Goal: Feedback & Contribution: Submit feedback/report problem

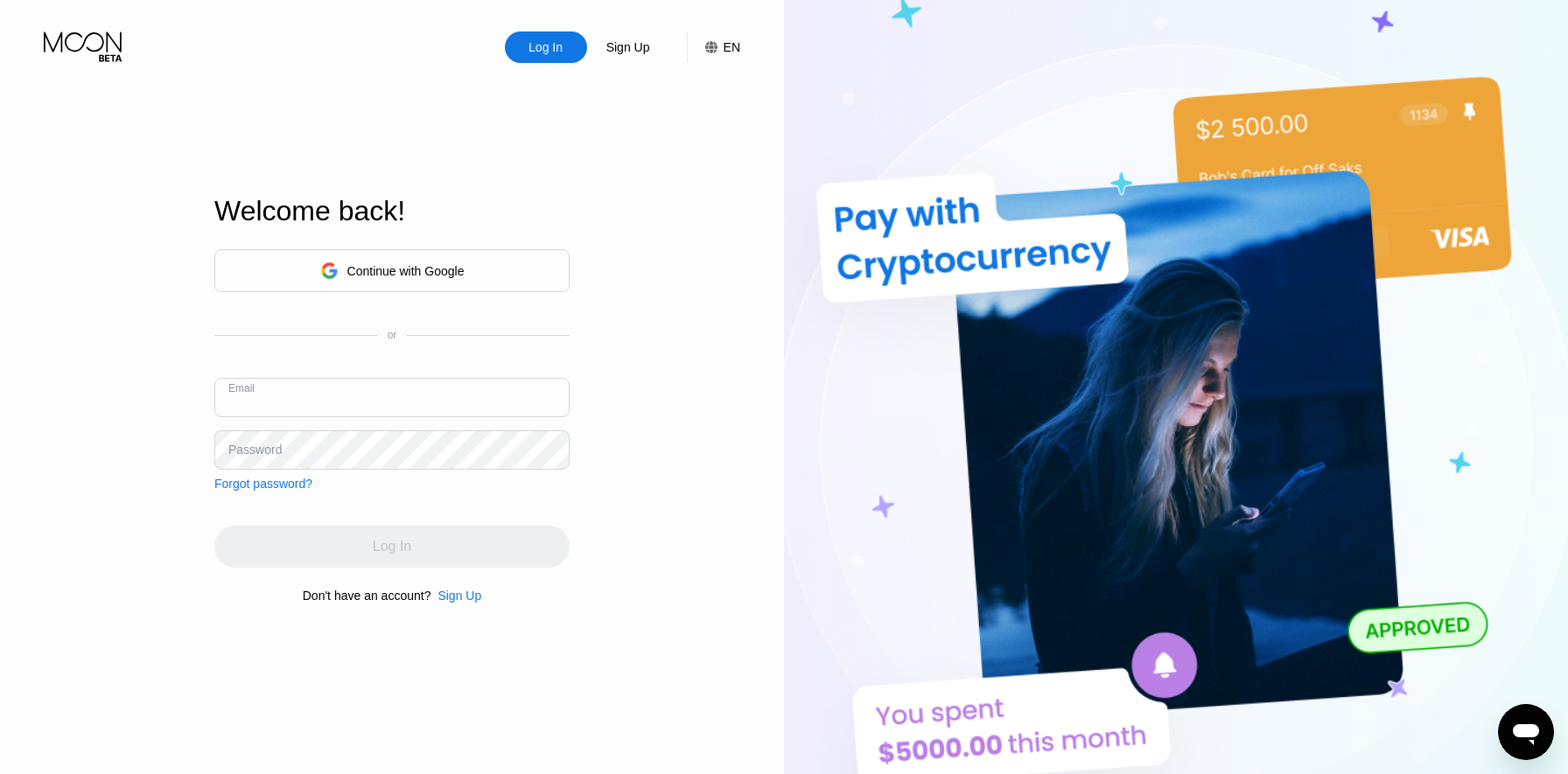
type input "[EMAIL_ADDRESS][DOMAIN_NAME]"
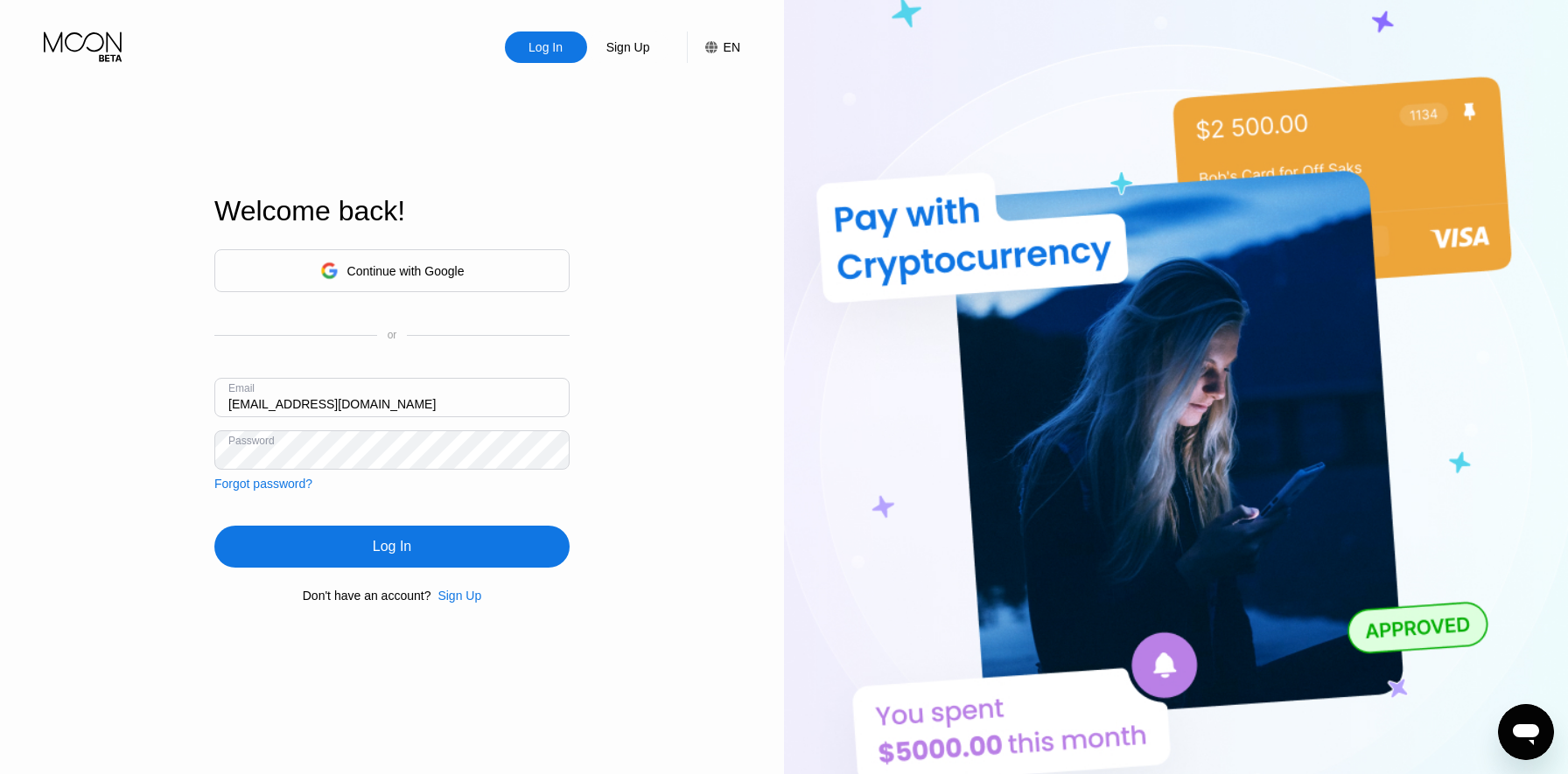
click at [313, 532] on div "Log In" at bounding box center [392, 546] width 355 height 42
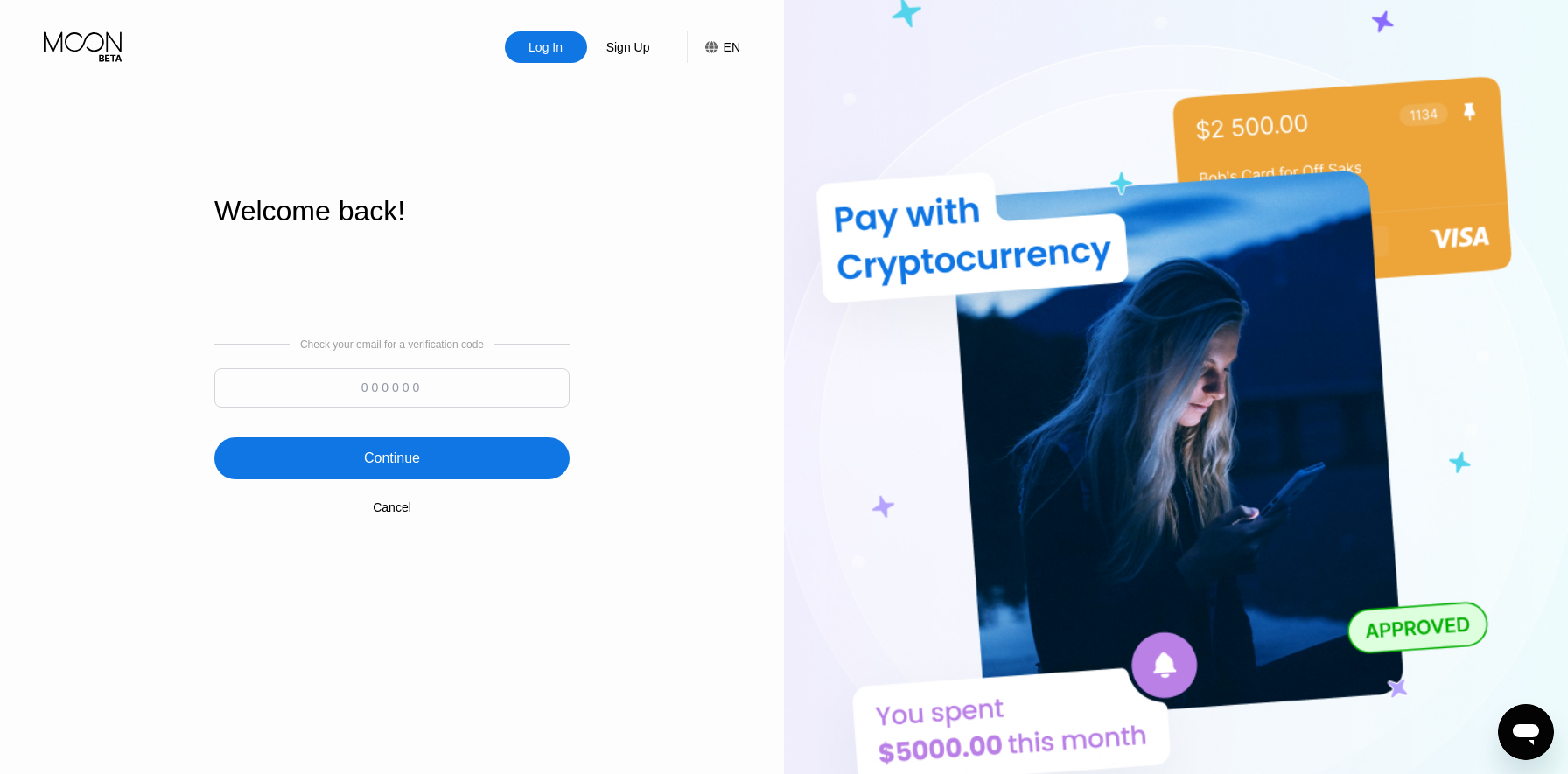
click at [504, 407] on div at bounding box center [392, 392] width 355 height 48
click at [504, 397] on input at bounding box center [392, 387] width 355 height 39
paste input "315976"
type input "315976"
click at [477, 444] on div "Continue" at bounding box center [392, 458] width 355 height 42
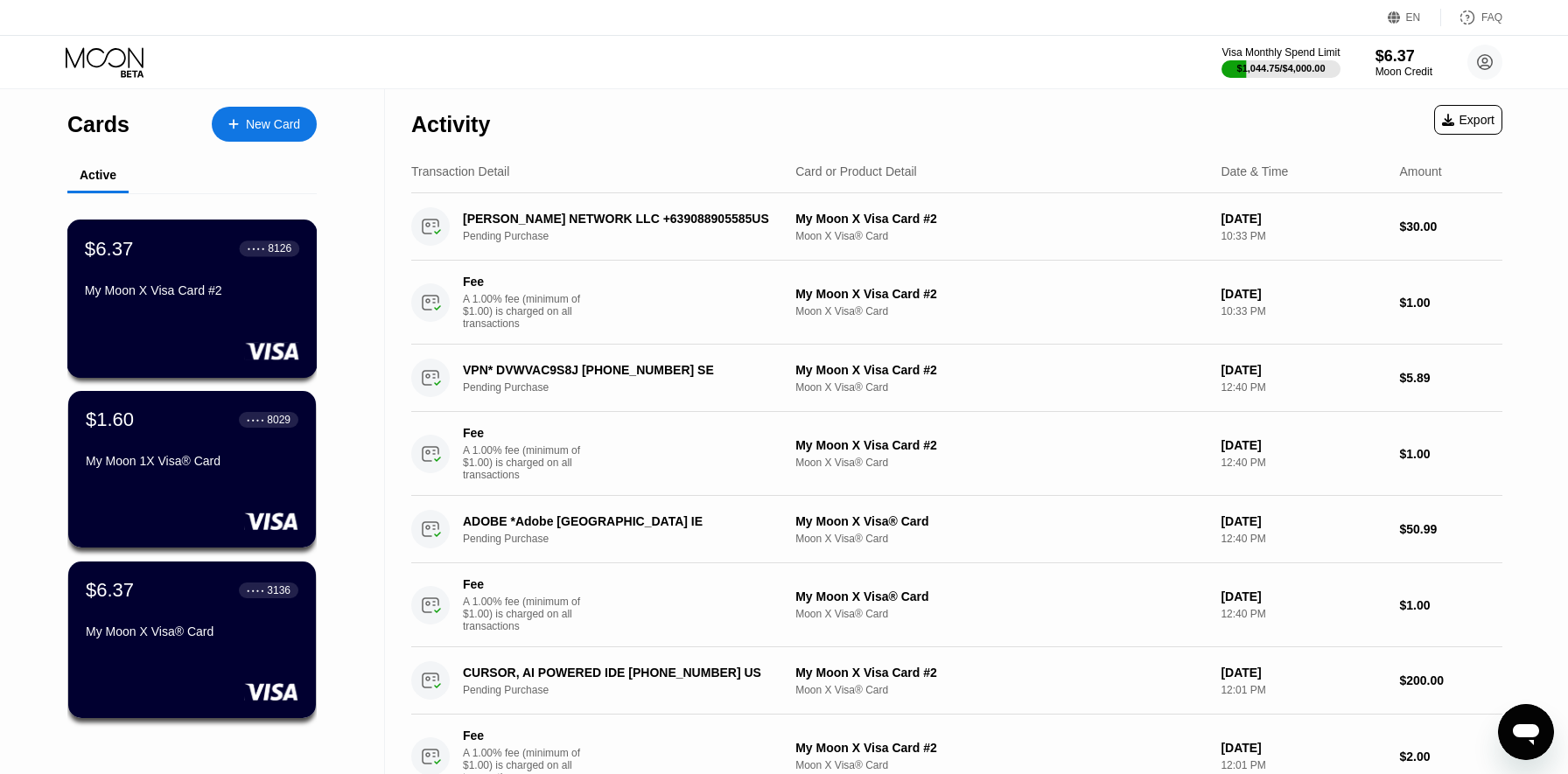
click at [254, 318] on div "$6.37 ● ● ● ● 8126 My Moon X Visa Card #2" at bounding box center [192, 299] width 250 height 158
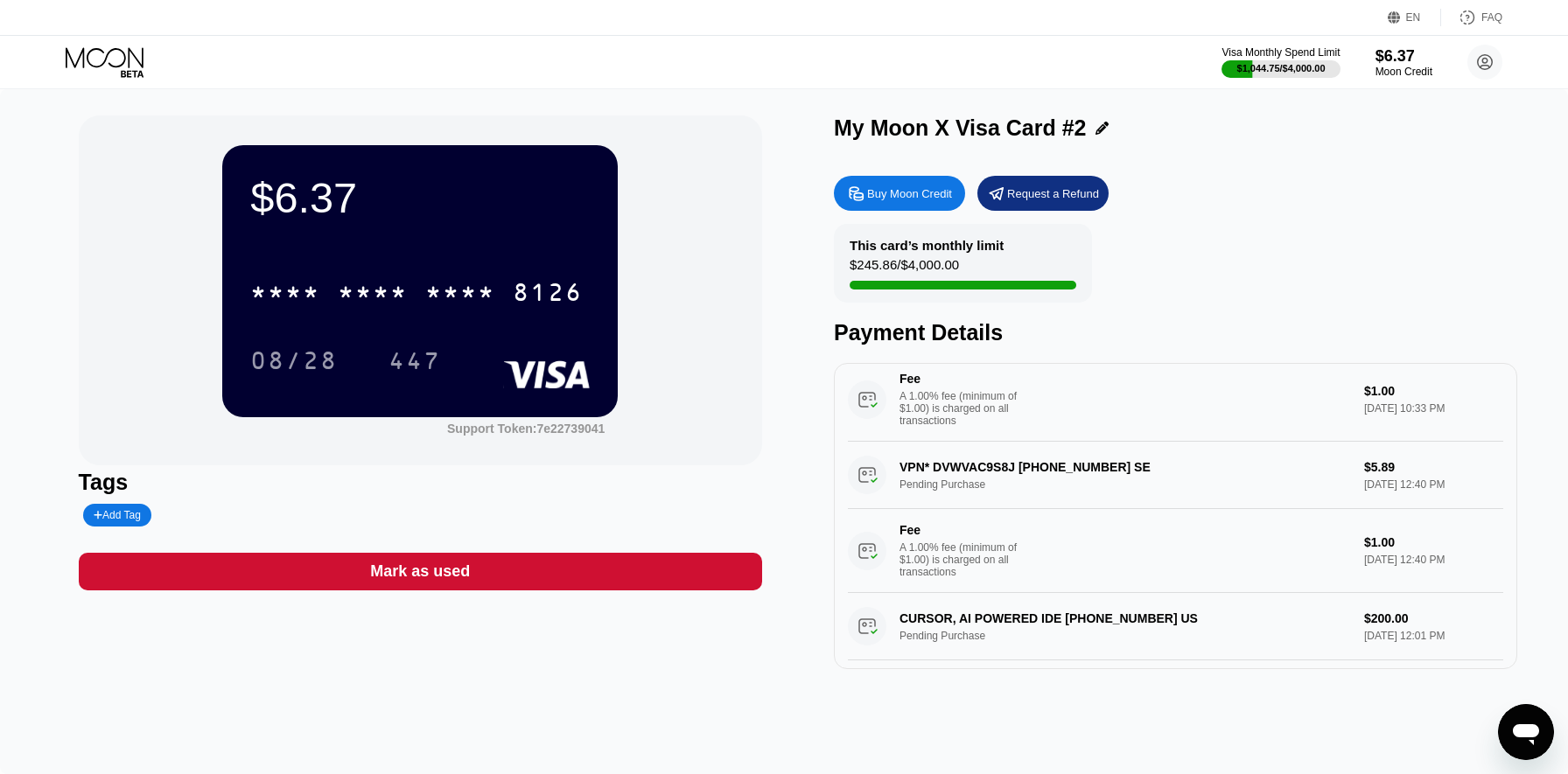
scroll to position [45, 0]
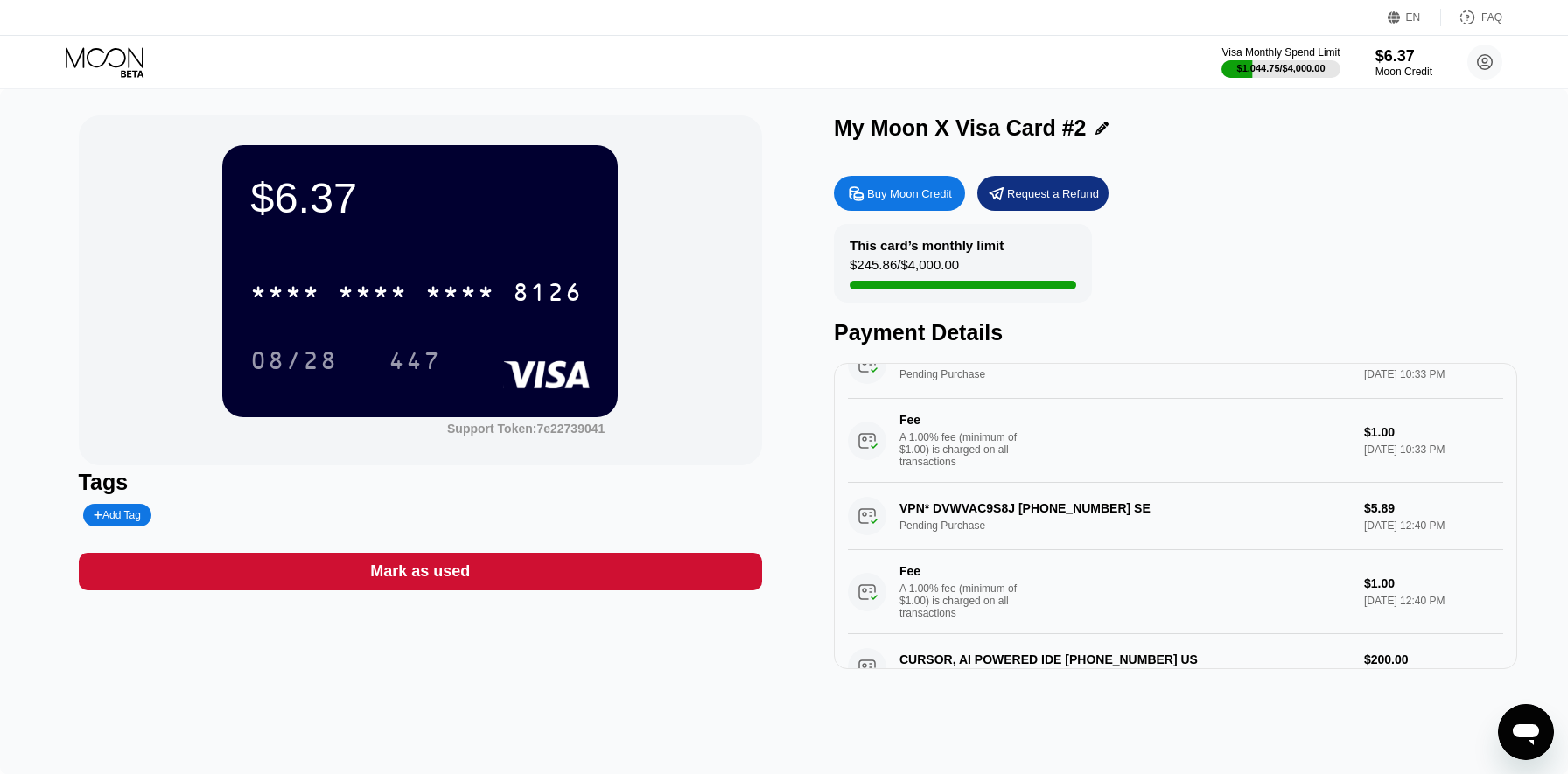
drag, startPoint x: 1201, startPoint y: 519, endPoint x: 909, endPoint y: 511, distance: 292.1
click at [909, 511] on div "VPN* DVWVAC9S8J +46708839830 SE Pending Purchase $5.89 Sep 22, 2025 12:40 PM Fe…" at bounding box center [1175, 559] width 655 height 152
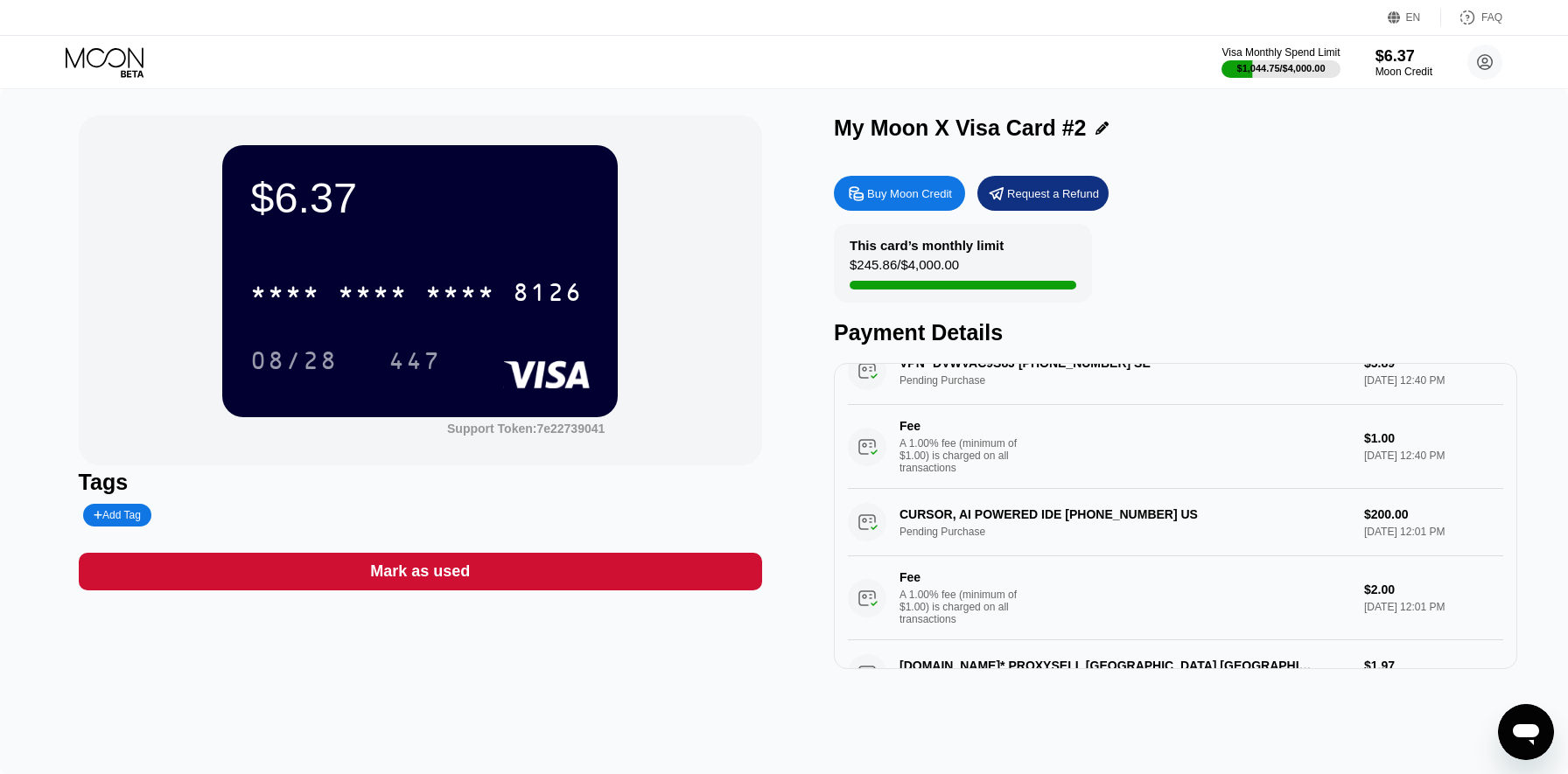
scroll to position [478, 0]
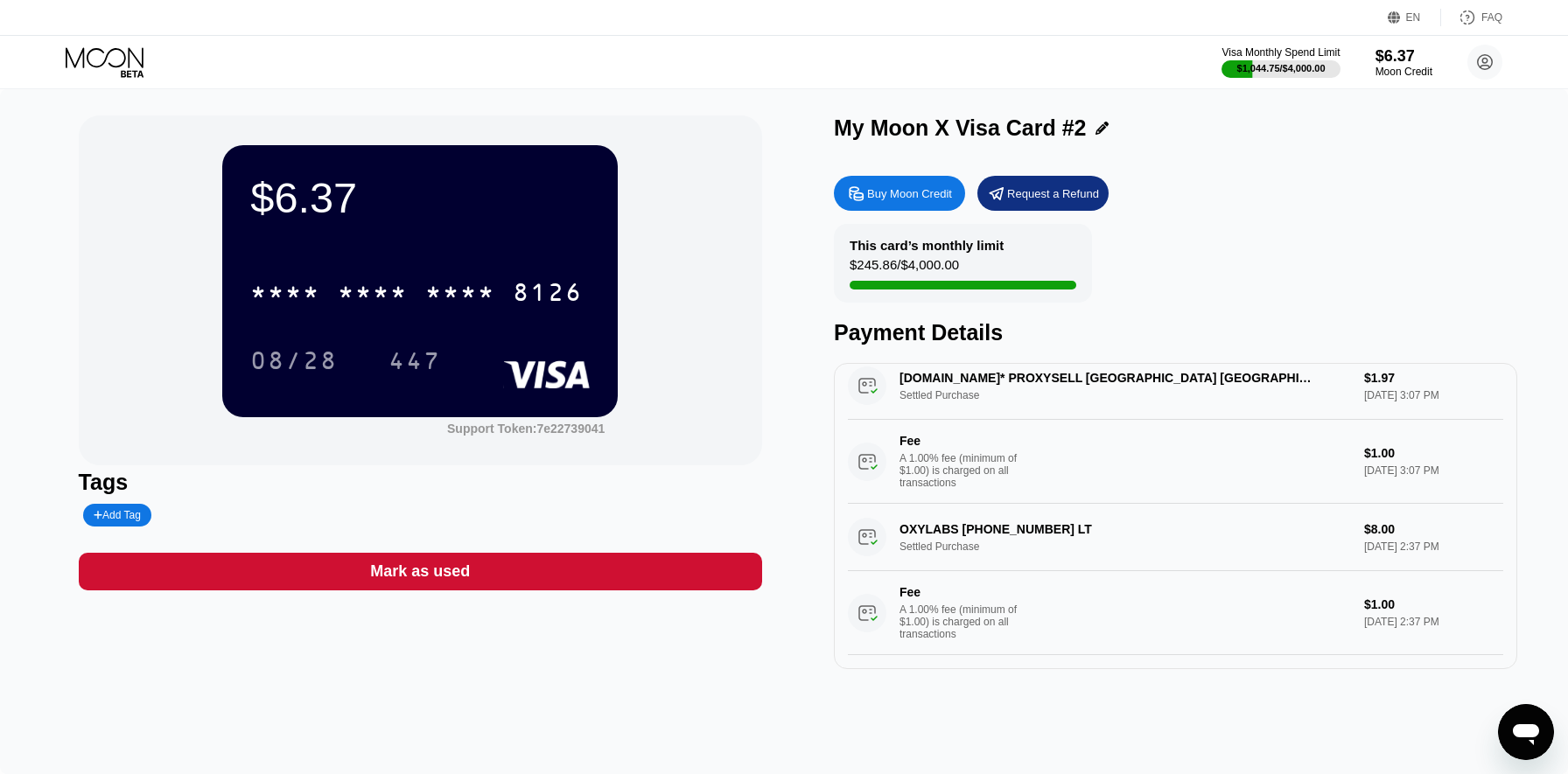
click at [948, 191] on div "Buy Moon Credit" at bounding box center [909, 193] width 85 height 14
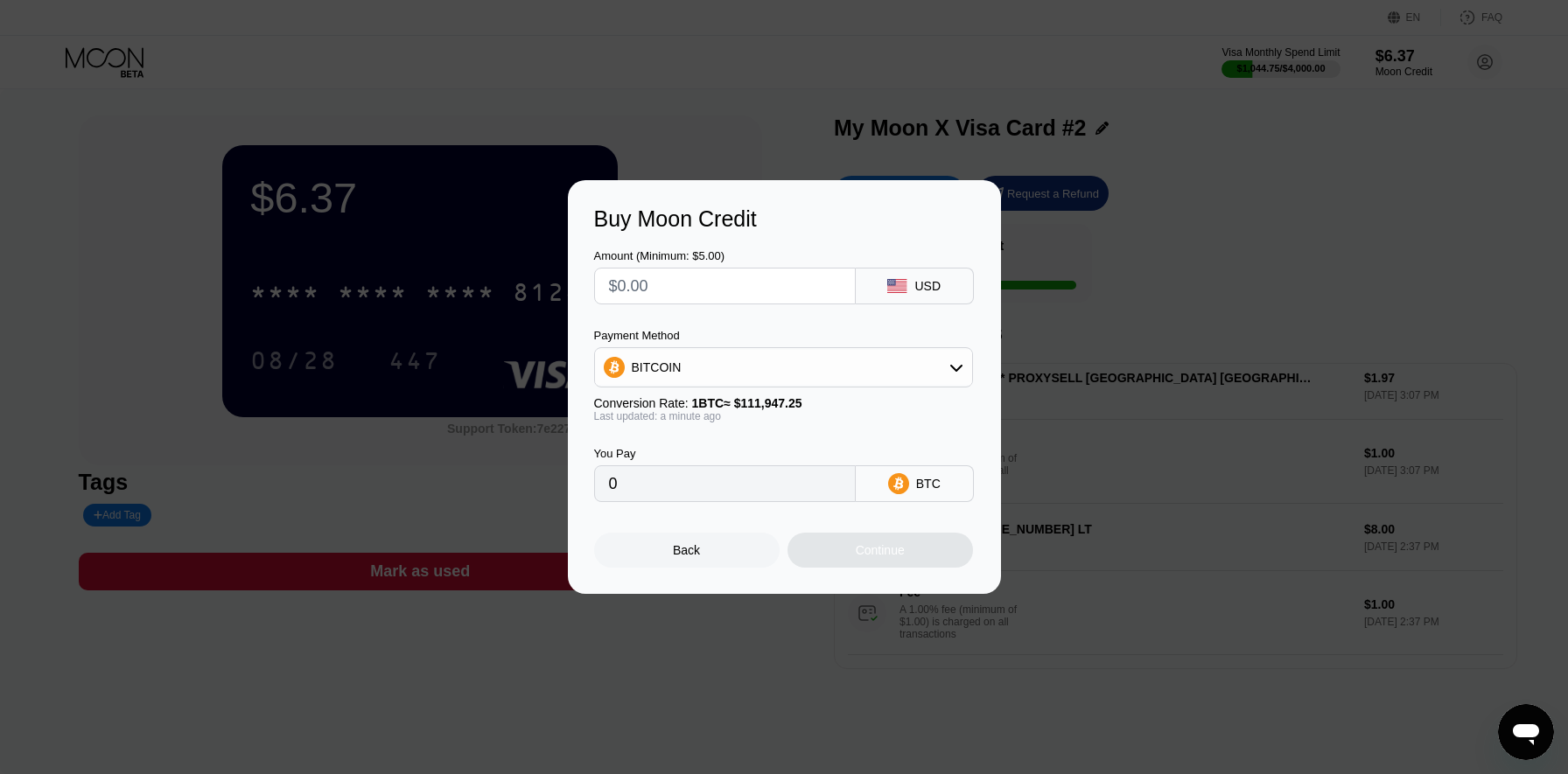
click at [769, 287] on input "text" at bounding box center [724, 286] width 232 height 35
type input "$5"
type input "0.00004467"
type input "0"
type input "$4"
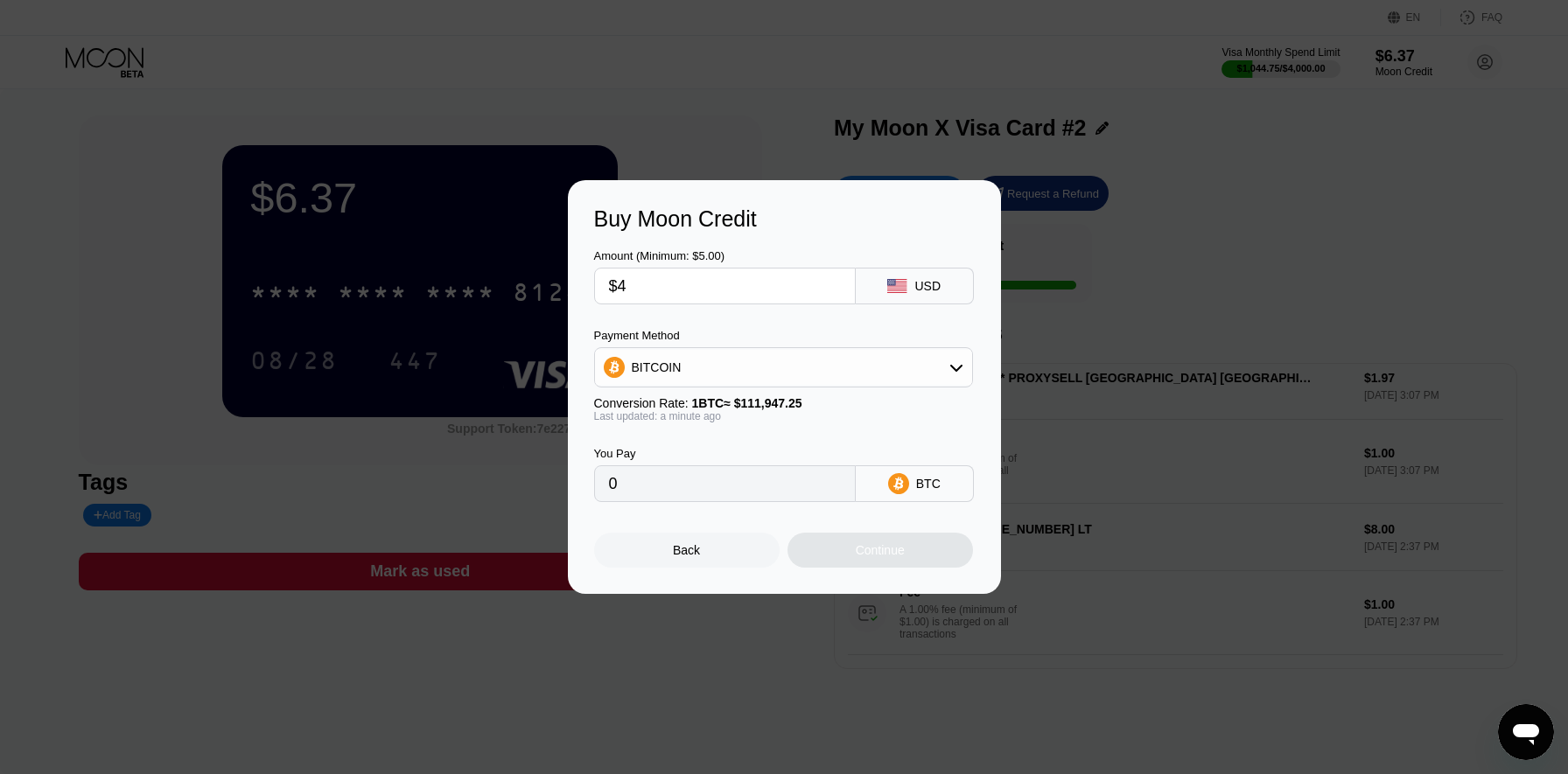
type input "0.00003574"
type input "$45"
type input "0.00040198"
type input "$45"
click at [684, 379] on div "BITCOIN" at bounding box center [783, 367] width 377 height 35
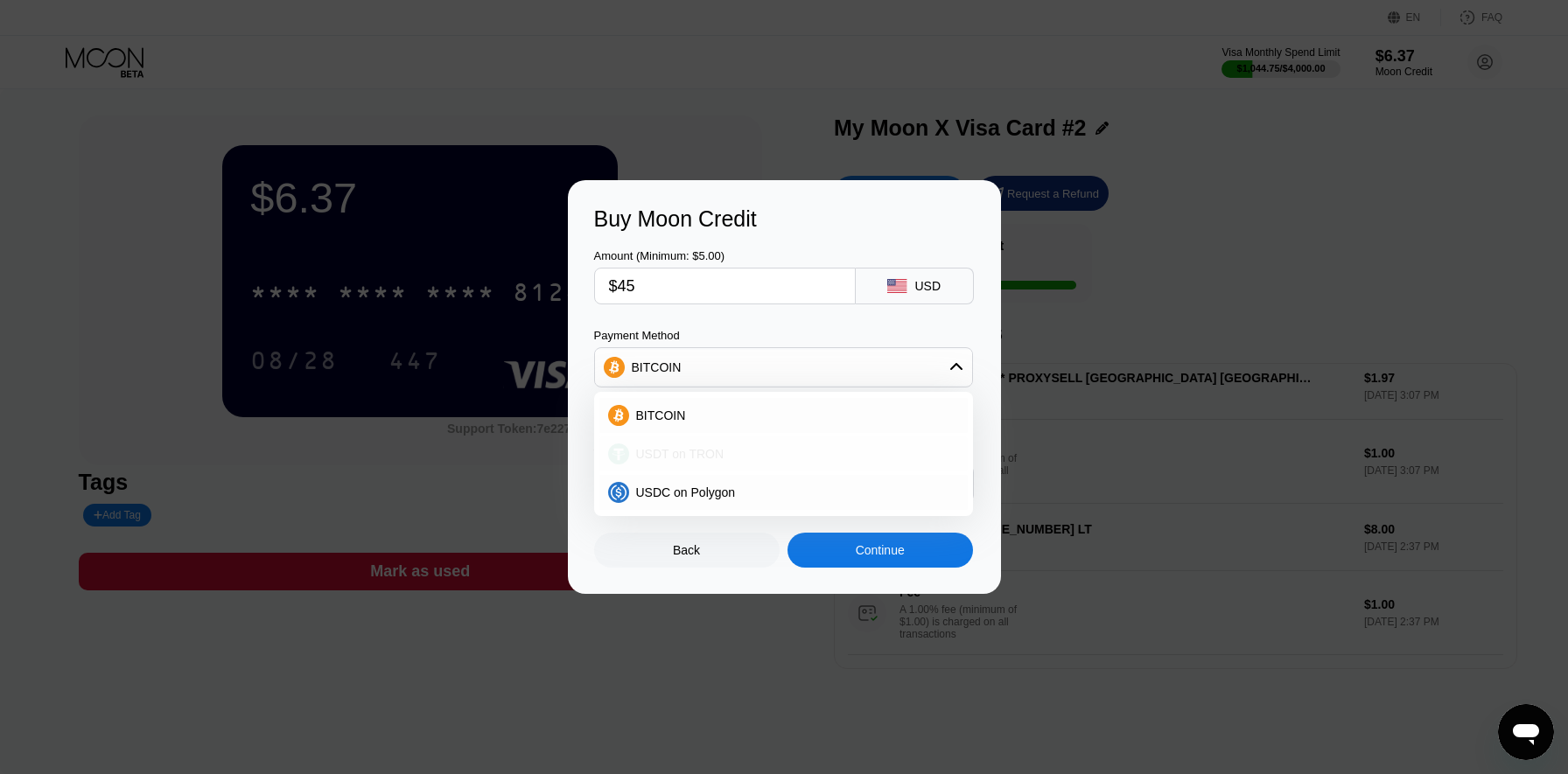
click at [666, 453] on span "USDT on TRON" at bounding box center [680, 453] width 88 height 14
type input "45.45"
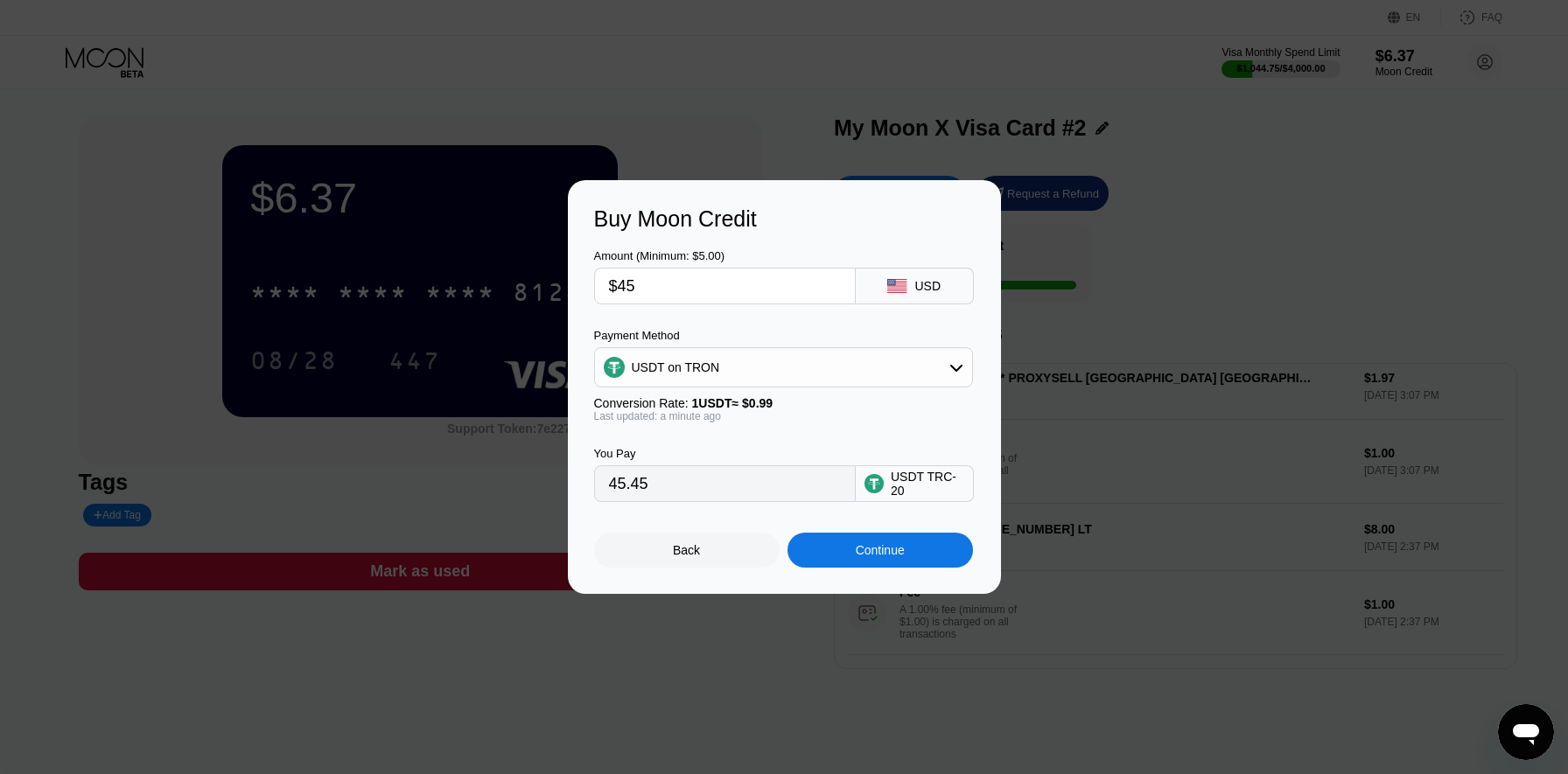
click at [649, 554] on div "Back" at bounding box center [686, 550] width 185 height 35
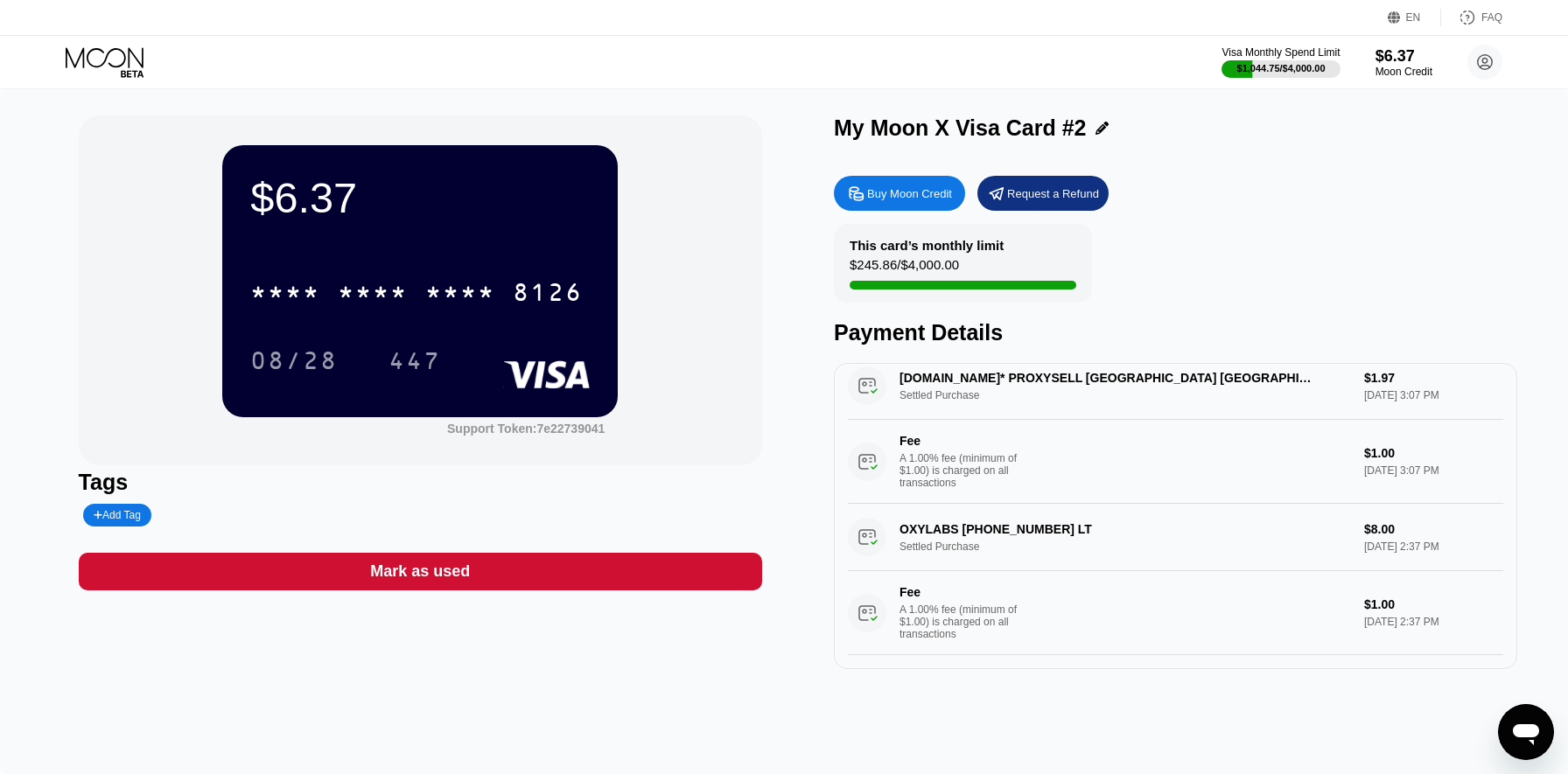
click at [122, 62] on icon at bounding box center [106, 62] width 82 height 31
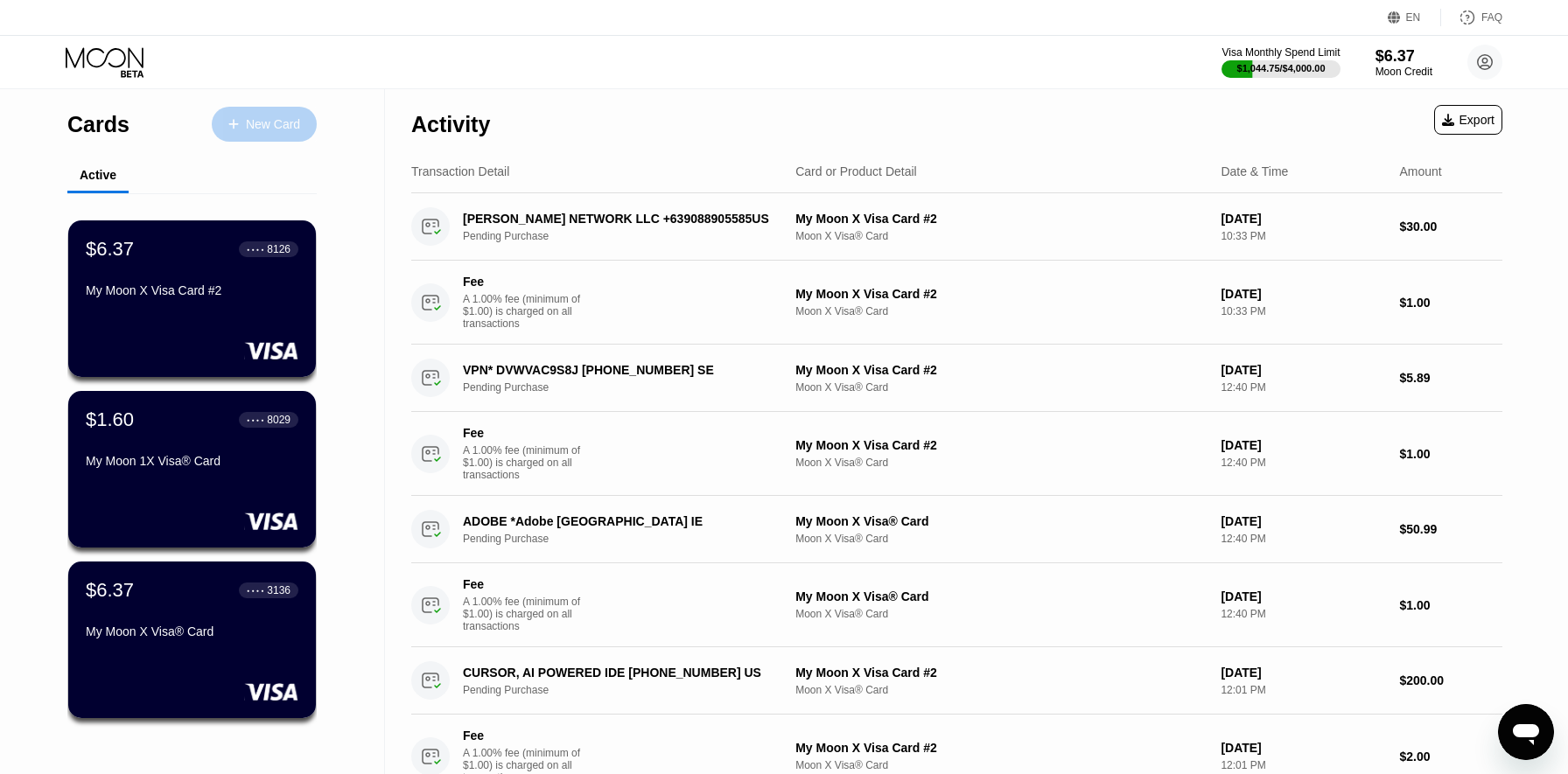
click at [289, 123] on div "New Card" at bounding box center [273, 124] width 54 height 14
click at [279, 101] on div "Cards New Card" at bounding box center [192, 120] width 250 height 61
click at [279, 110] on div "New Card" at bounding box center [263, 124] width 105 height 35
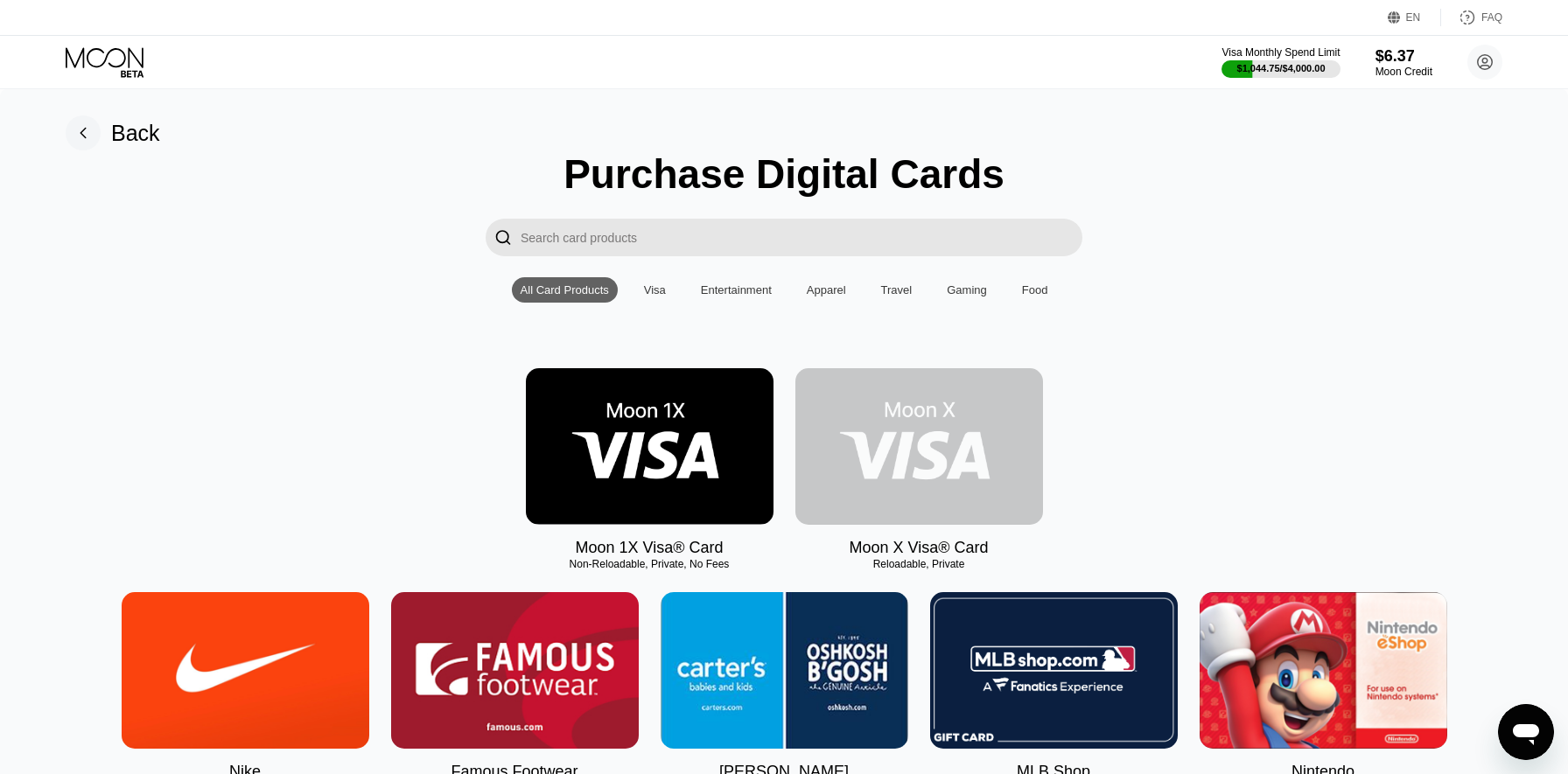
click at [898, 460] on img at bounding box center [919, 446] width 248 height 157
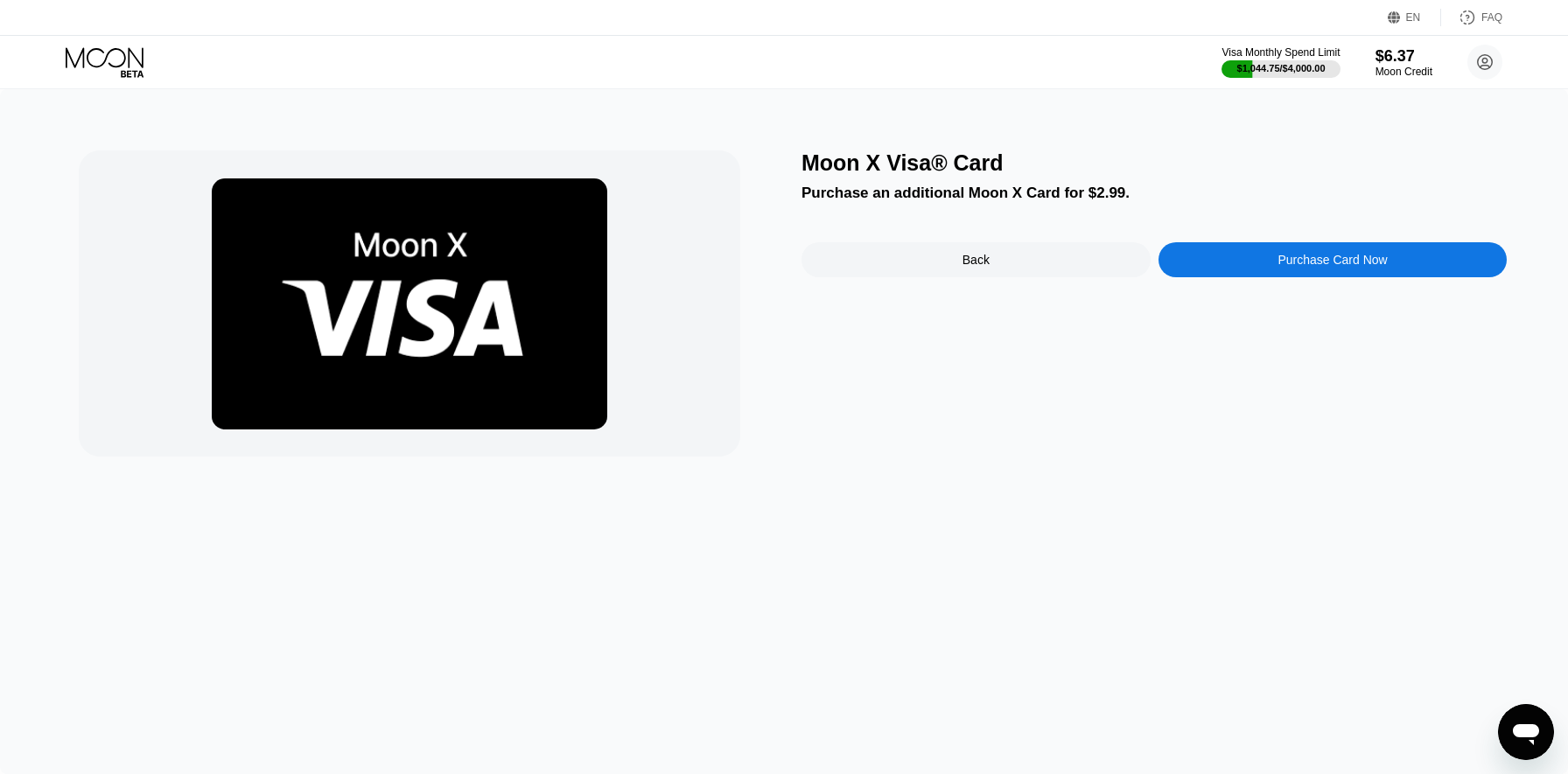
click at [1255, 262] on div "Purchase Card Now" at bounding box center [1333, 259] width 349 height 35
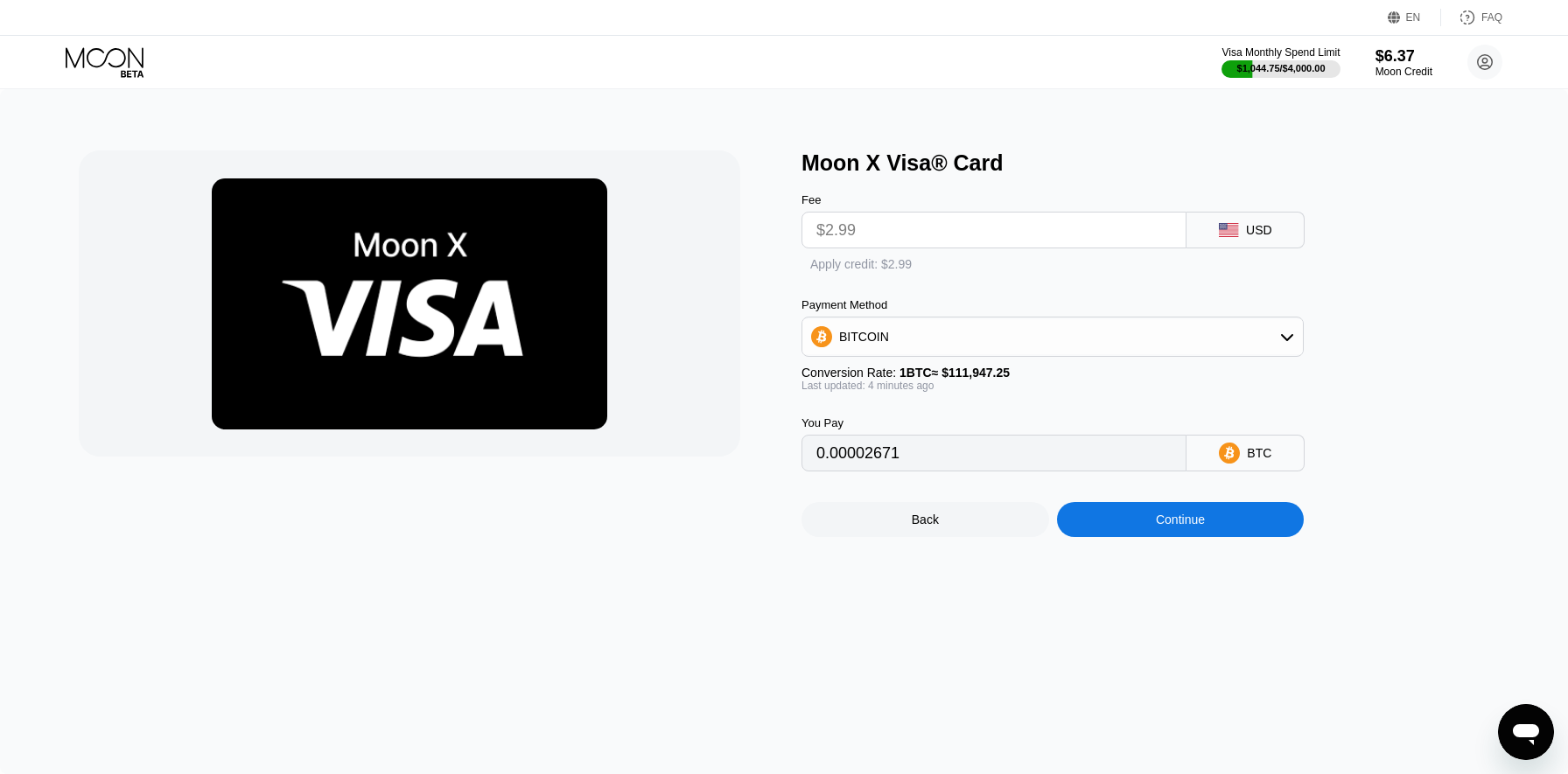
click at [1034, 223] on input "$2.99" at bounding box center [994, 230] width 355 height 35
click at [925, 266] on div "Apply credit: $2.99" at bounding box center [878, 265] width 102 height 14
type input "0"
click at [1219, 525] on div "Continue" at bounding box center [1181, 520] width 248 height 35
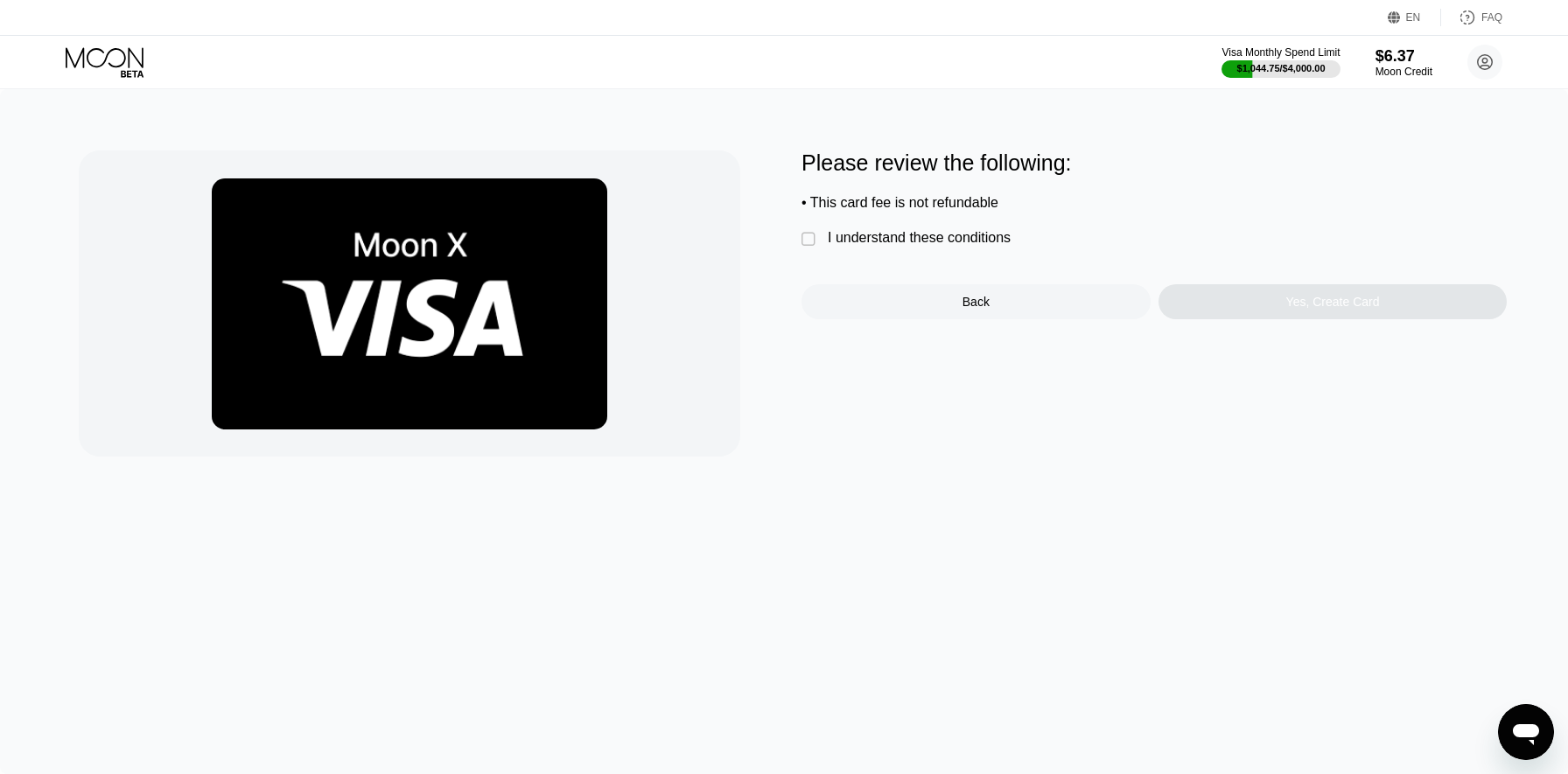
click at [900, 236] on div "I understand these conditions" at bounding box center [919, 238] width 183 height 15
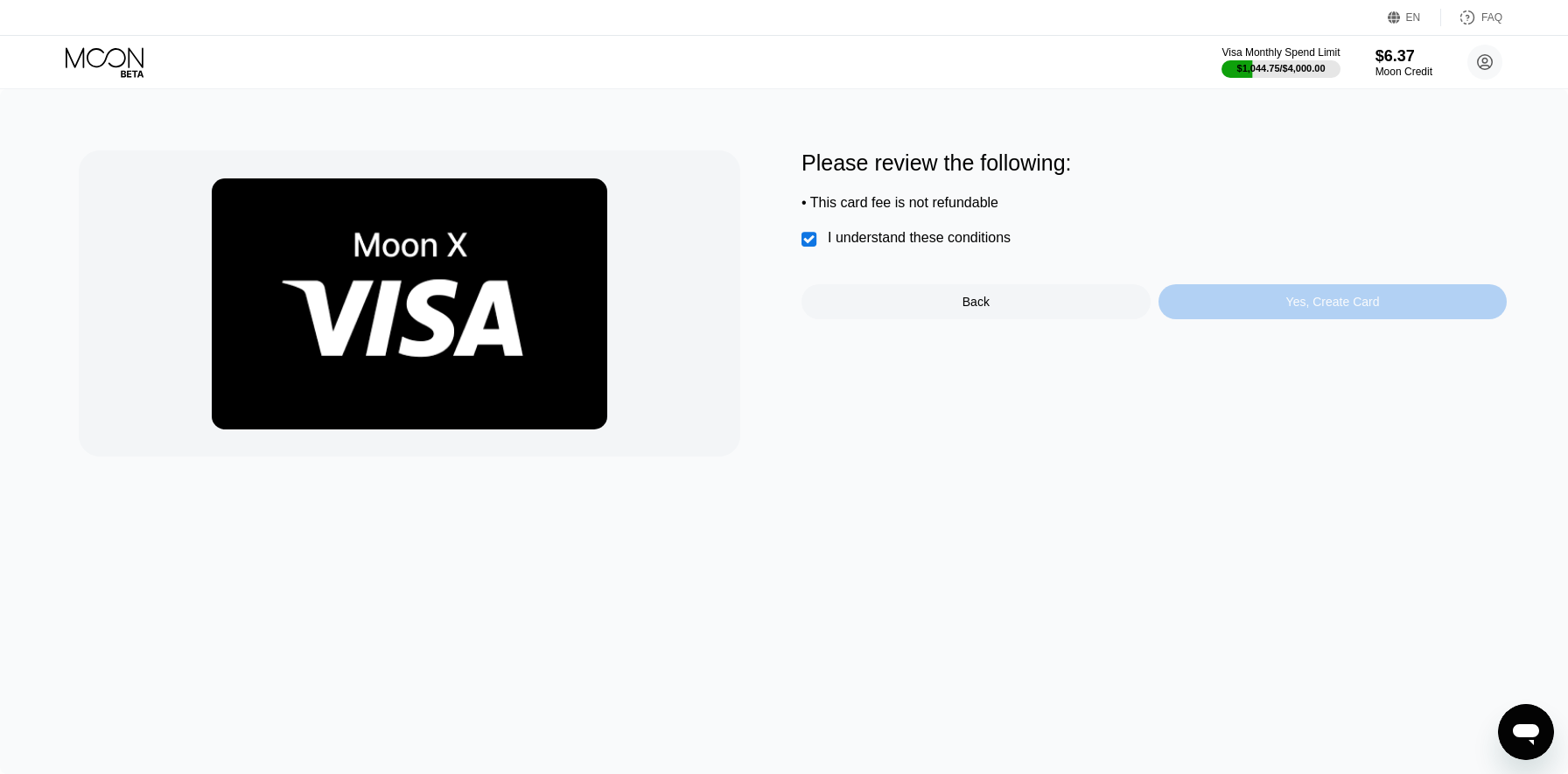
click at [1308, 313] on div "Yes, Create Card" at bounding box center [1333, 302] width 349 height 35
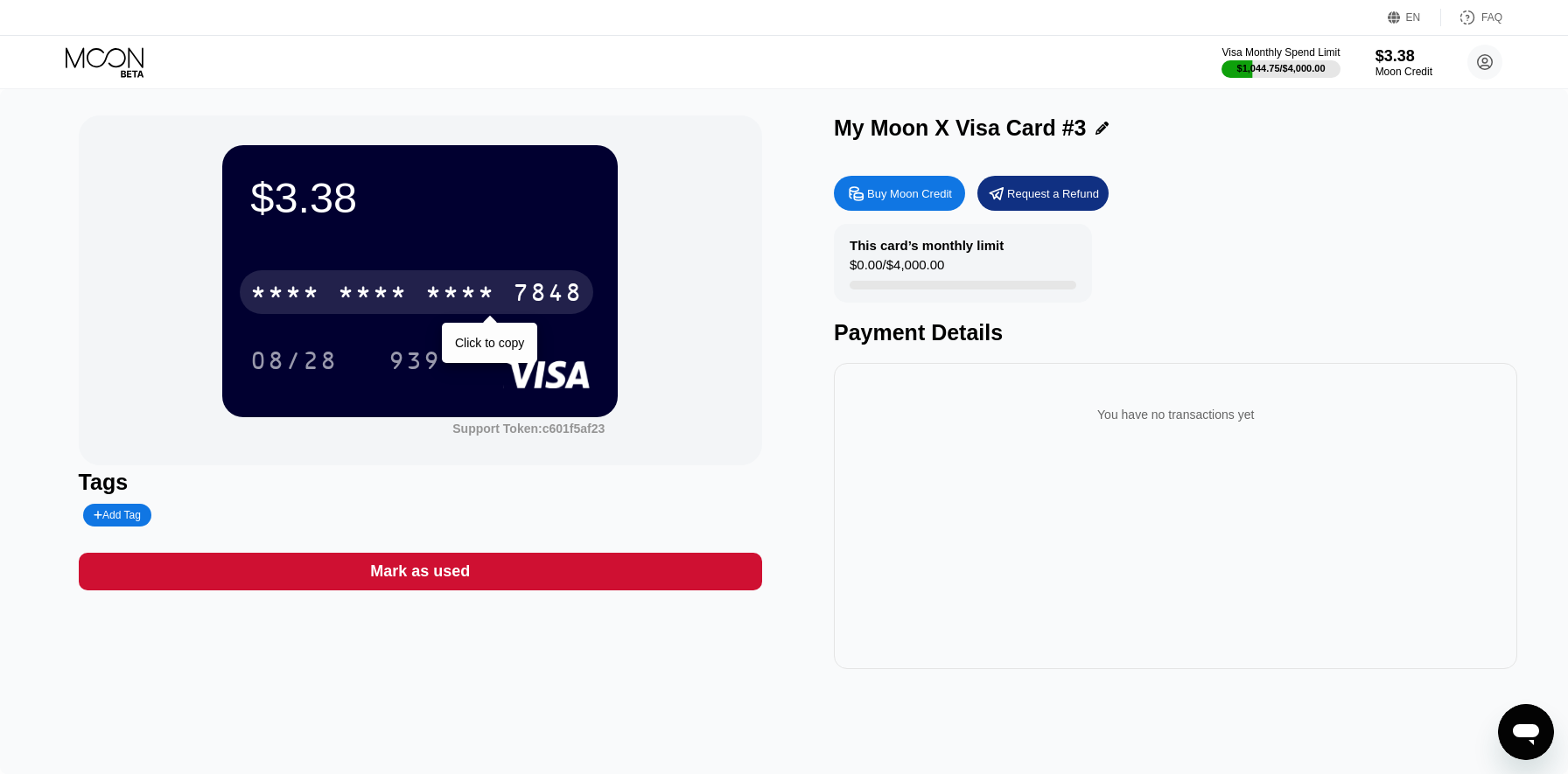
click at [274, 302] on div "* * * *" at bounding box center [284, 294] width 70 height 28
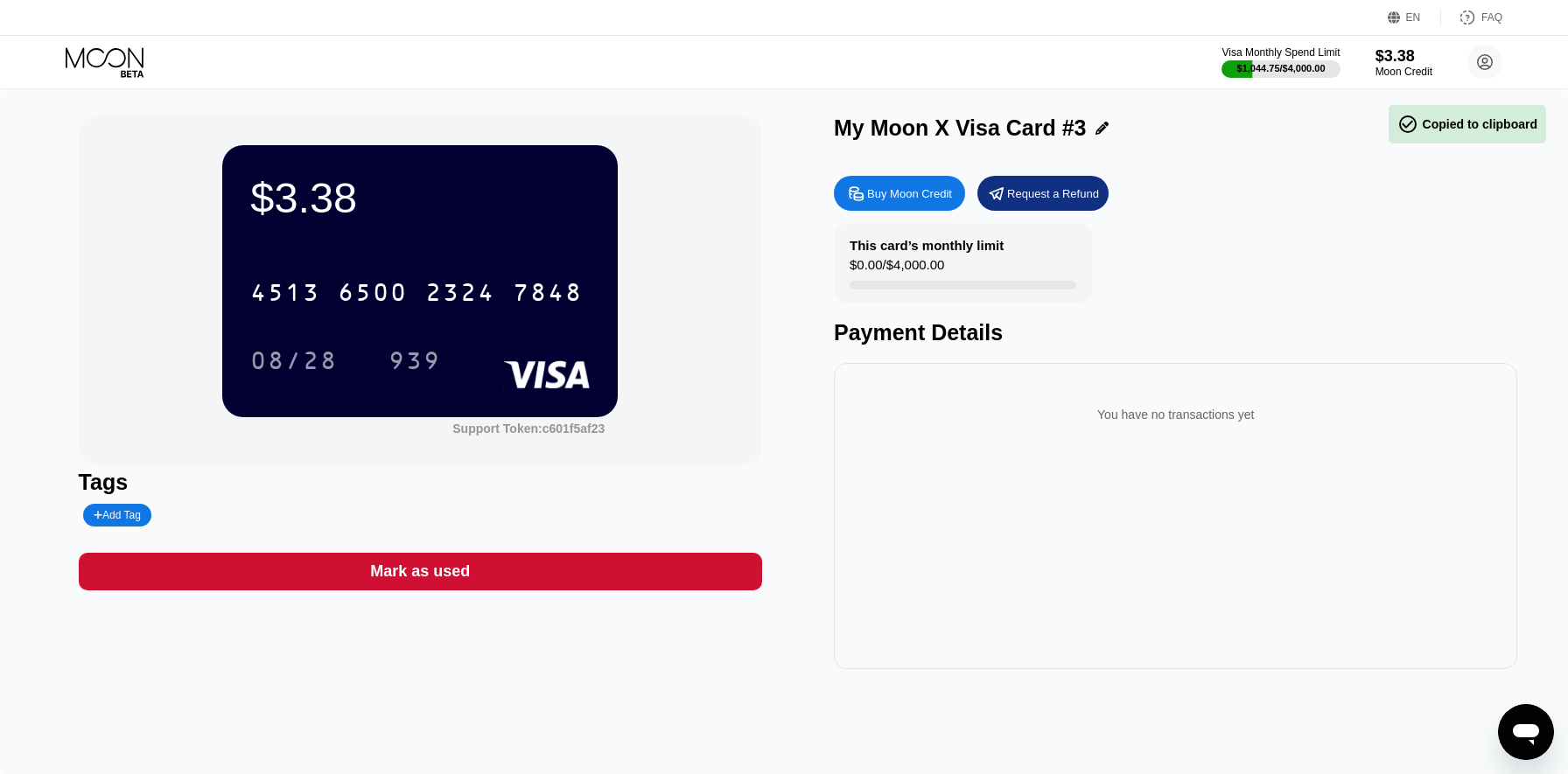
click at [943, 188] on div "Buy Moon Credit" at bounding box center [909, 193] width 85 height 14
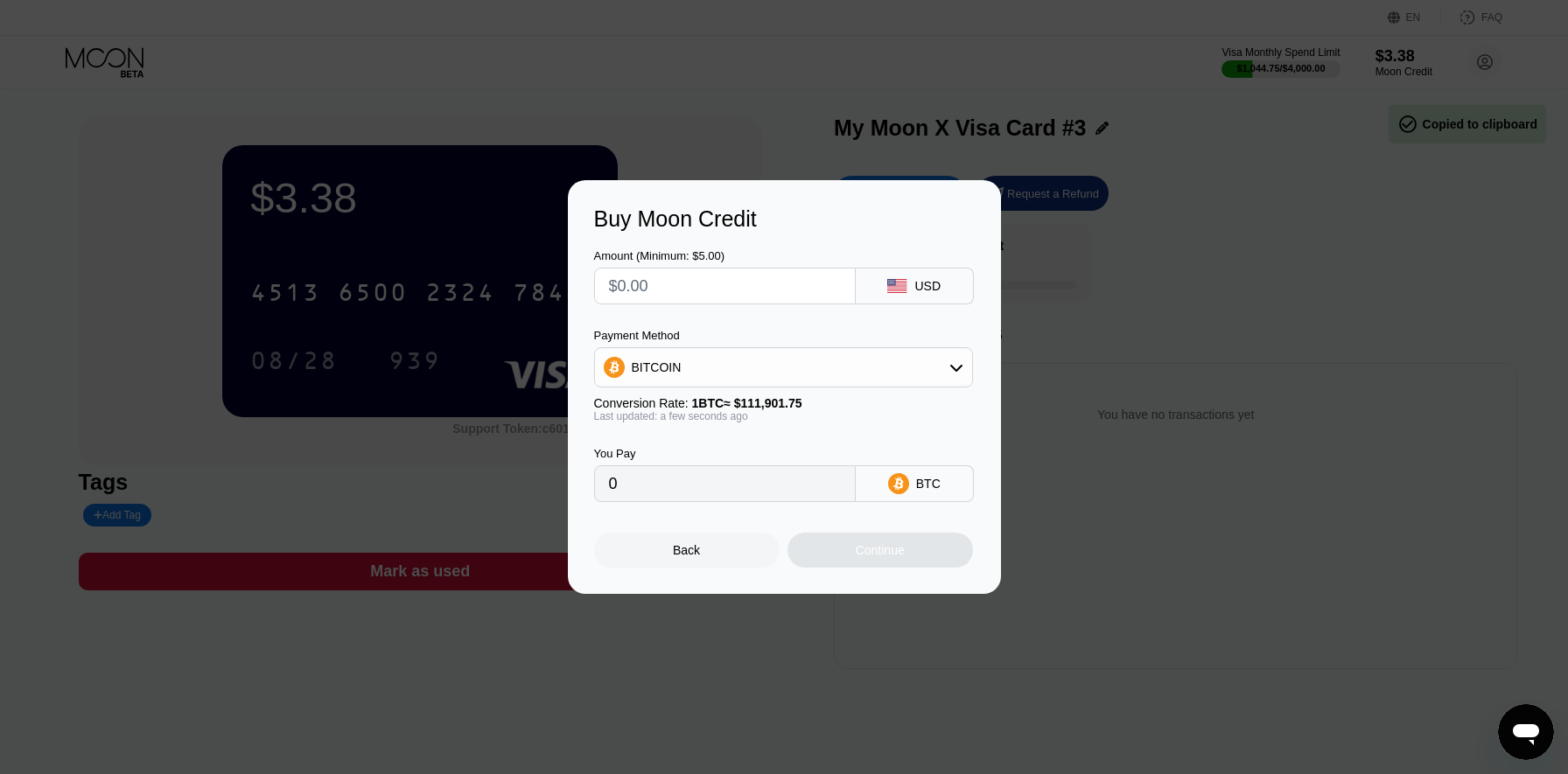
click at [810, 289] on input "text" at bounding box center [724, 286] width 232 height 35
click at [778, 391] on div "Payment Method BITCOIN Conversion Rate: 1 BTC ≈ $111,901.75 Last updated: a few…" at bounding box center [783, 375] width 379 height 93
click at [793, 364] on div "BITCOIN" at bounding box center [783, 367] width 377 height 35
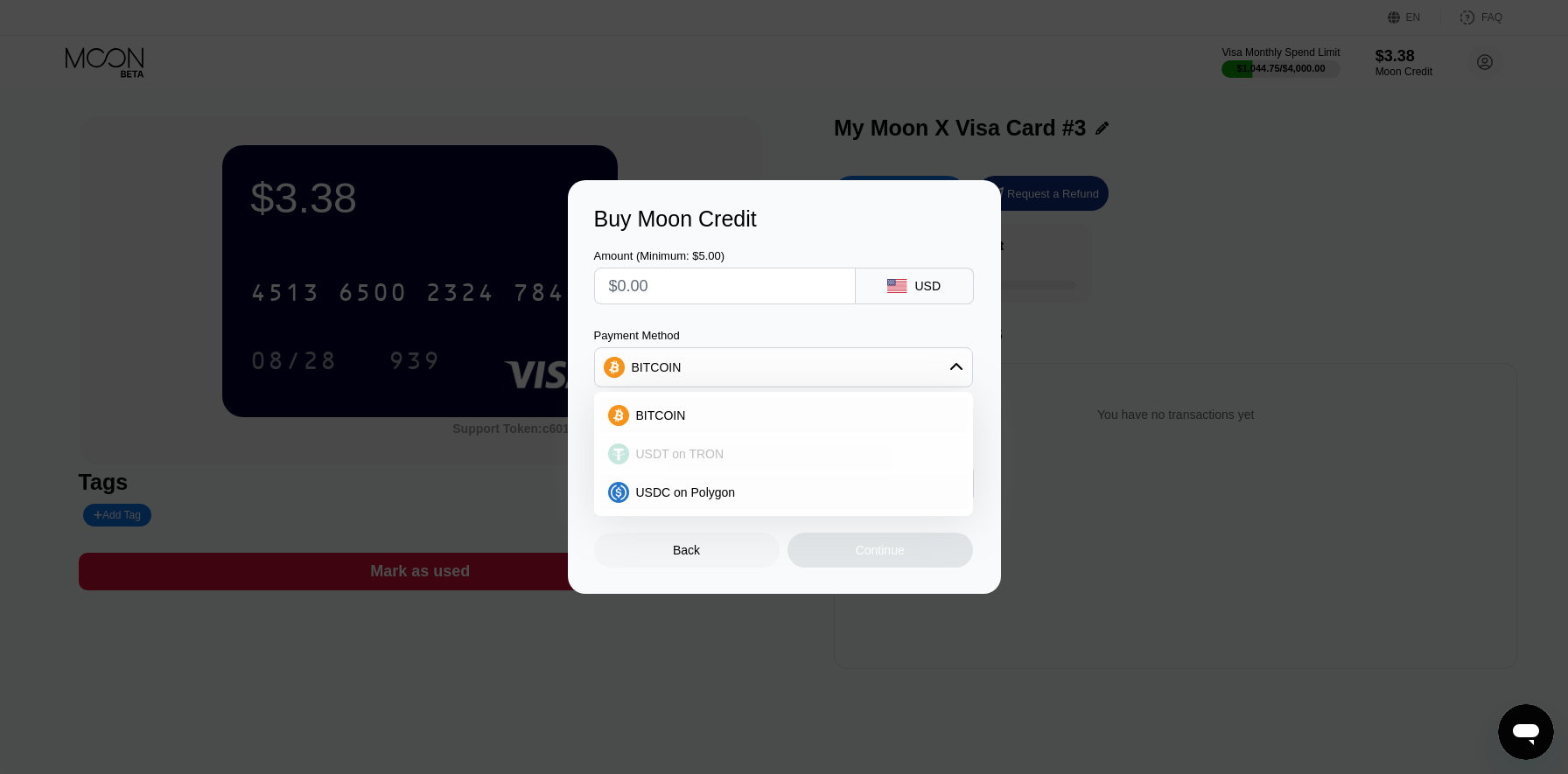
click at [732, 450] on div "USDT on TRON" at bounding box center [794, 453] width 330 height 14
type input "0.00"
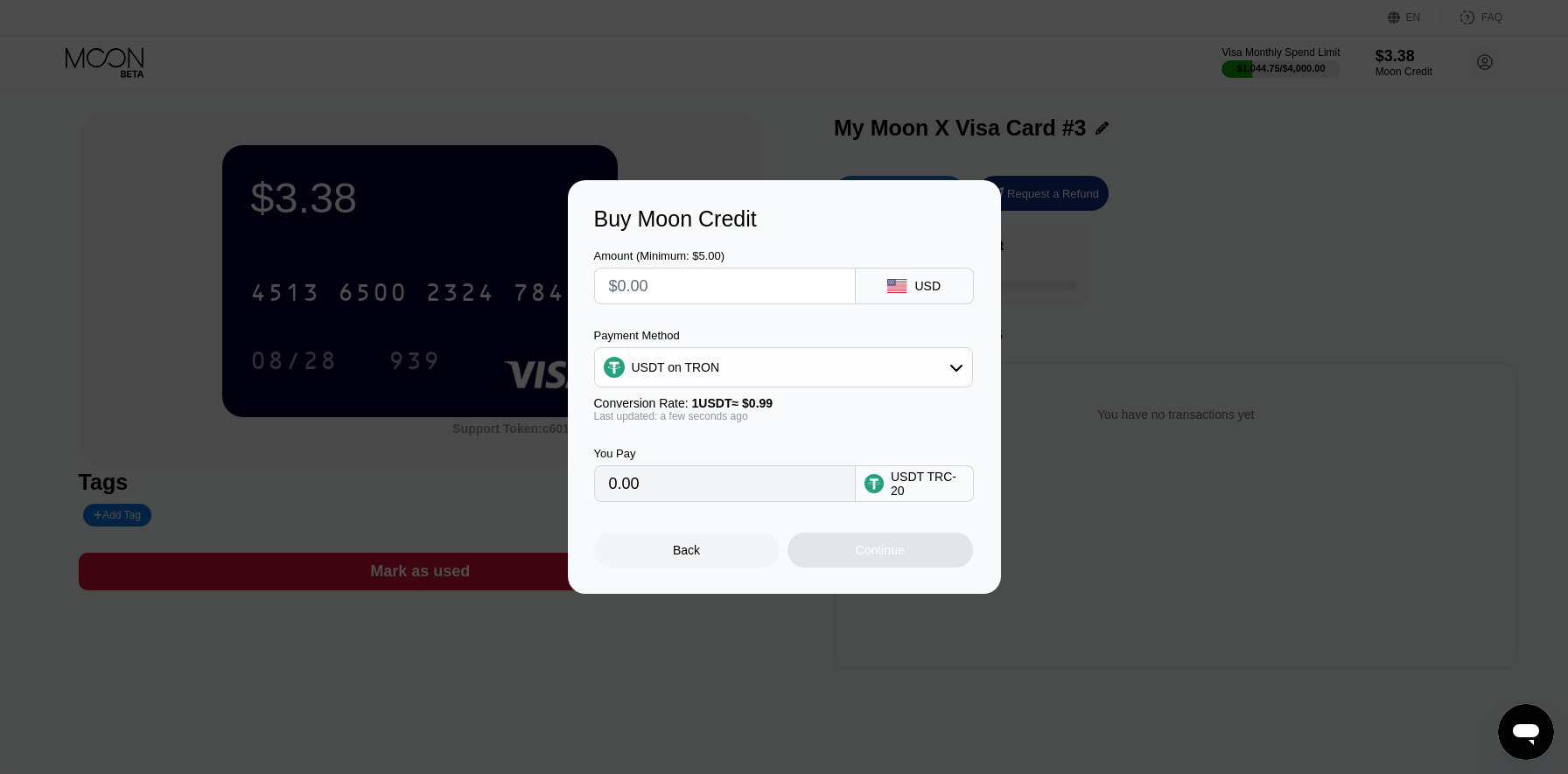
click at [778, 326] on div "Amount (Minimum: $5.00) USD Payment Method USDT on TRON Conversion Rate: 1 USDT…" at bounding box center [784, 366] width 380 height 270
click at [755, 278] on input "text" at bounding box center [724, 286] width 232 height 35
type input "$2"
type input "2.02"
type input "$20"
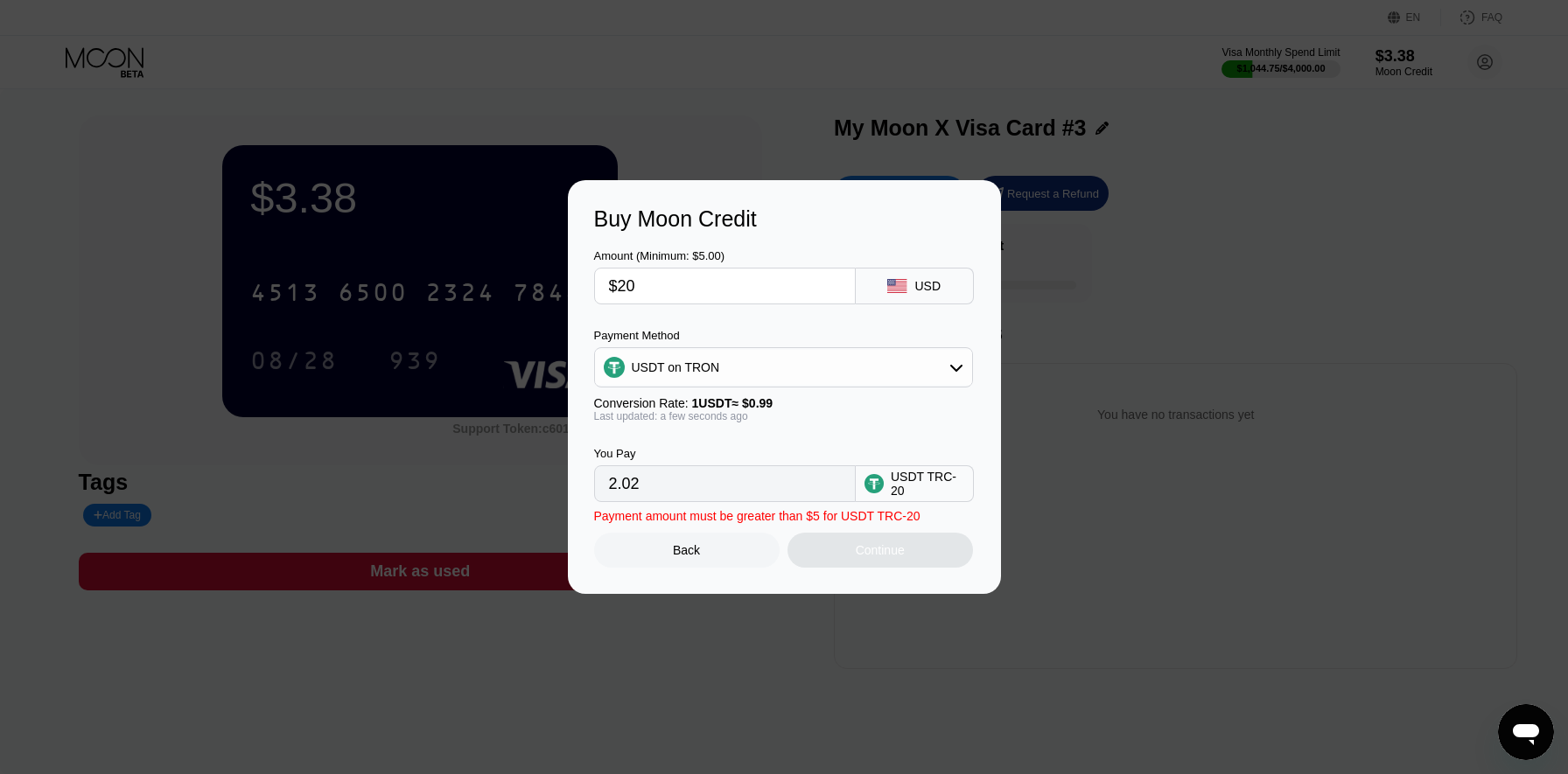
type input "20.20"
type input "$200"
type input "202.02"
type input "$200"
click at [867, 536] on div "Continue" at bounding box center [880, 550] width 185 height 35
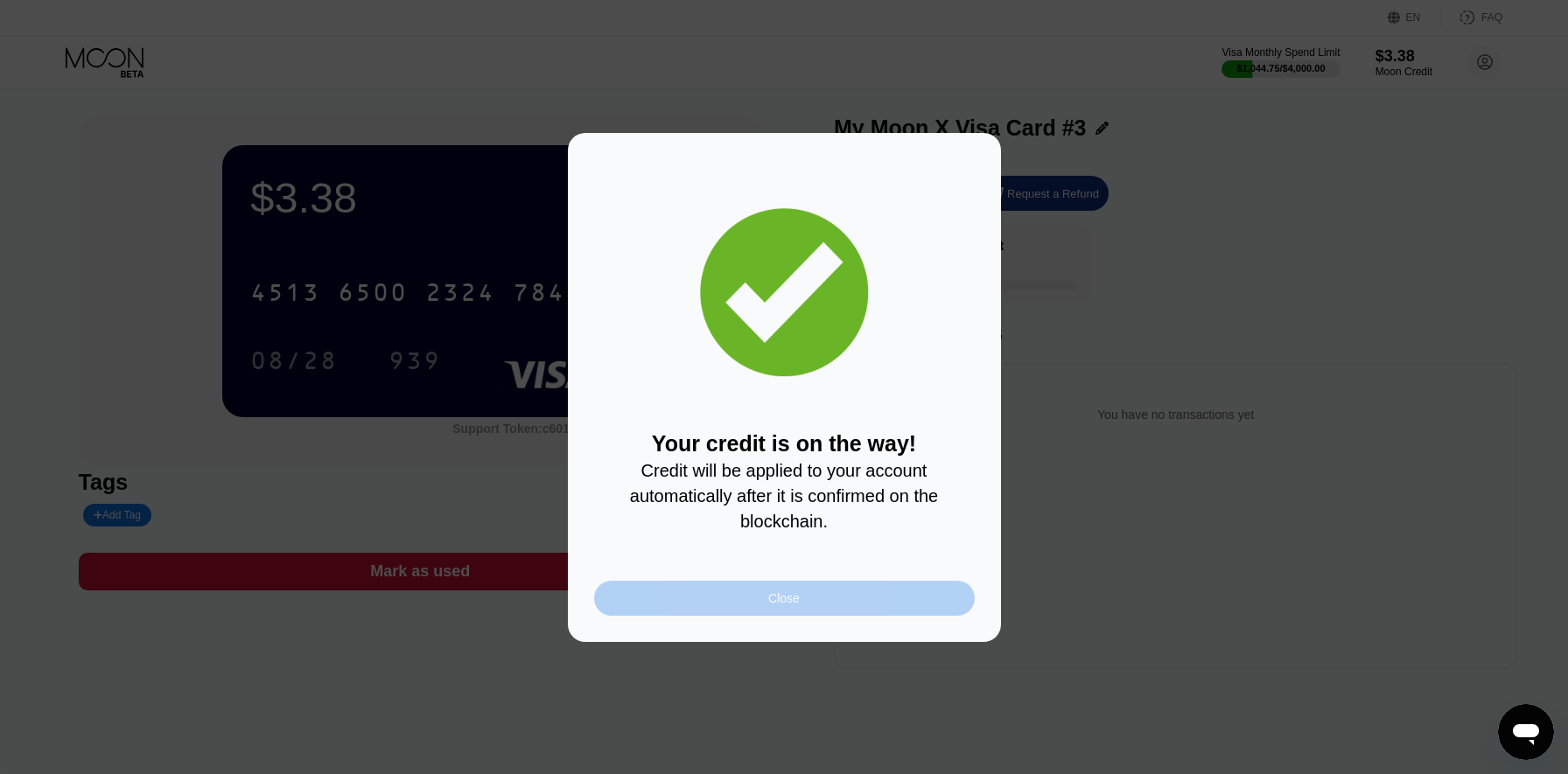
click at [819, 612] on div "Close" at bounding box center [784, 598] width 380 height 35
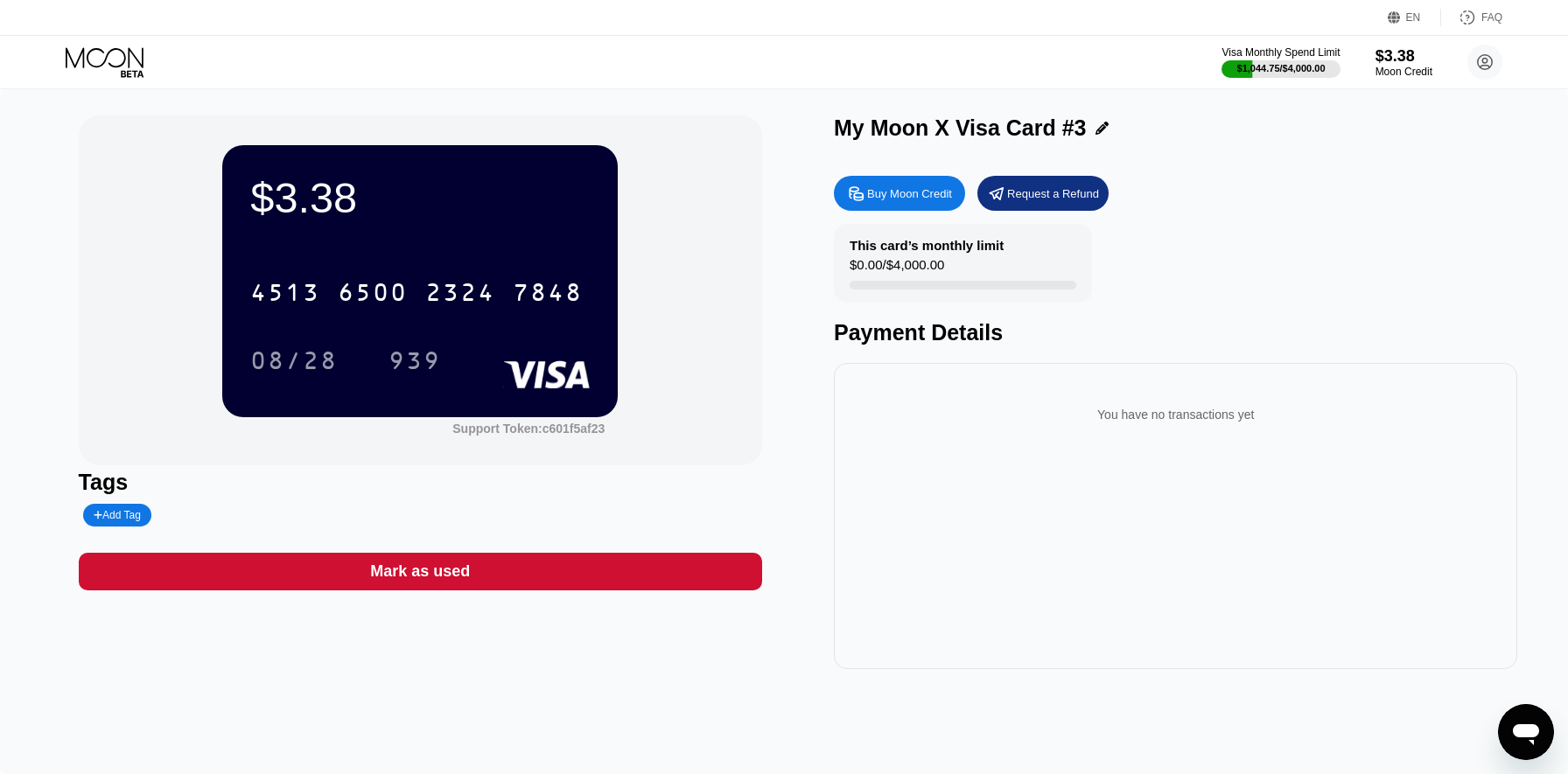
click at [137, 52] on icon at bounding box center [106, 62] width 82 height 31
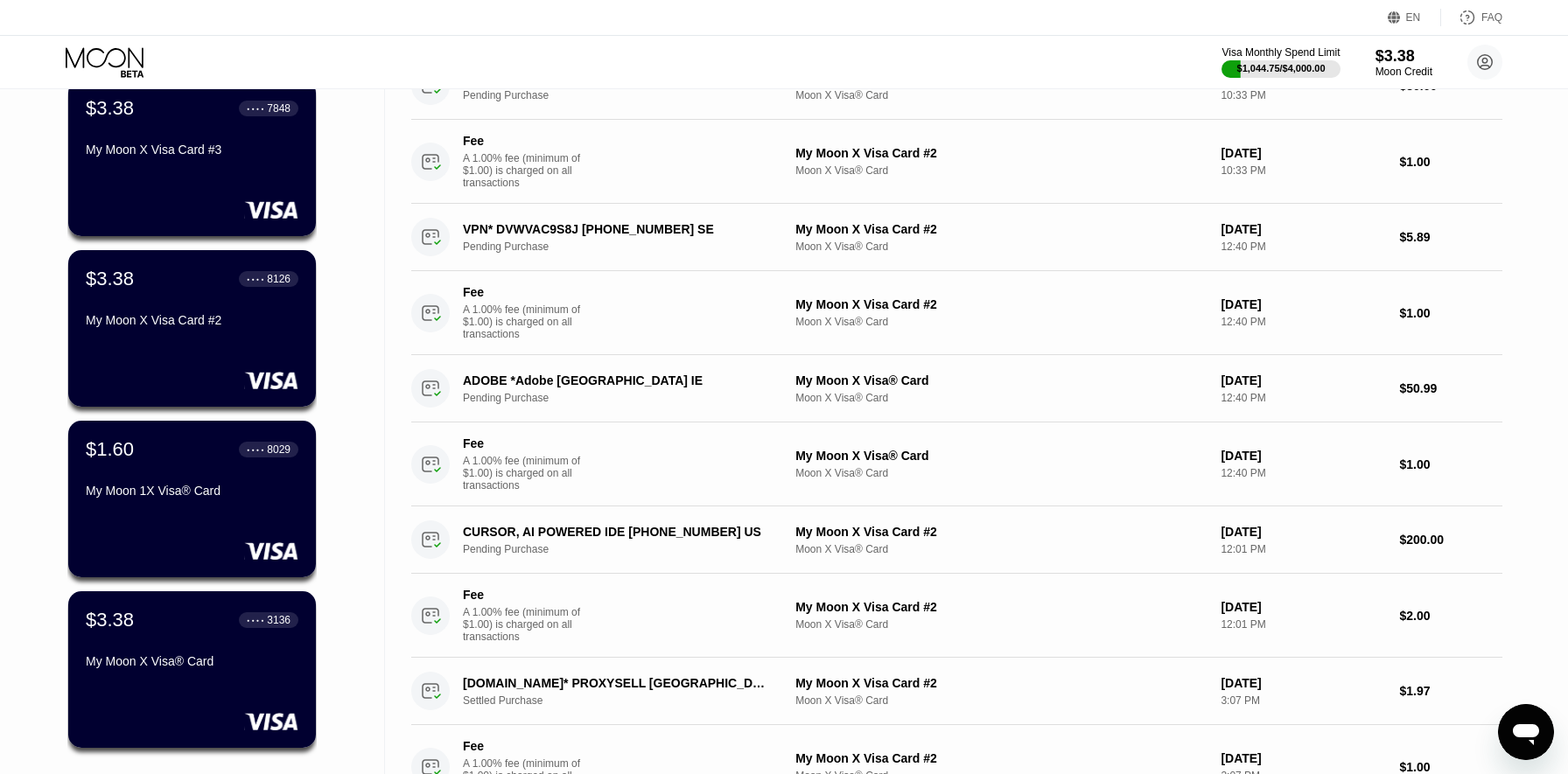
scroll to position [145, 0]
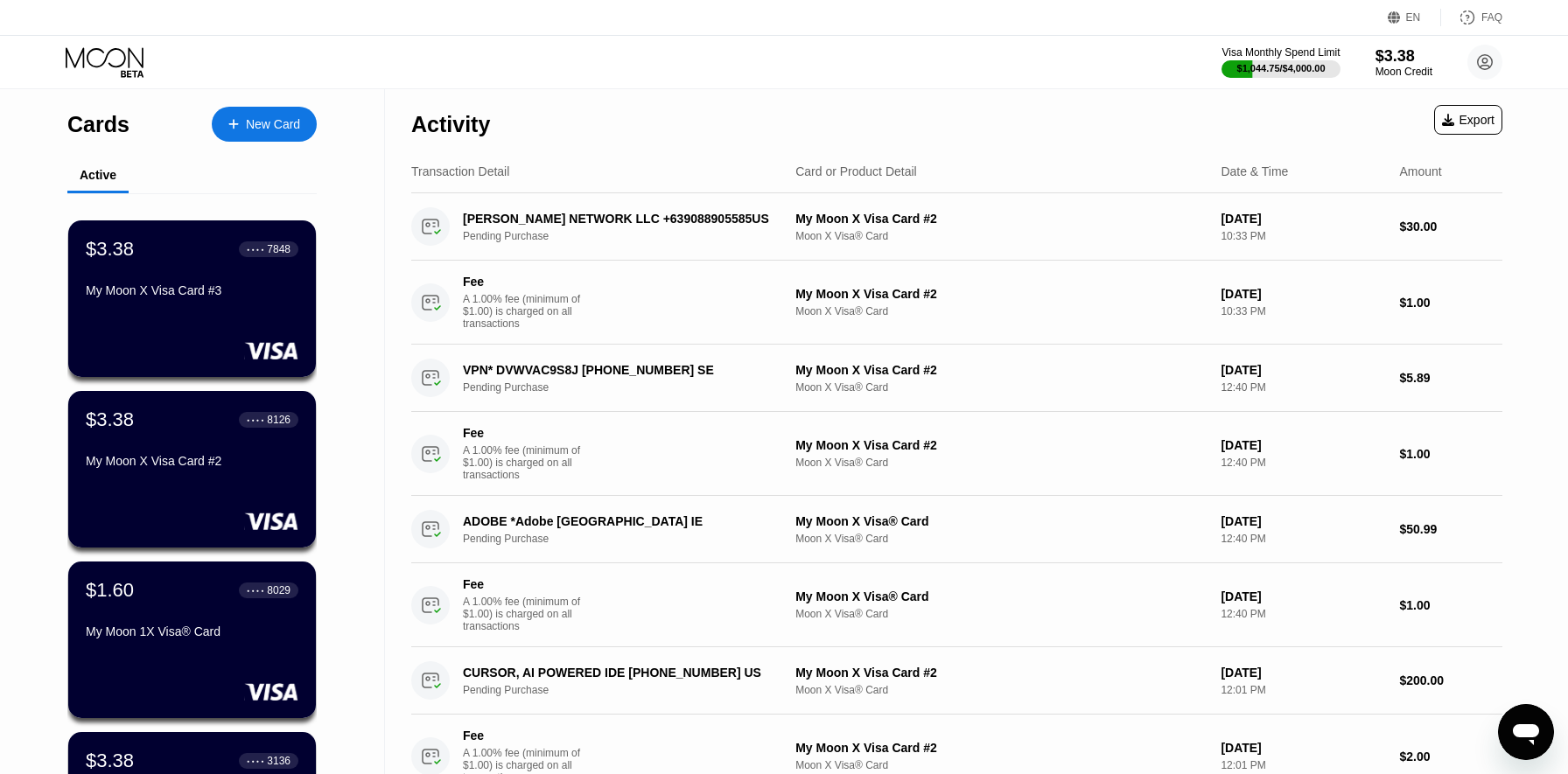
click at [1524, 731] on icon "Mesajlaşma penceresini aç" at bounding box center [1526, 735] width 26 height 21
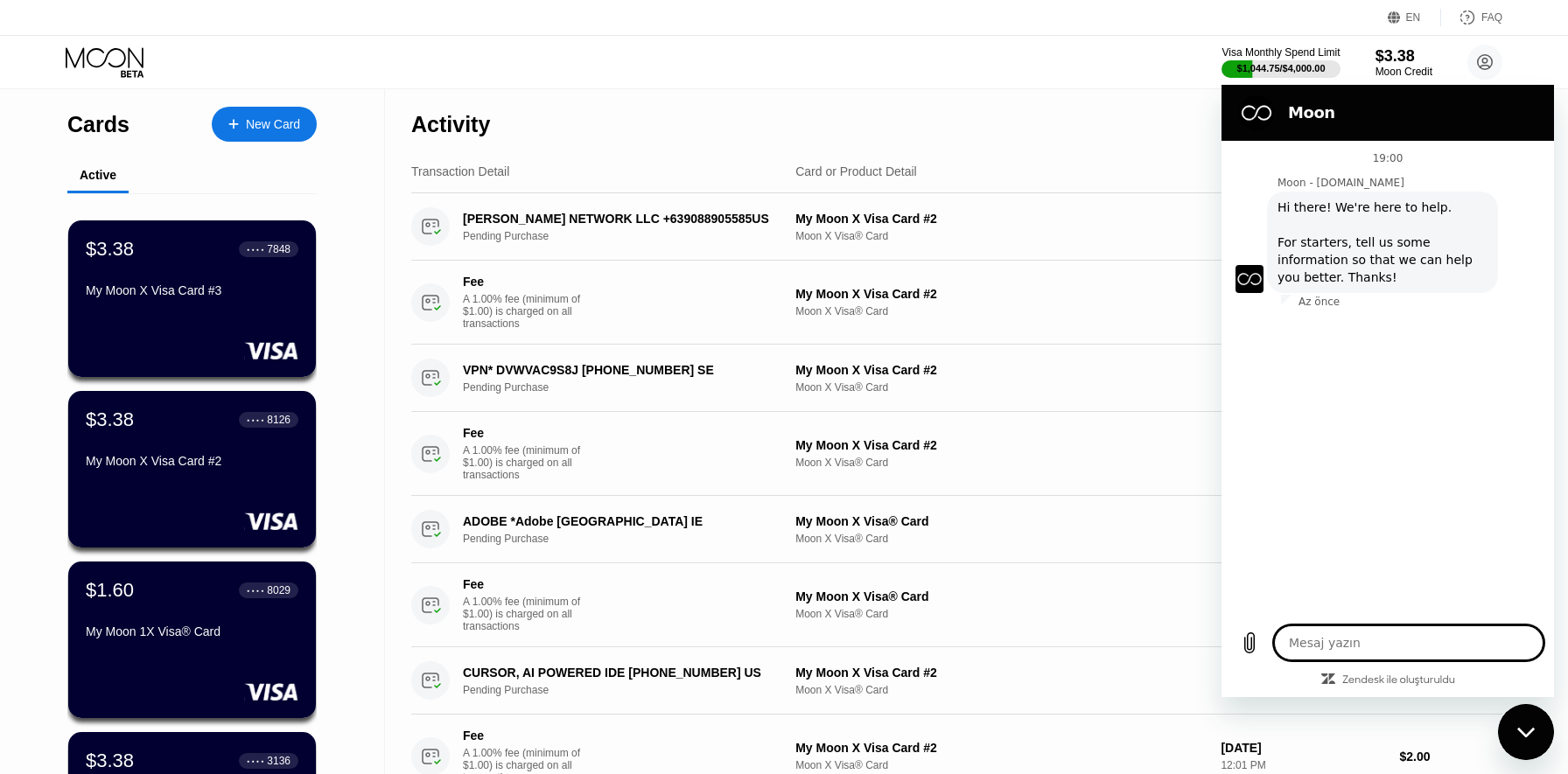
type textarea "x"
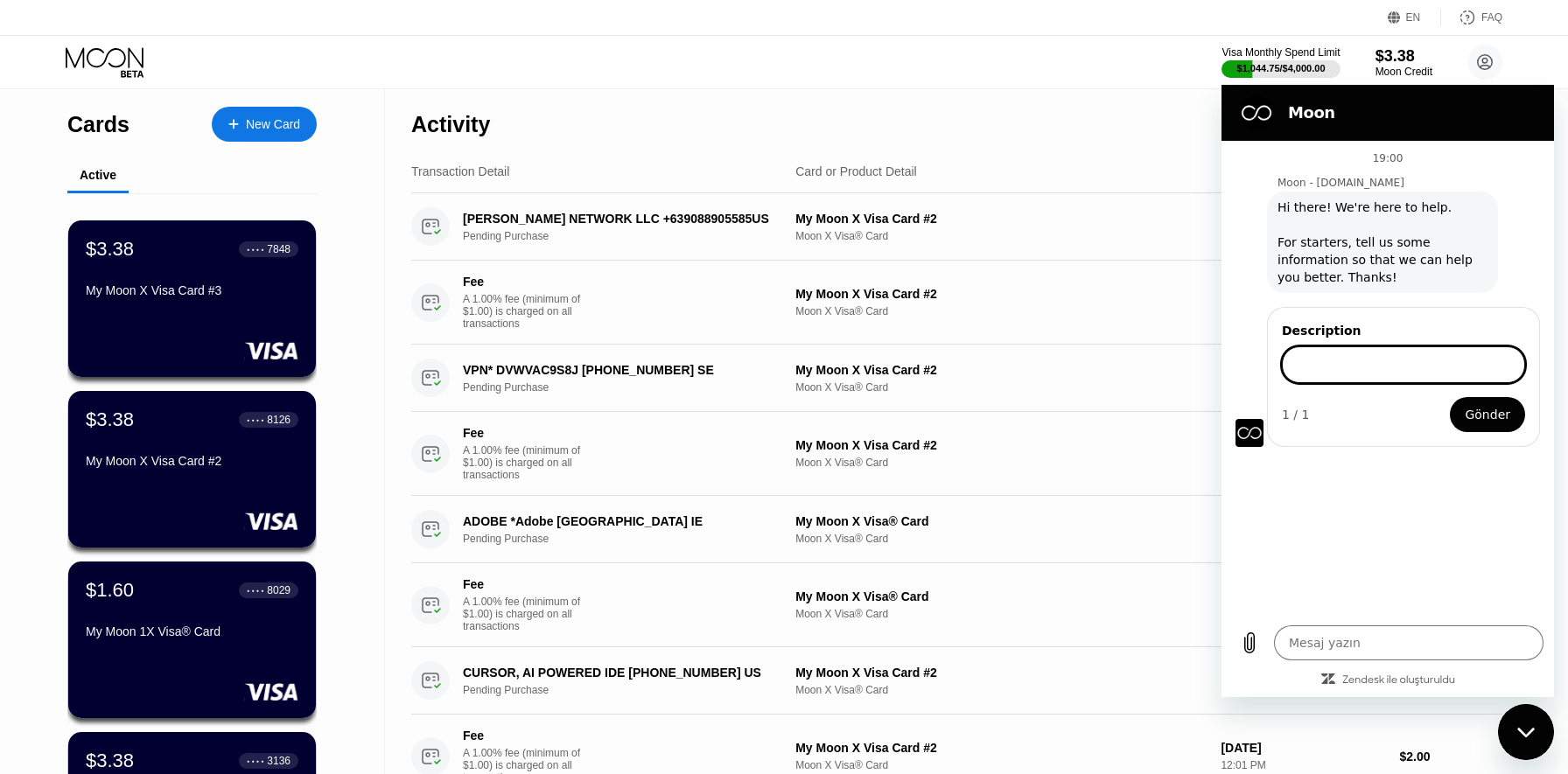
click at [1369, 375] on input "Description" at bounding box center [1403, 365] width 243 height 36
type input "c"
type input "T"
type input "I"
type input "we send 200 dollars and does not work"
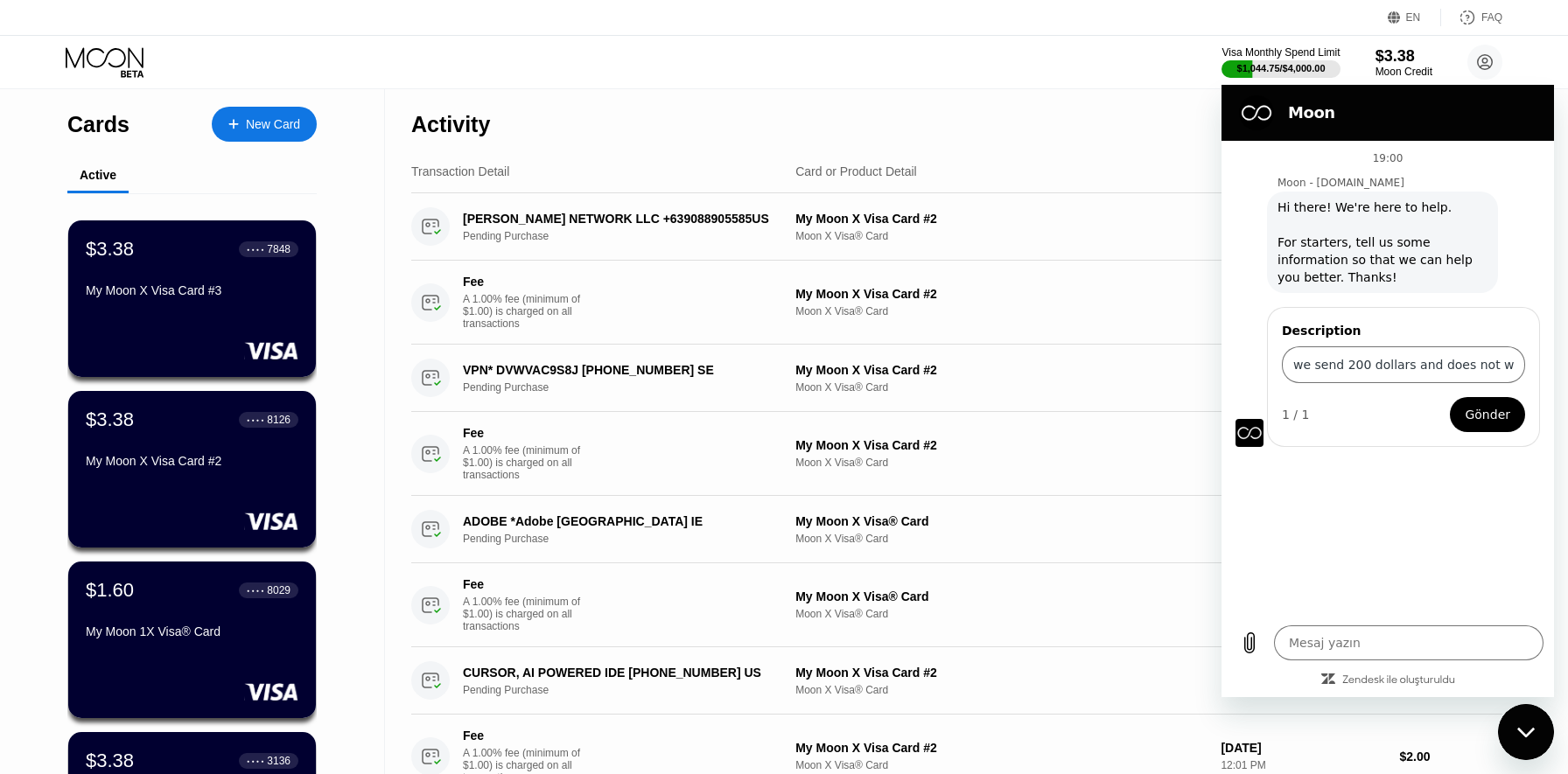
click at [1494, 418] on span "Gönder" at bounding box center [1486, 415] width 45 height 21
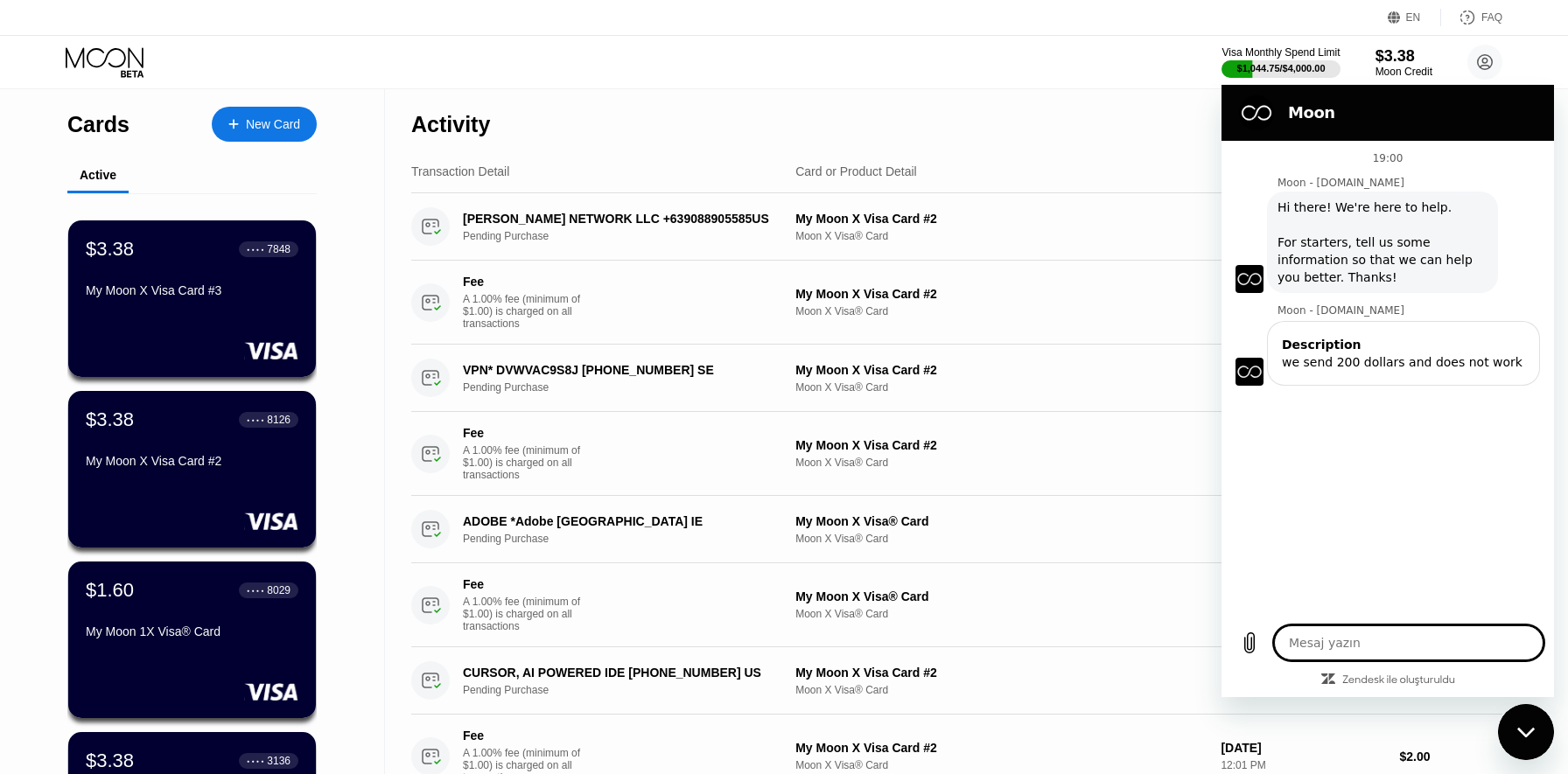
type textarea "x"
type textarea "N"
type textarea "x"
type textarea "No"
type textarea "x"
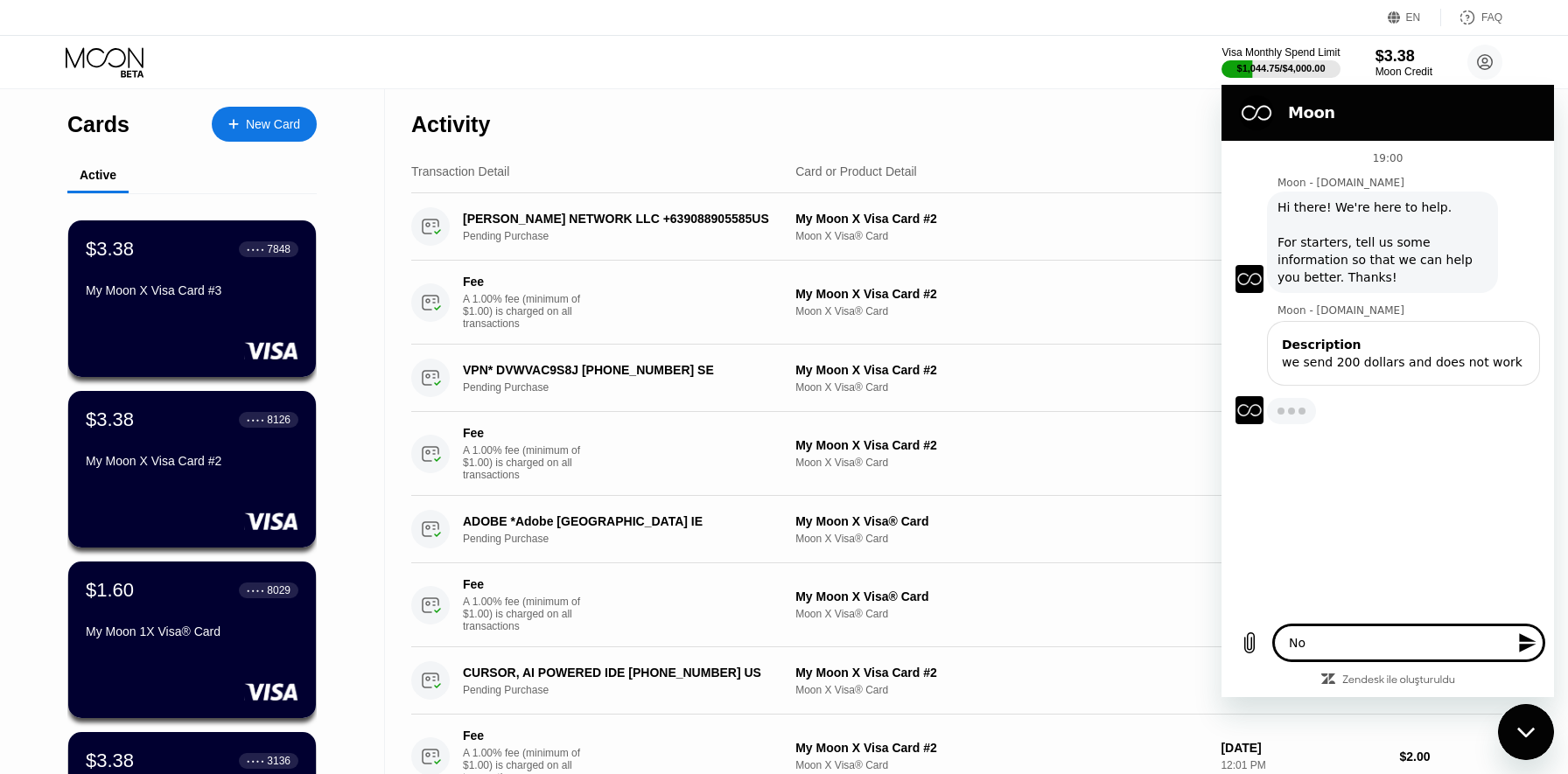
type textarea "Not"
type textarea "x"
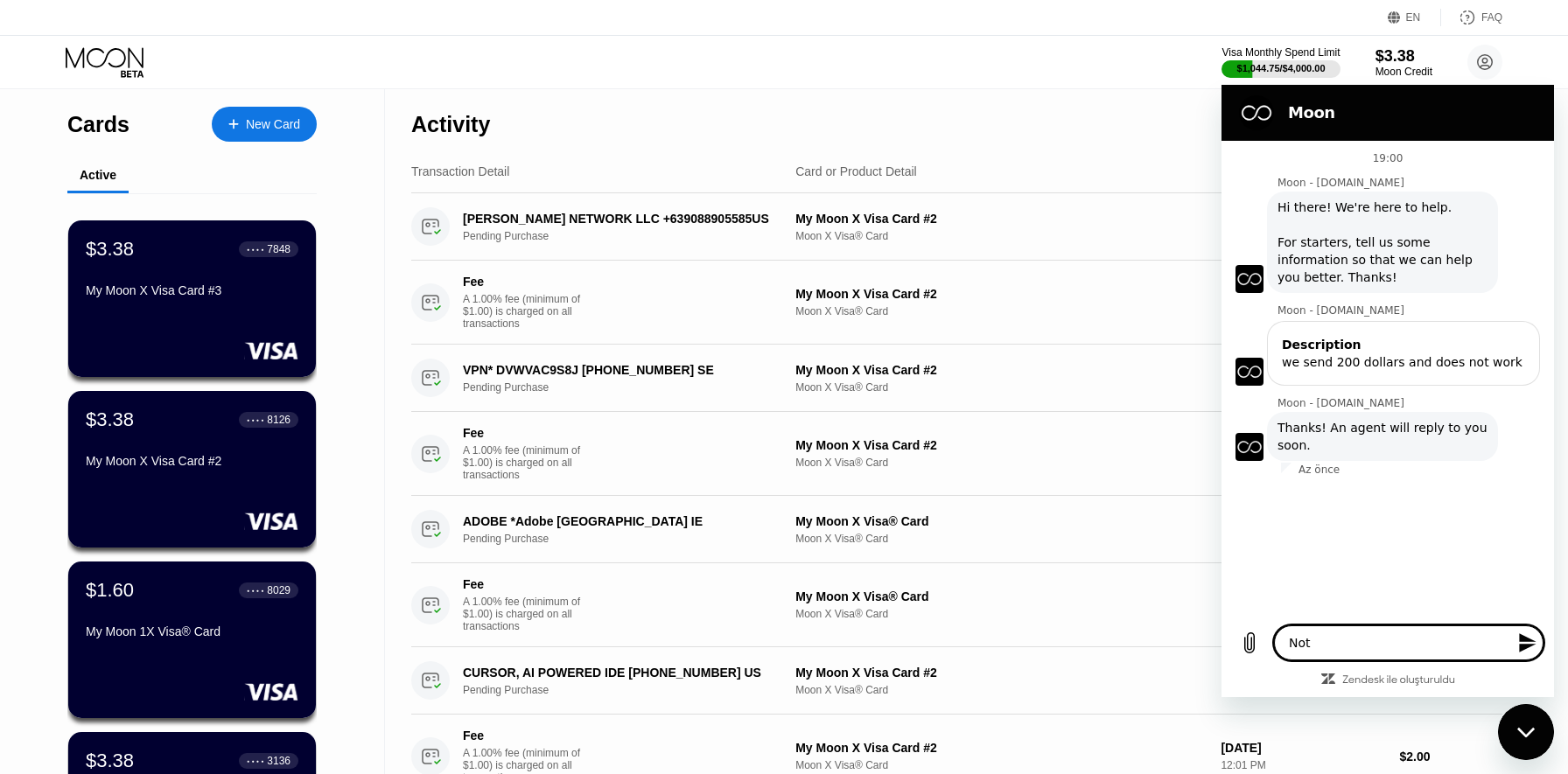
type textarea "Noth"
type textarea "x"
type textarea "Nothi"
type textarea "x"
type textarea "Nothin"
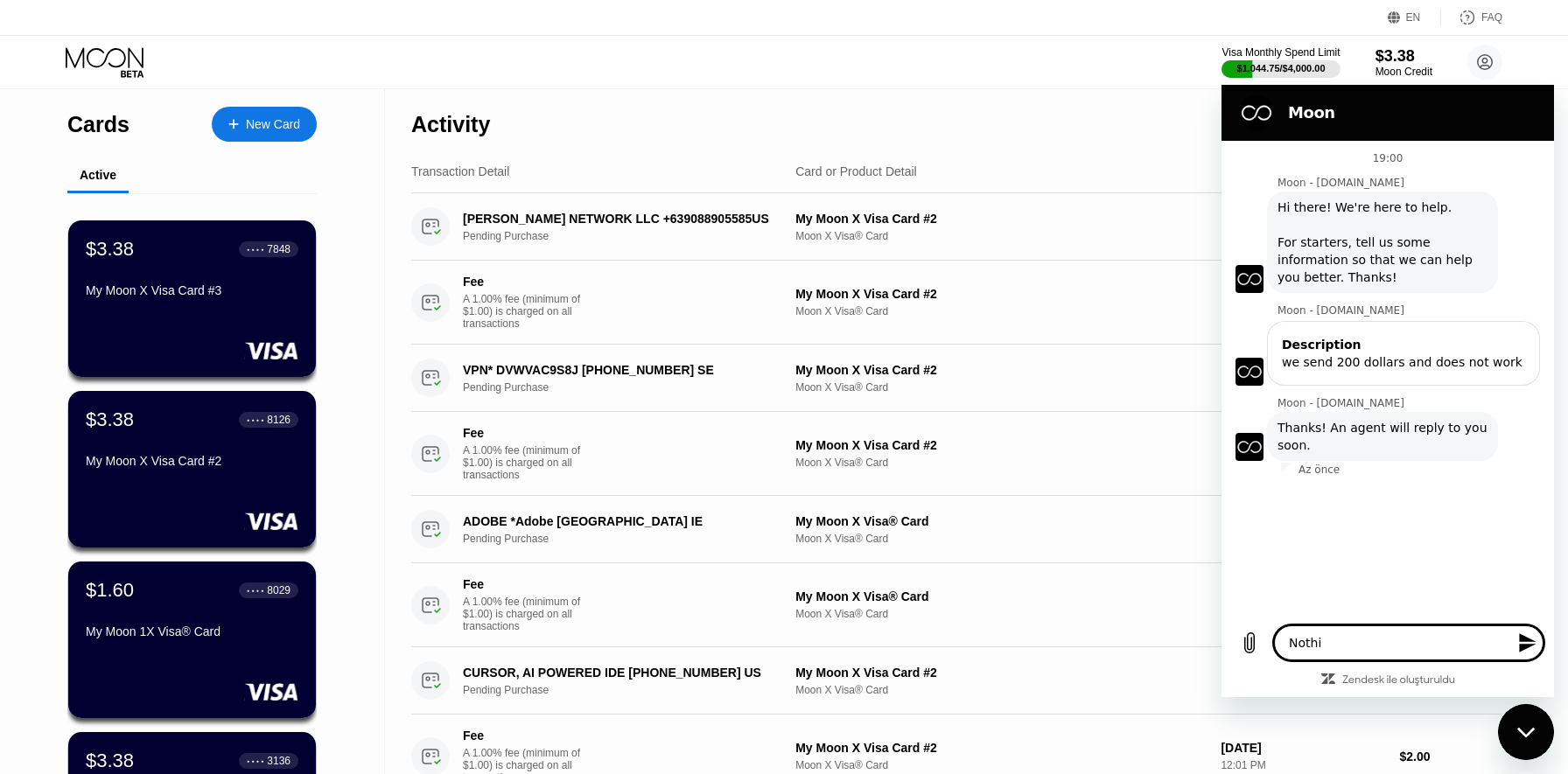
type textarea "x"
type textarea "Nothing"
type textarea "x"
type textarea "Nothing"
type textarea "x"
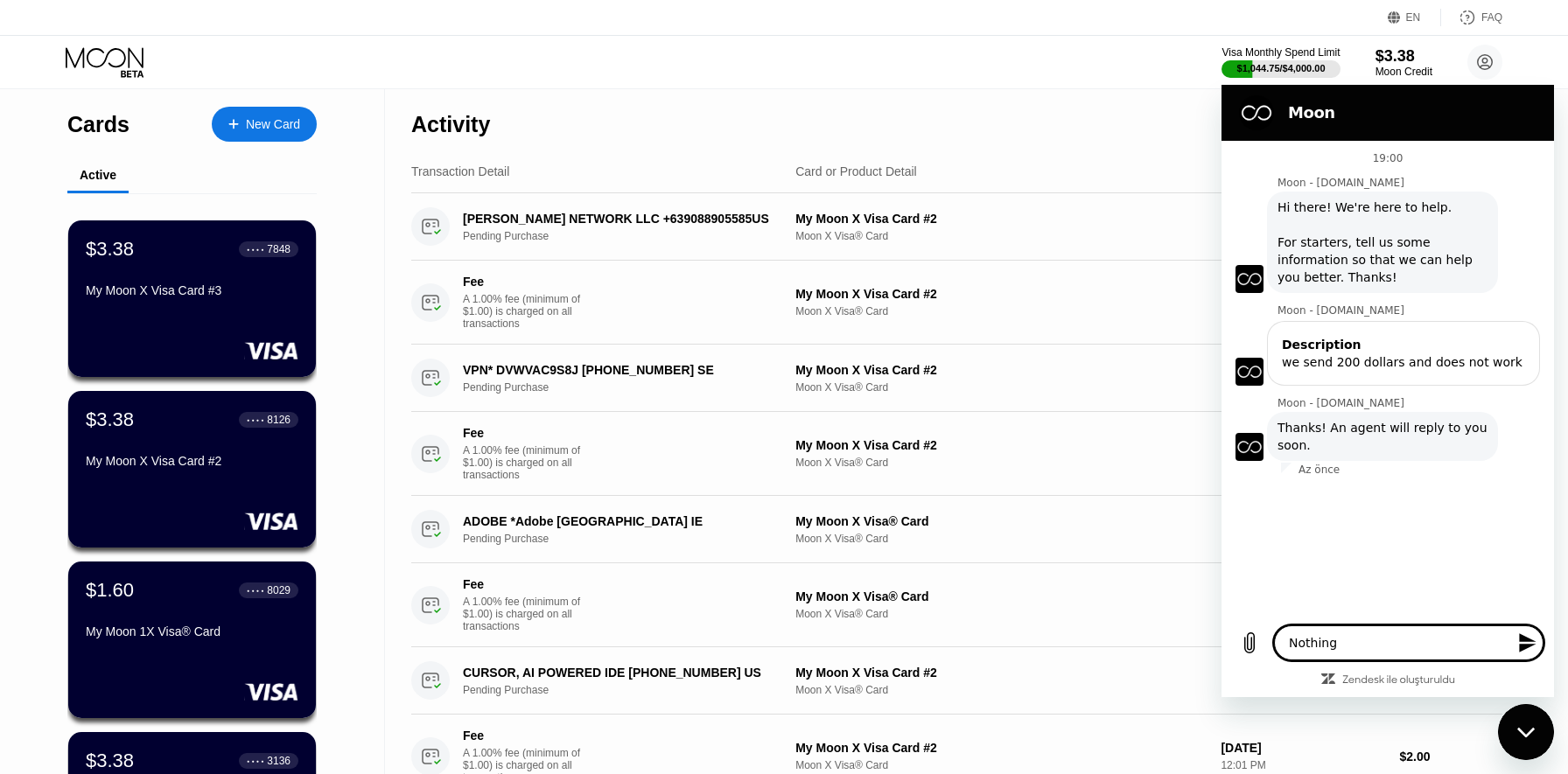
type textarea "Nothing t"
type textarea "x"
type textarea "Nothing"
type textarea "x"
type textarea "Nothing d"
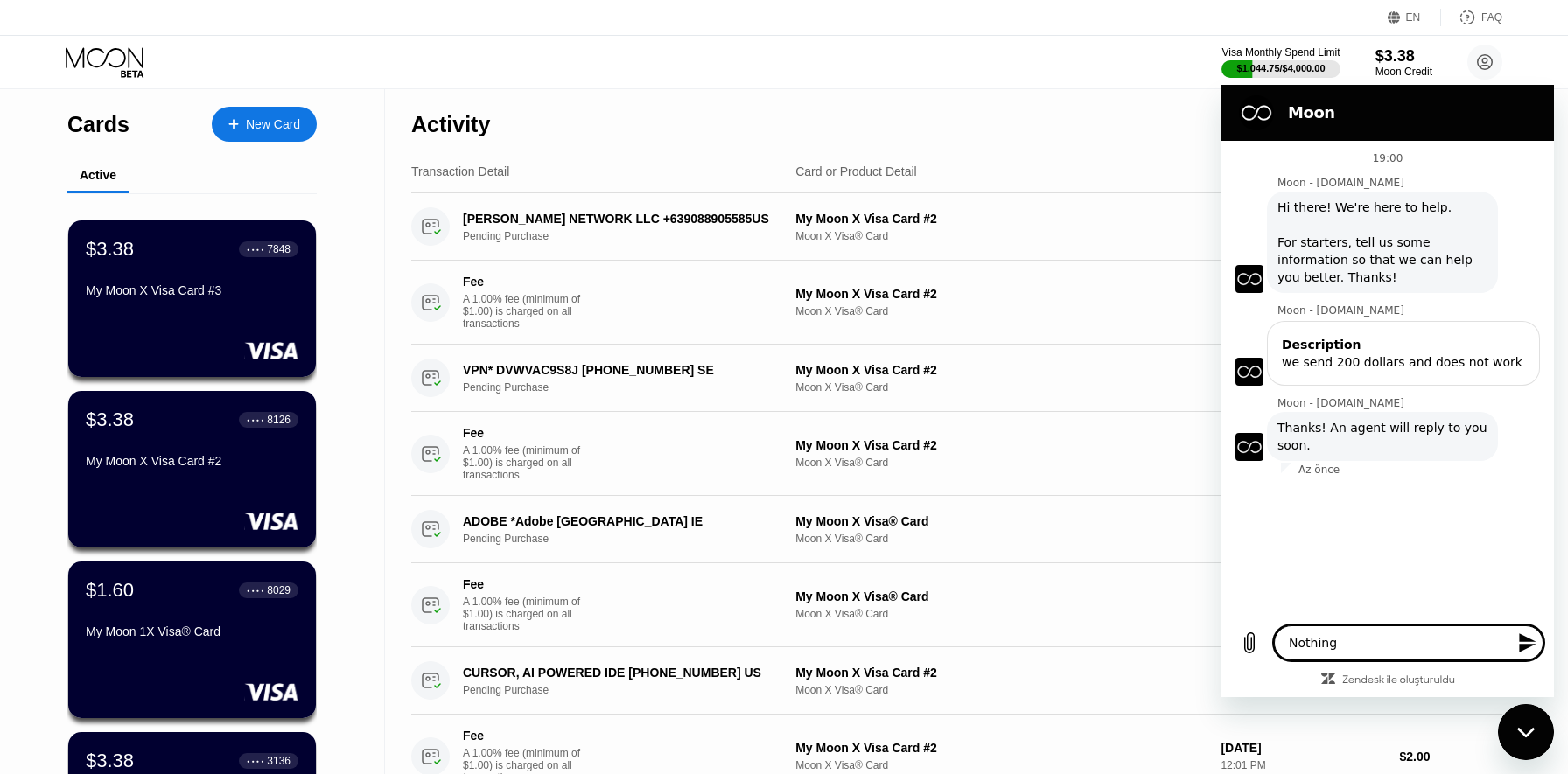
type textarea "x"
type textarea "Nothing do"
type textarea "x"
type textarea "Nothing doe"
type textarea "x"
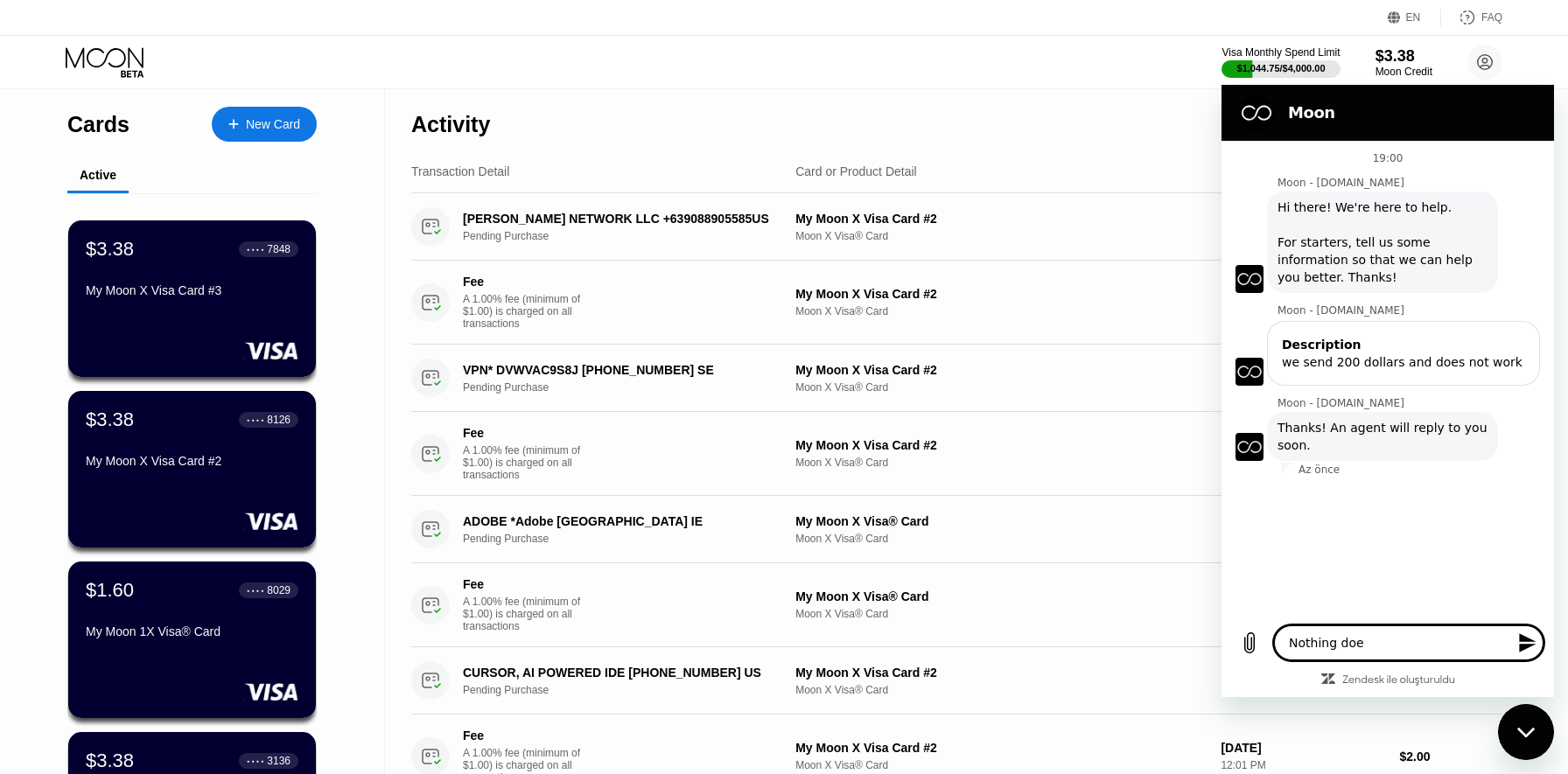
type textarea "Nothing does"
type textarea "x"
type textarea "Nothing does"
type textarea "x"
type textarea "Nothing does n"
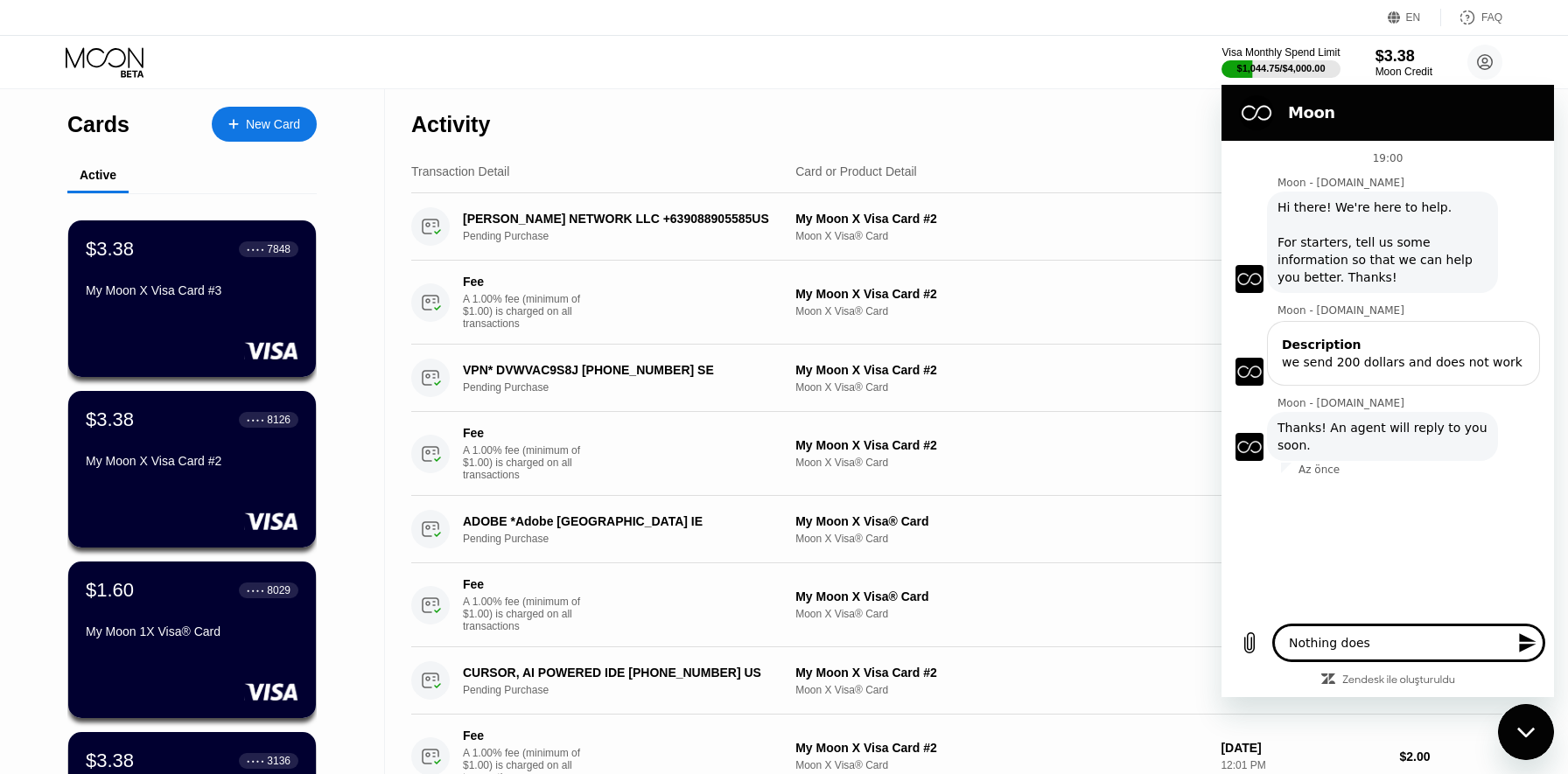
type textarea "x"
type textarea "Nothing does"
type textarea "x"
type textarea "Nothing does"
type textarea "x"
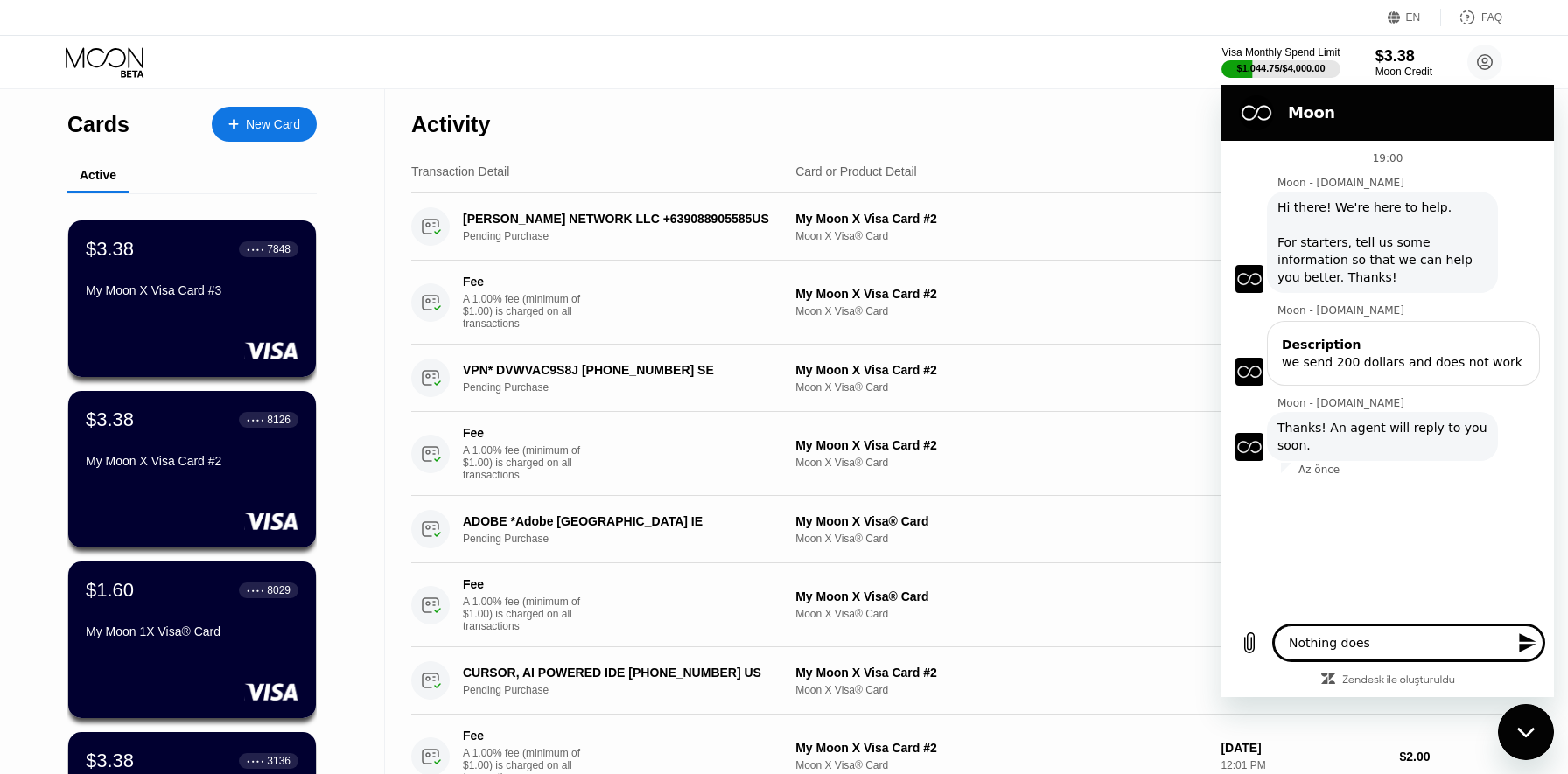
type textarea "Nothing doe"
type textarea "x"
type textarea "Nothing do"
type textarea "x"
type textarea "Nothing d"
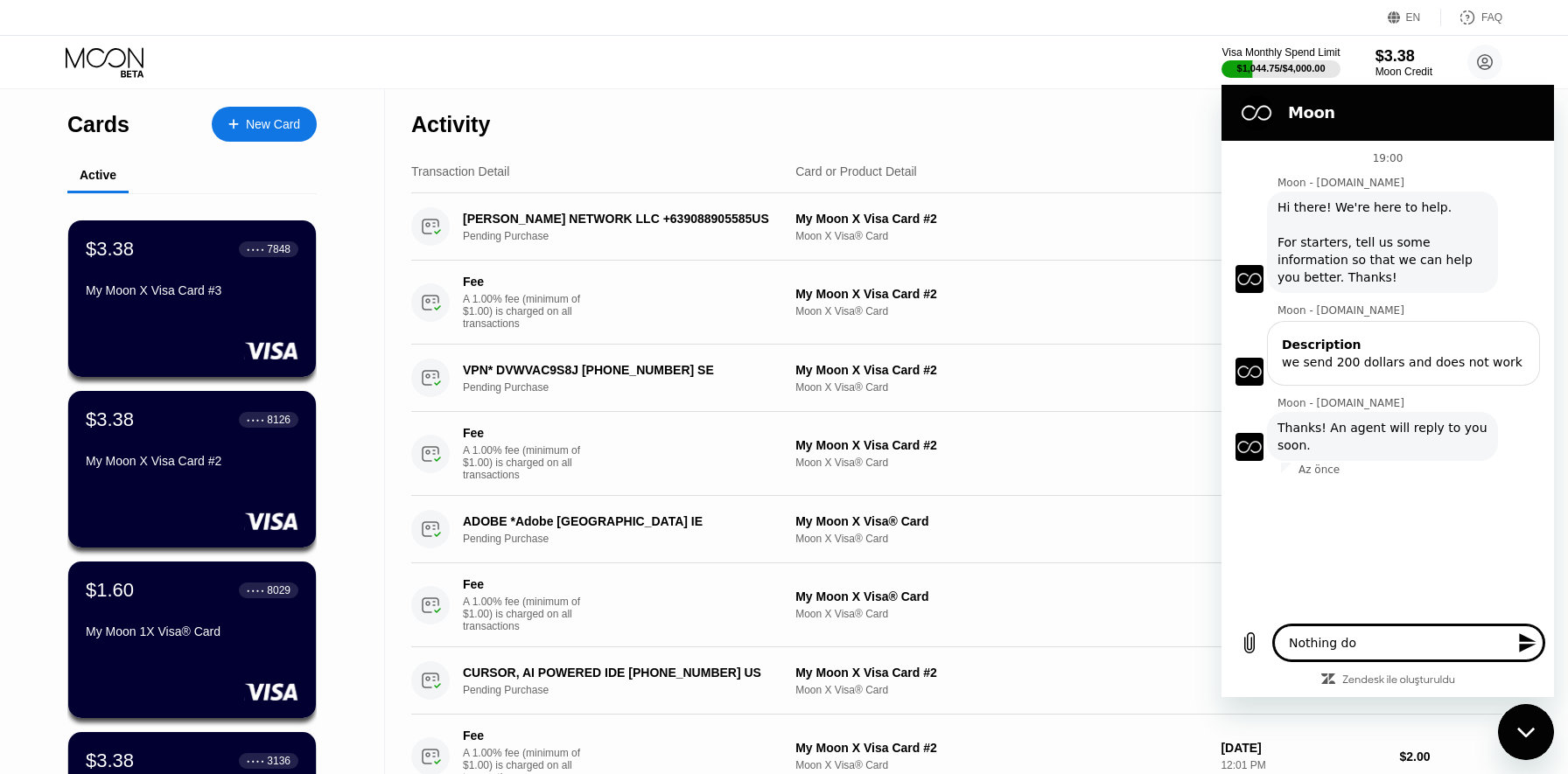
type textarea "x"
type textarea "Nothing"
type textarea "x"
type textarea "Nothing"
type textarea "x"
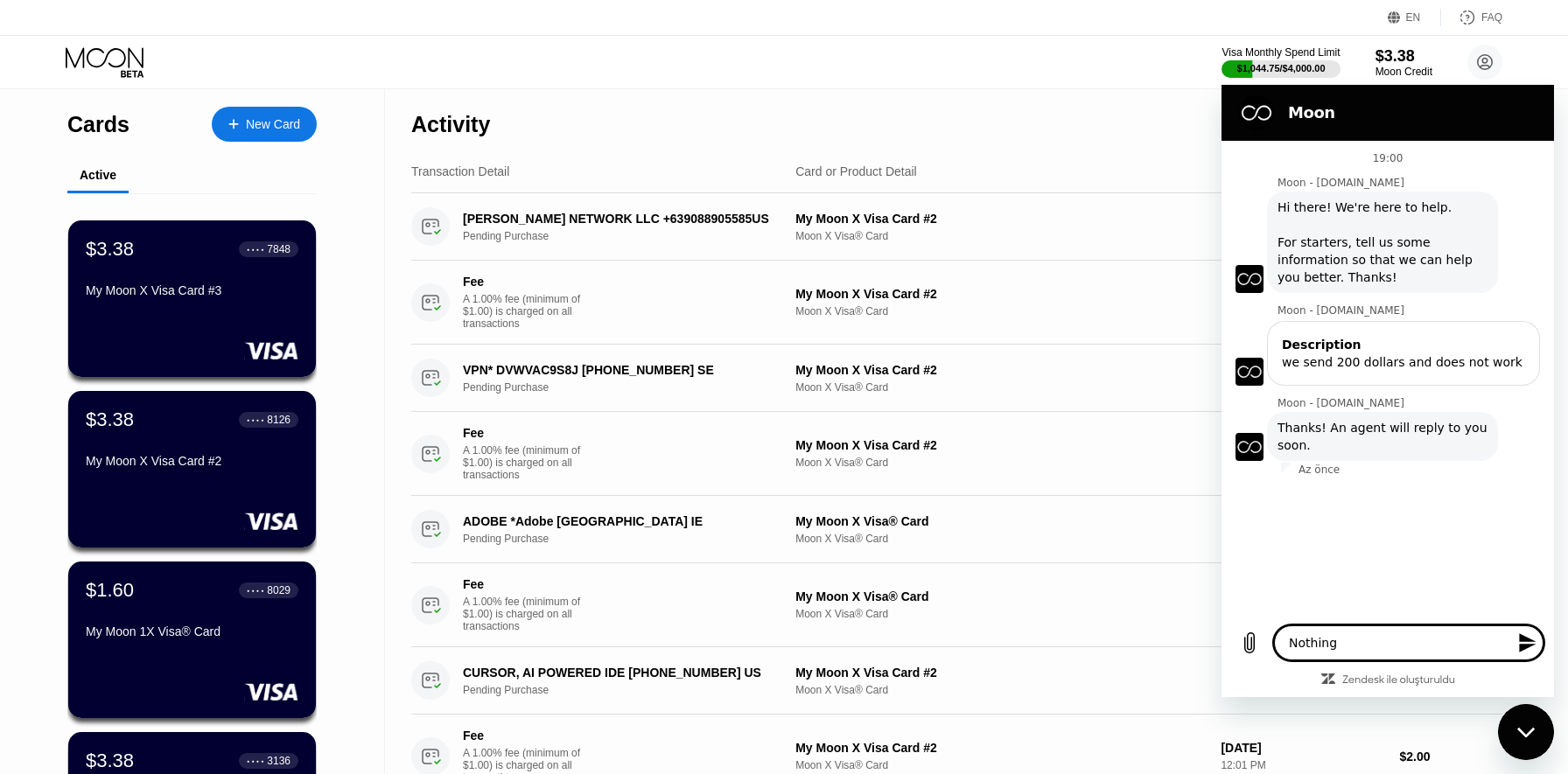
type textarea "Nothin"
type textarea "x"
type textarea "Nothi"
type textarea "x"
type textarea "Noth"
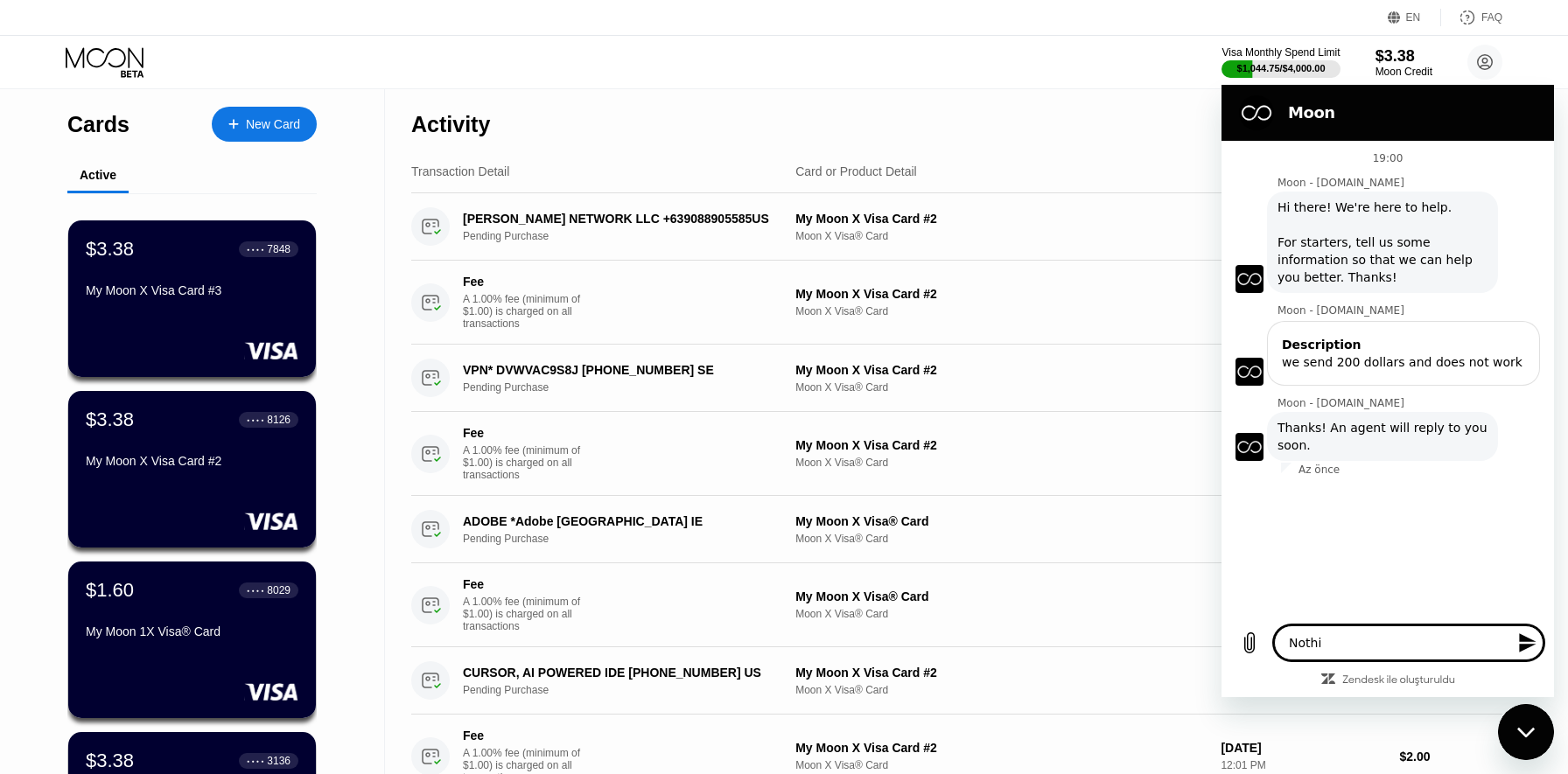
type textarea "x"
type textarea "Not"
type textarea "x"
type textarea "No"
type textarea "x"
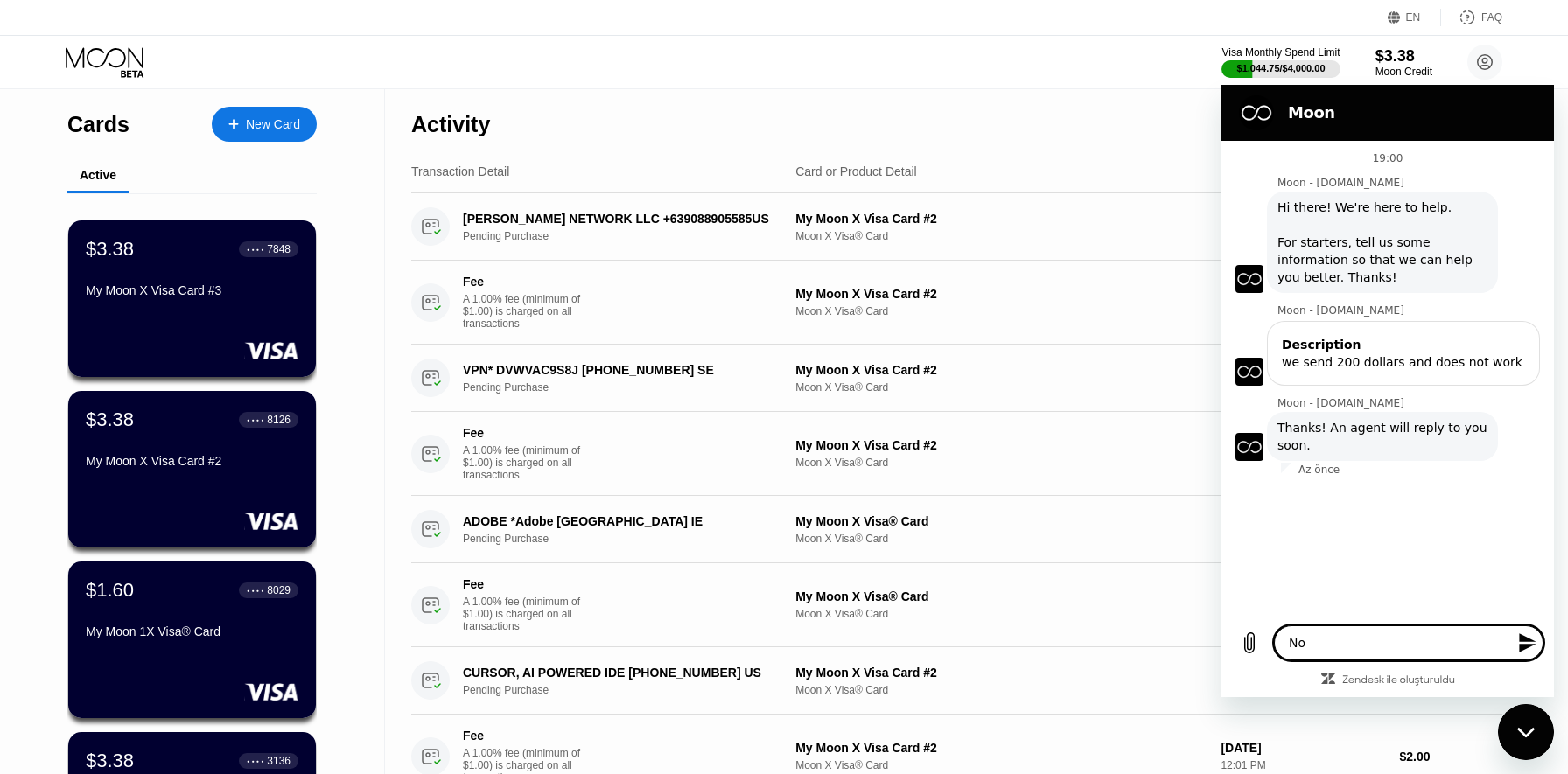
type textarea "N"
type textarea "x"
type textarea "I"
type textarea "x"
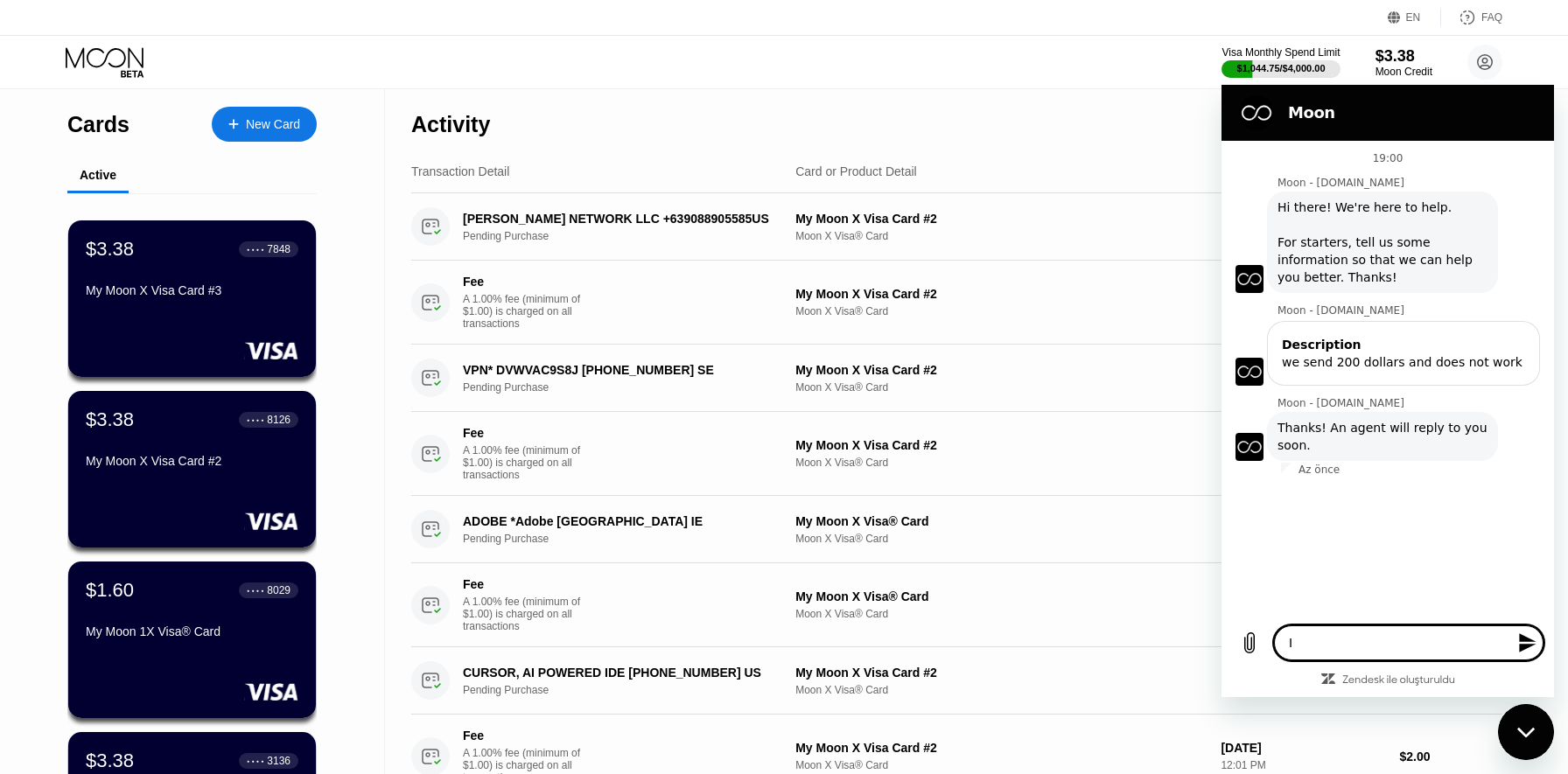
type textarea "It"
type textarea "x"
type textarea "It"
type textarea "x"
type textarea "It d"
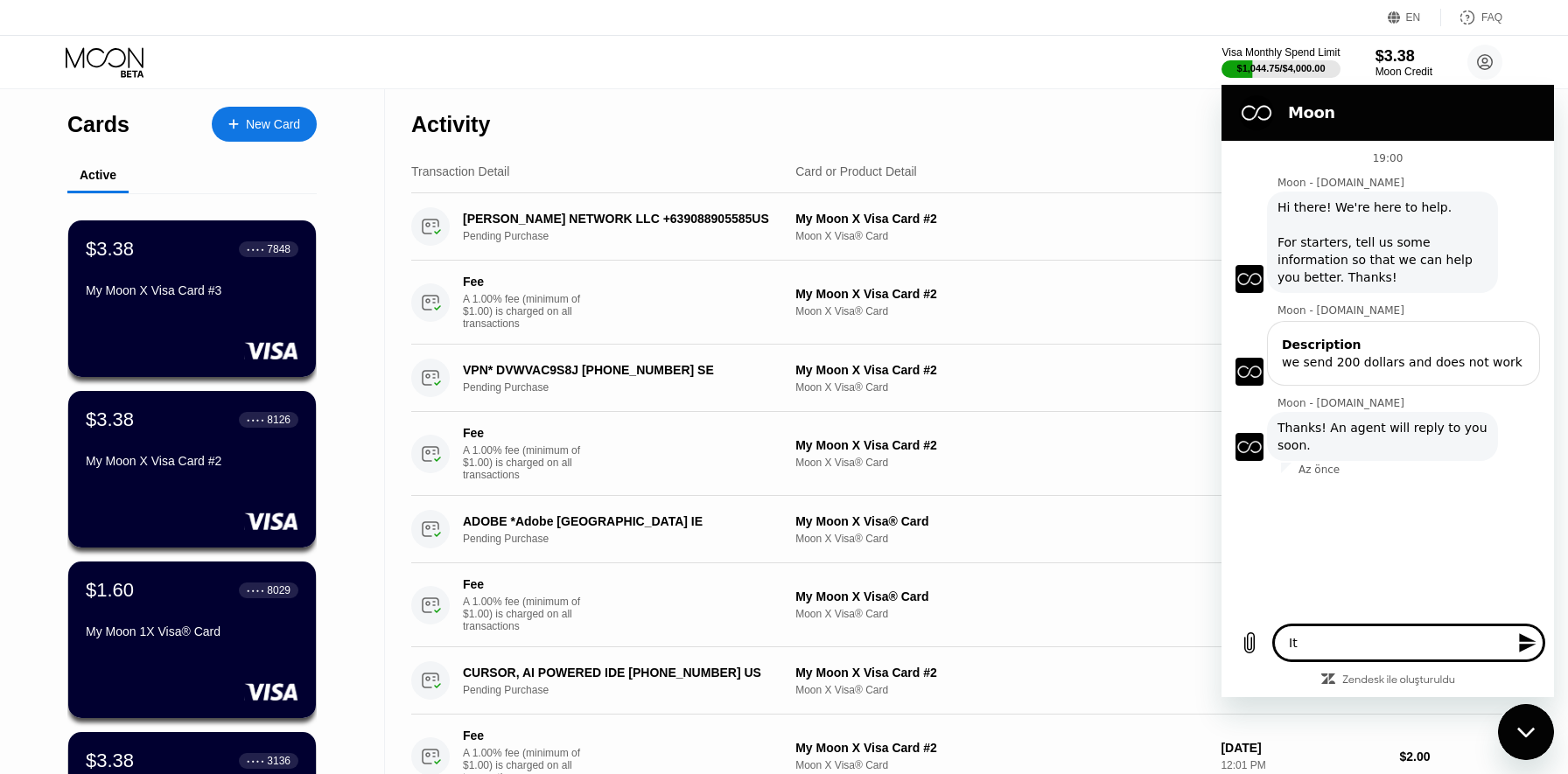
type textarea "x"
type textarea "It do"
type textarea "x"
type textarea "It doe"
type textarea "x"
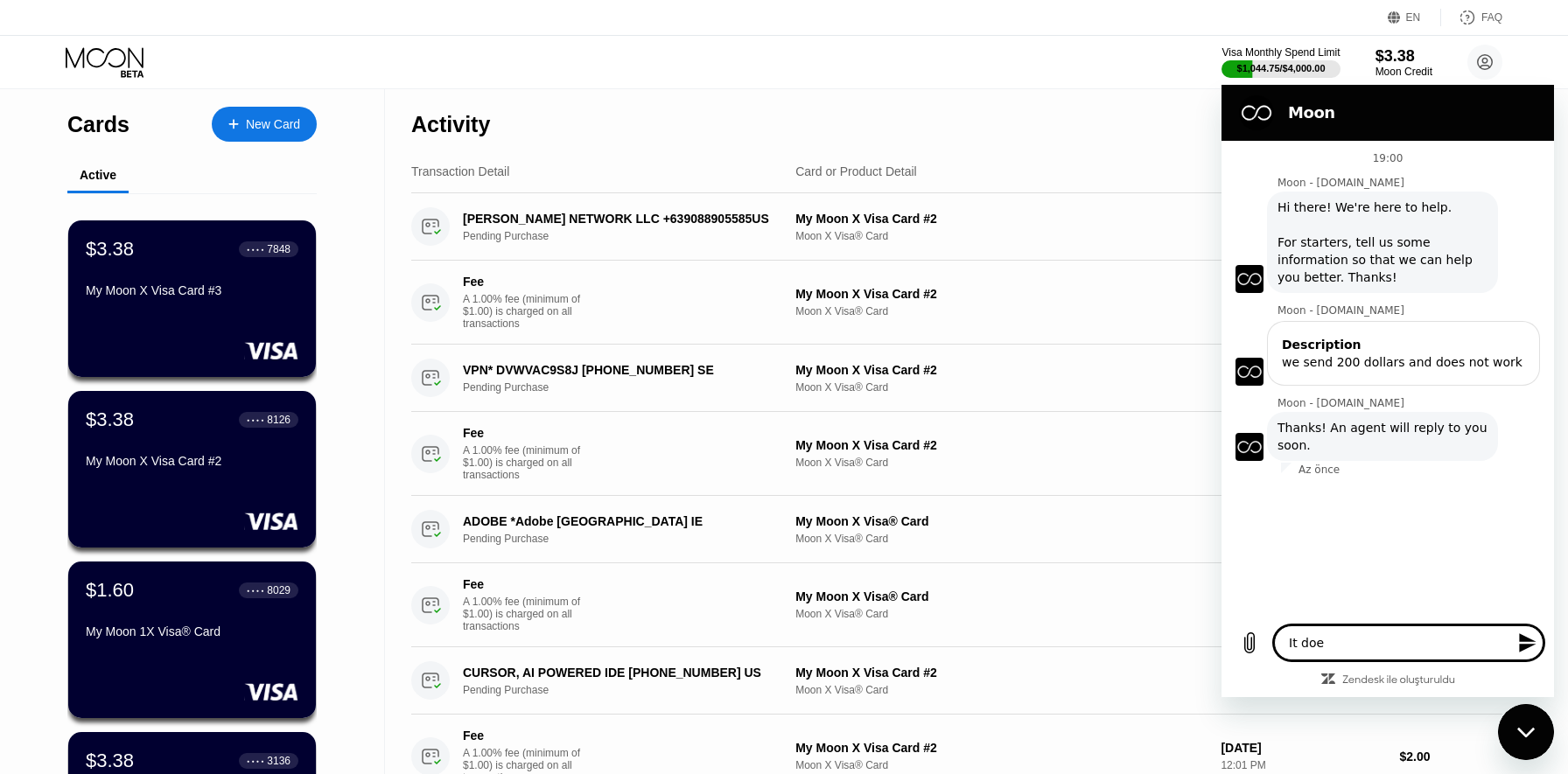
type textarea "It does"
type textarea "x"
type textarea "It does"
type textarea "x"
type textarea "It does n"
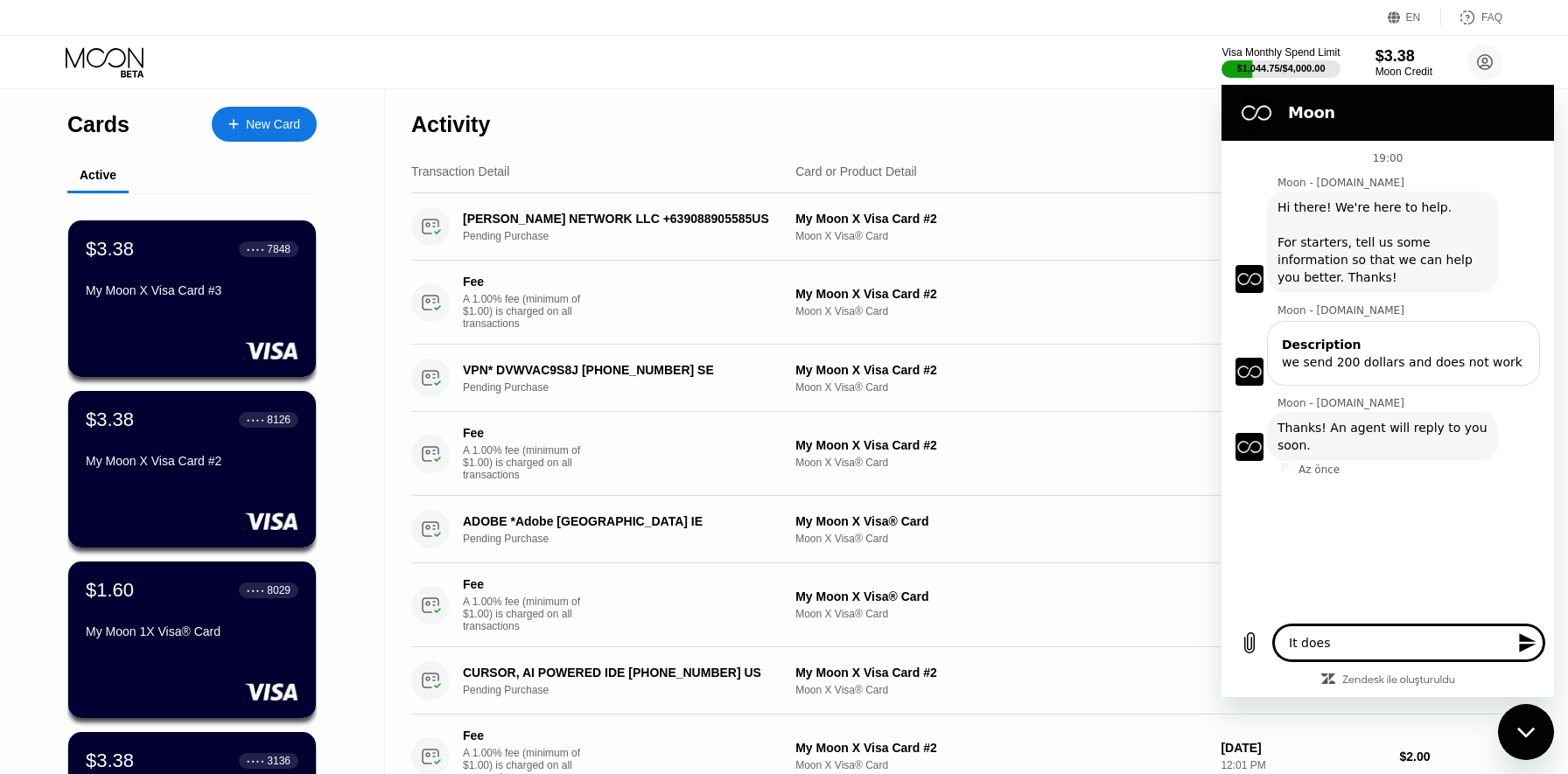
type textarea "x"
type textarea "It does no"
type textarea "x"
type textarea "It does not"
type textarea "x"
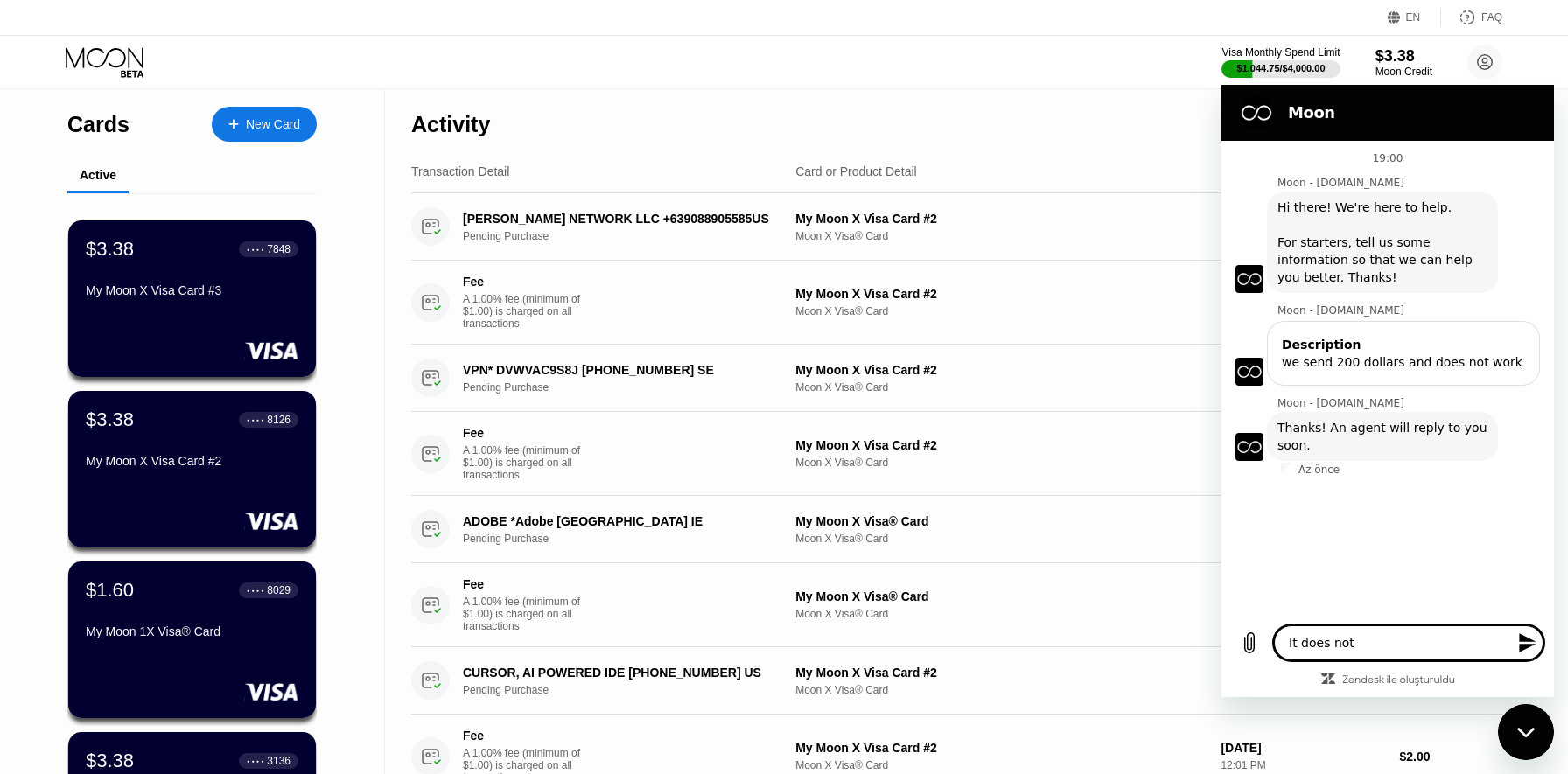
type textarea "It does not"
type textarea "x"
type textarea "It does not s"
type textarea "x"
type textarea "It does not se"
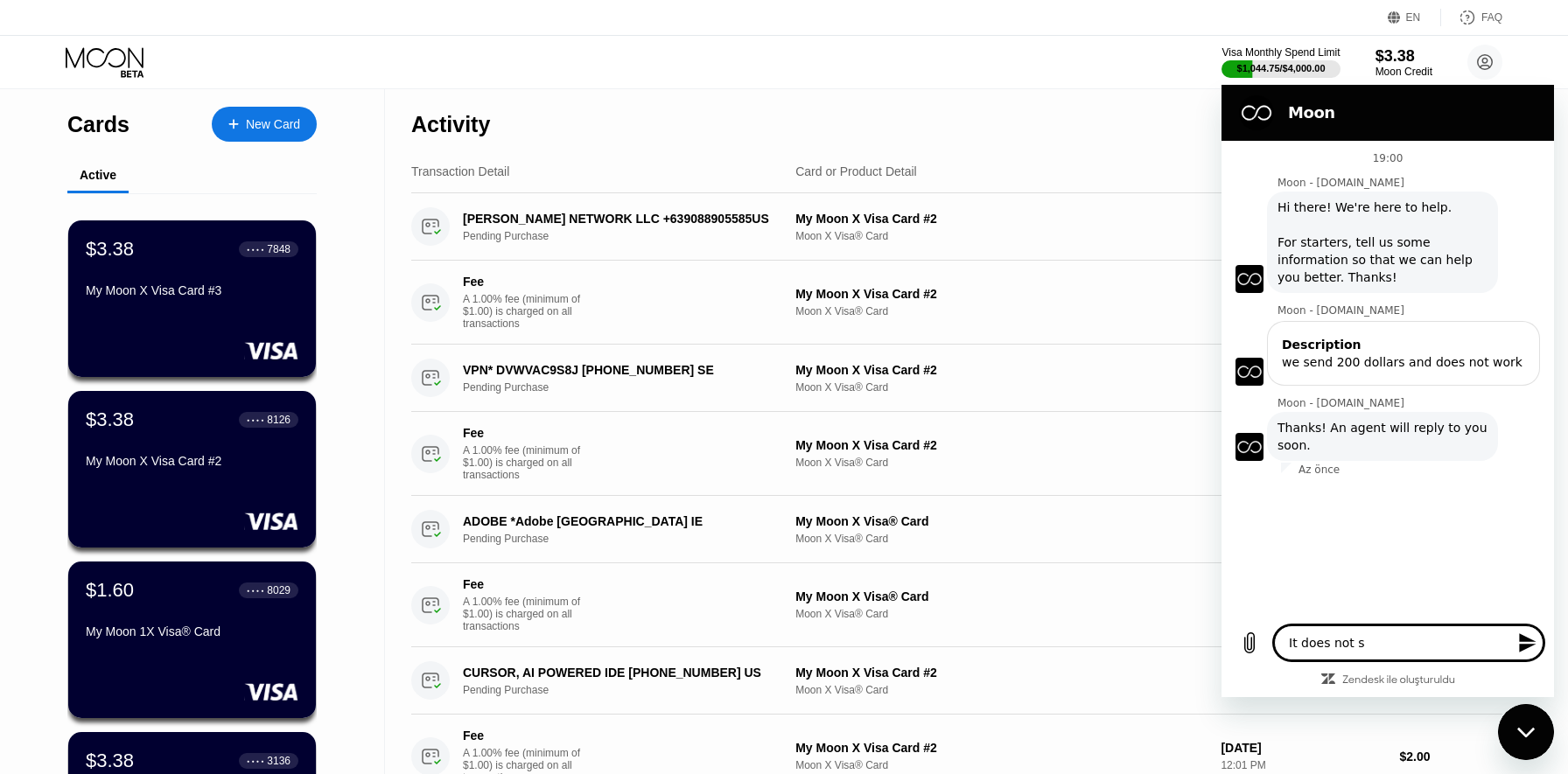
type textarea "x"
type textarea "It does not see"
type textarea "x"
type textarea "It does not seem"
type textarea "x"
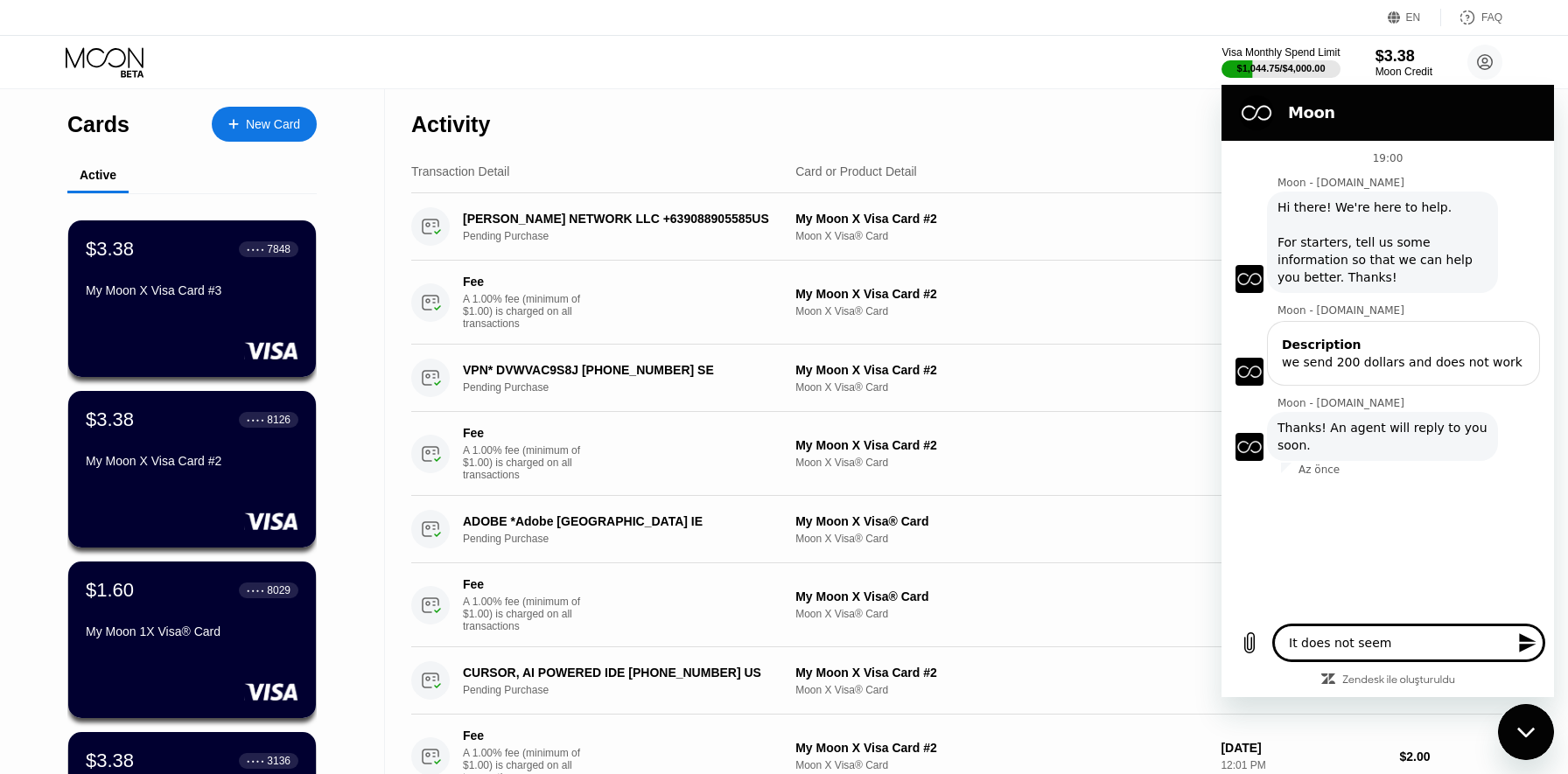
type textarea "It does not seem"
type textarea "x"
type textarea "It does not seem t"
type textarea "x"
type textarea "It does not seem th"
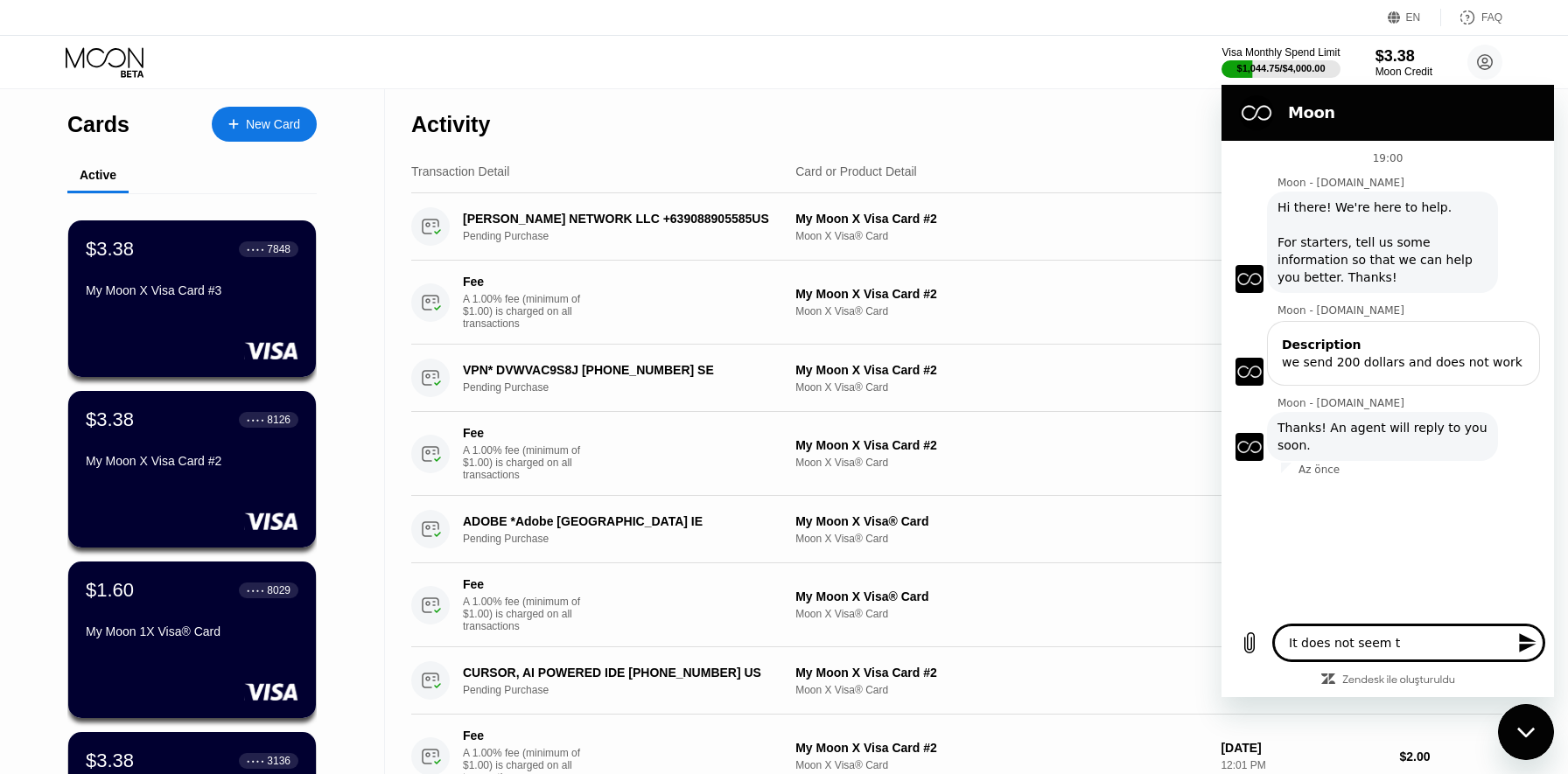
type textarea "x"
type textarea "It does not seem tha"
type textarea "x"
type textarea "It does not seem that"
type textarea "x"
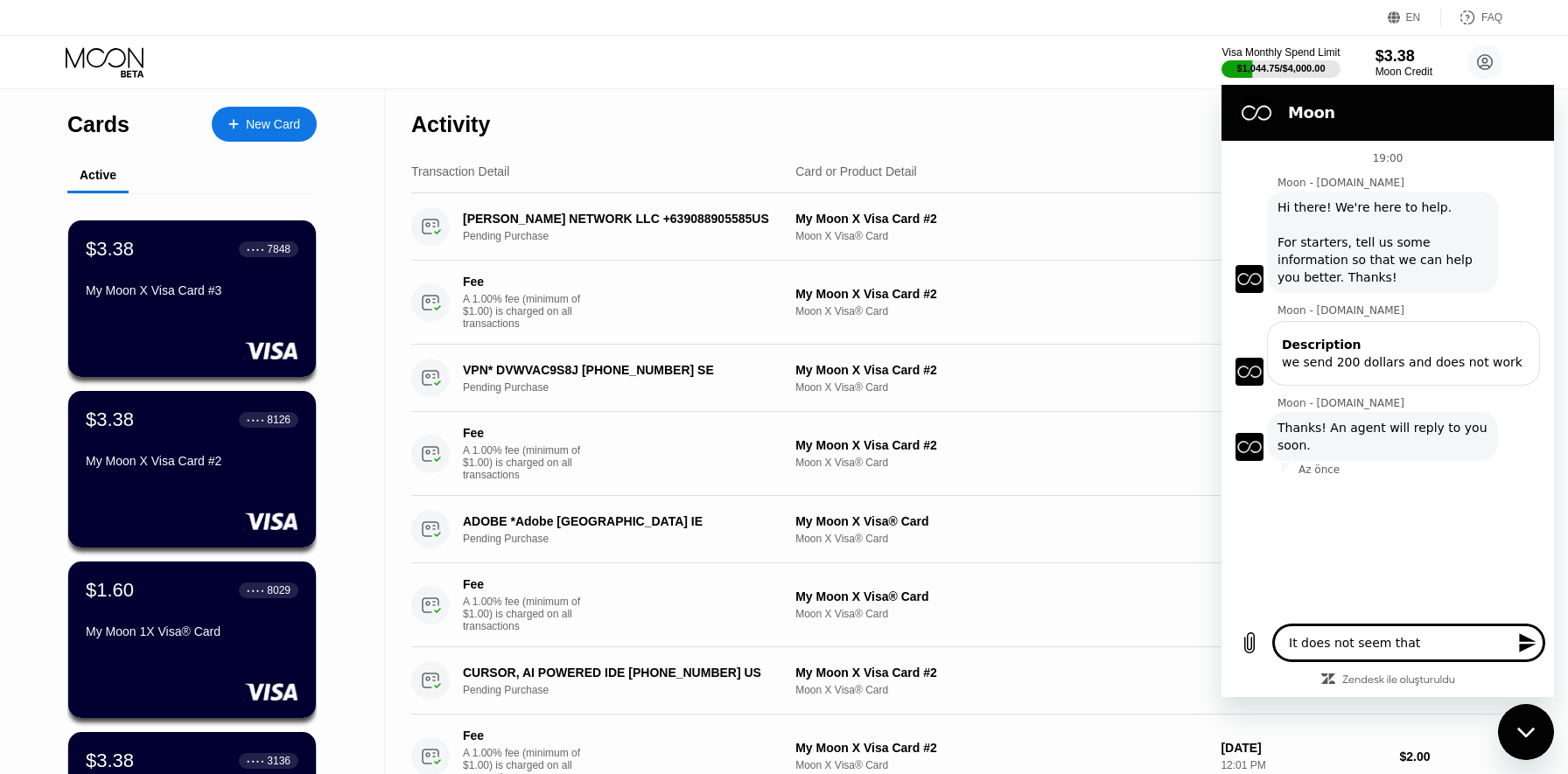
type textarea "It does not seem that"
type textarea "x"
type textarea "It does not seem that"
type textarea "x"
type textarea "It does not seem that"
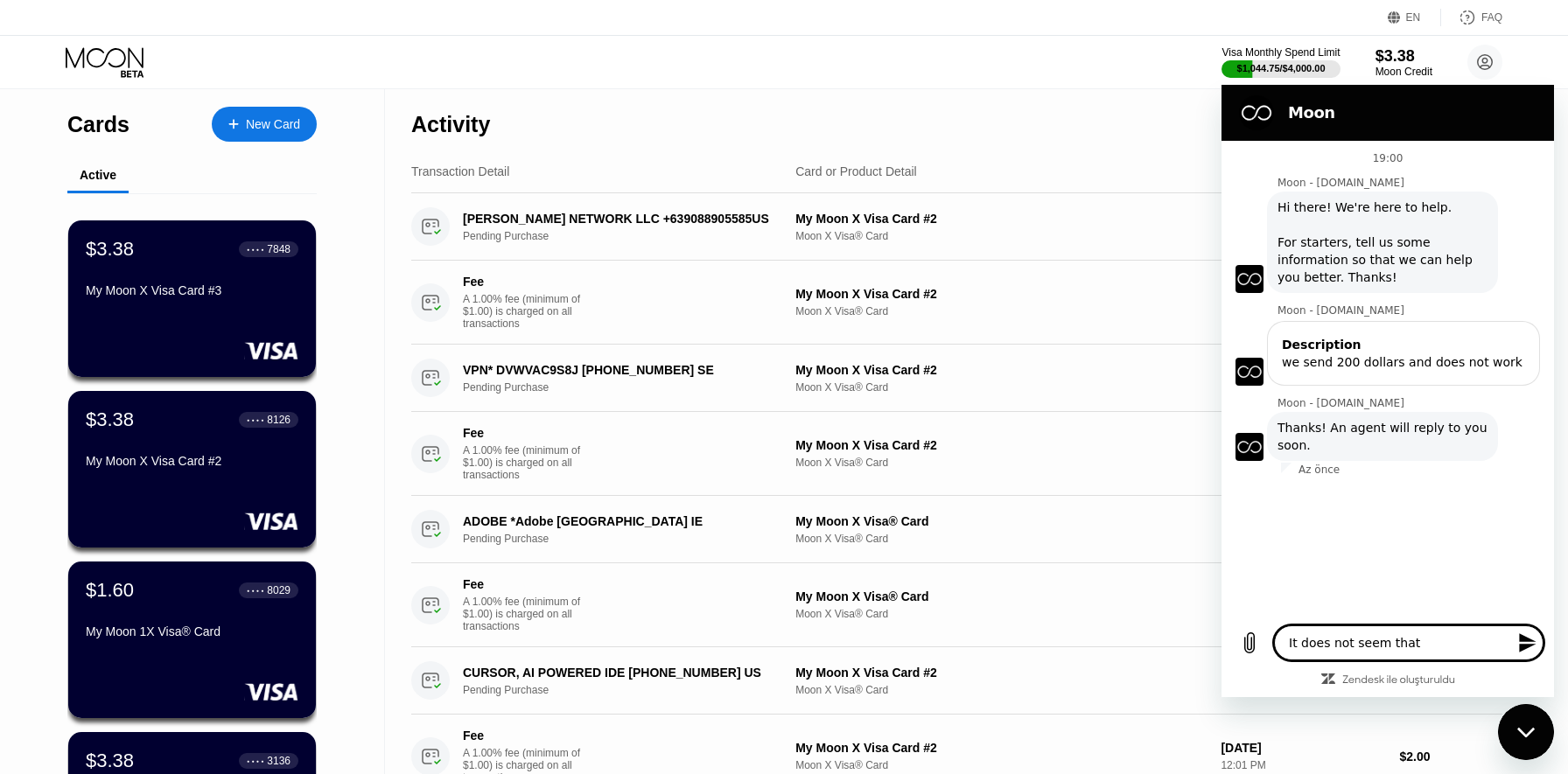
type textarea "x"
type textarea "It does not seem that w"
type textarea "x"
type textarea "It does not seem that we"
type textarea "x"
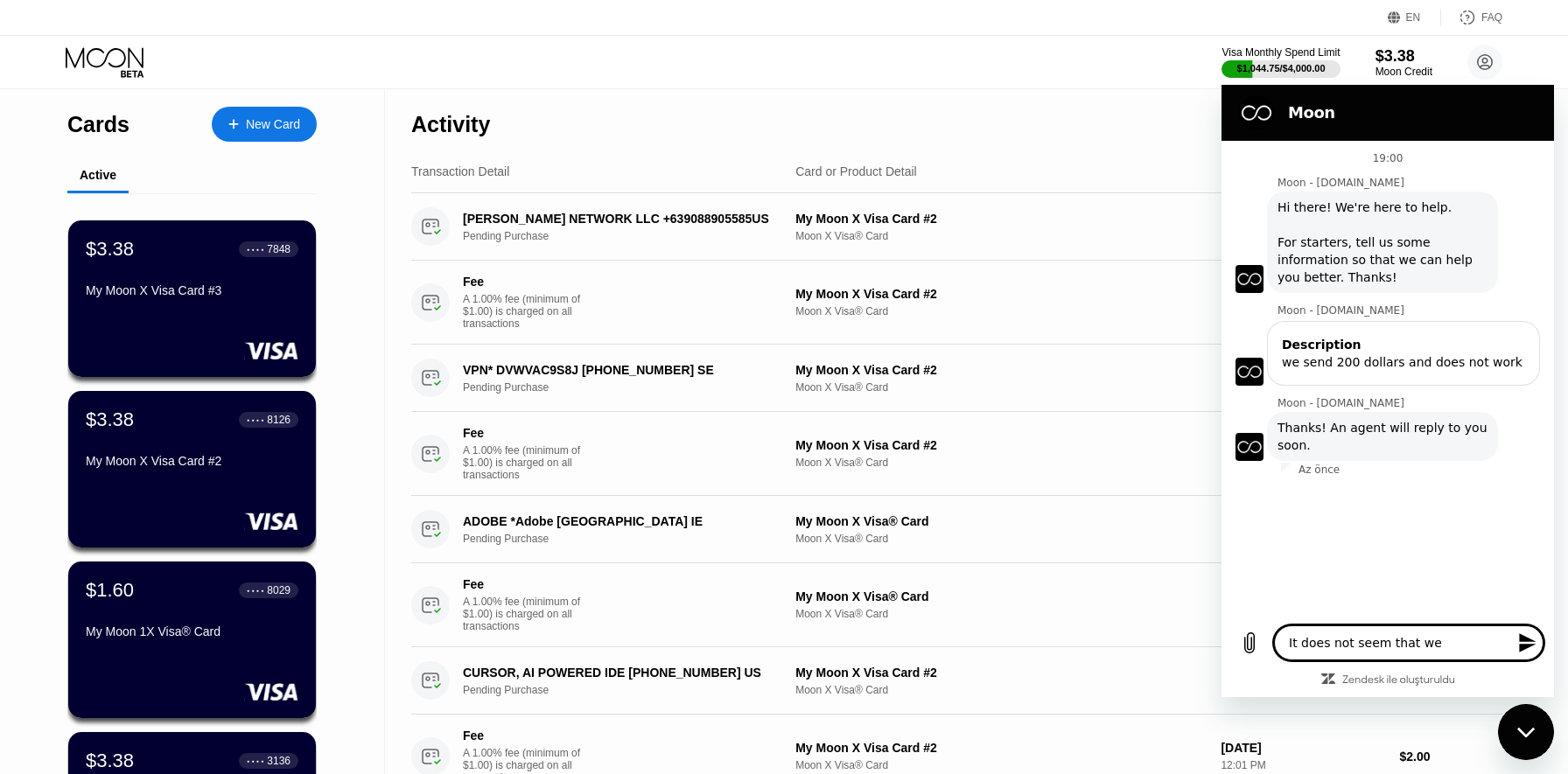
type textarea "It does not seem that we"
type textarea "x"
type textarea "It does not seem that we e"
type textarea "x"
type textarea "It does not seem that we ec"
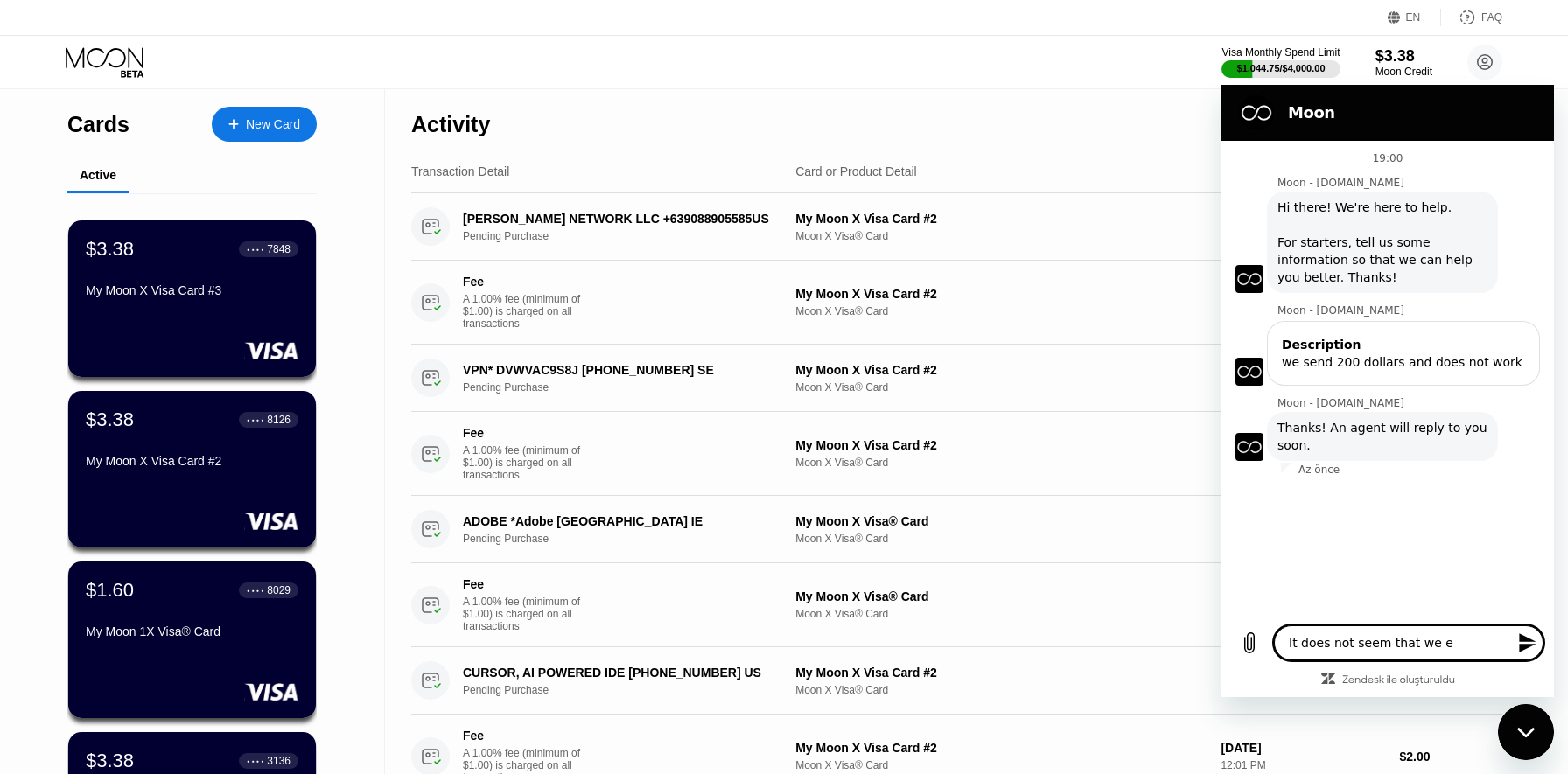
type textarea "x"
type textarea "It does not seem that we e"
type textarea "x"
type textarea "It does not seem that we"
type textarea "x"
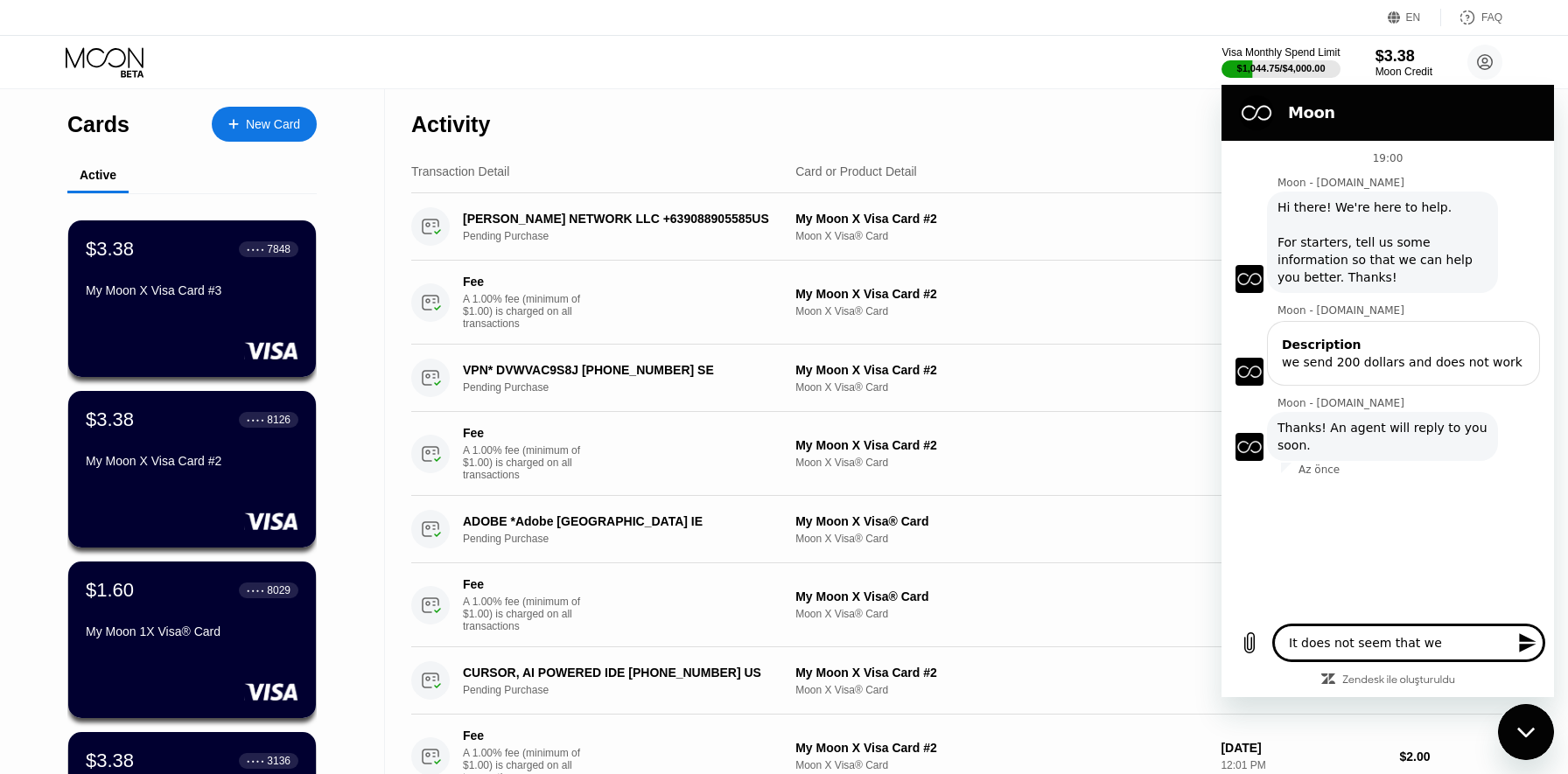
type textarea "It does not seem that we r"
type textarea "x"
type textarea "It does not seem that we re"
type textarea "x"
type textarea "It does not seem that we rec"
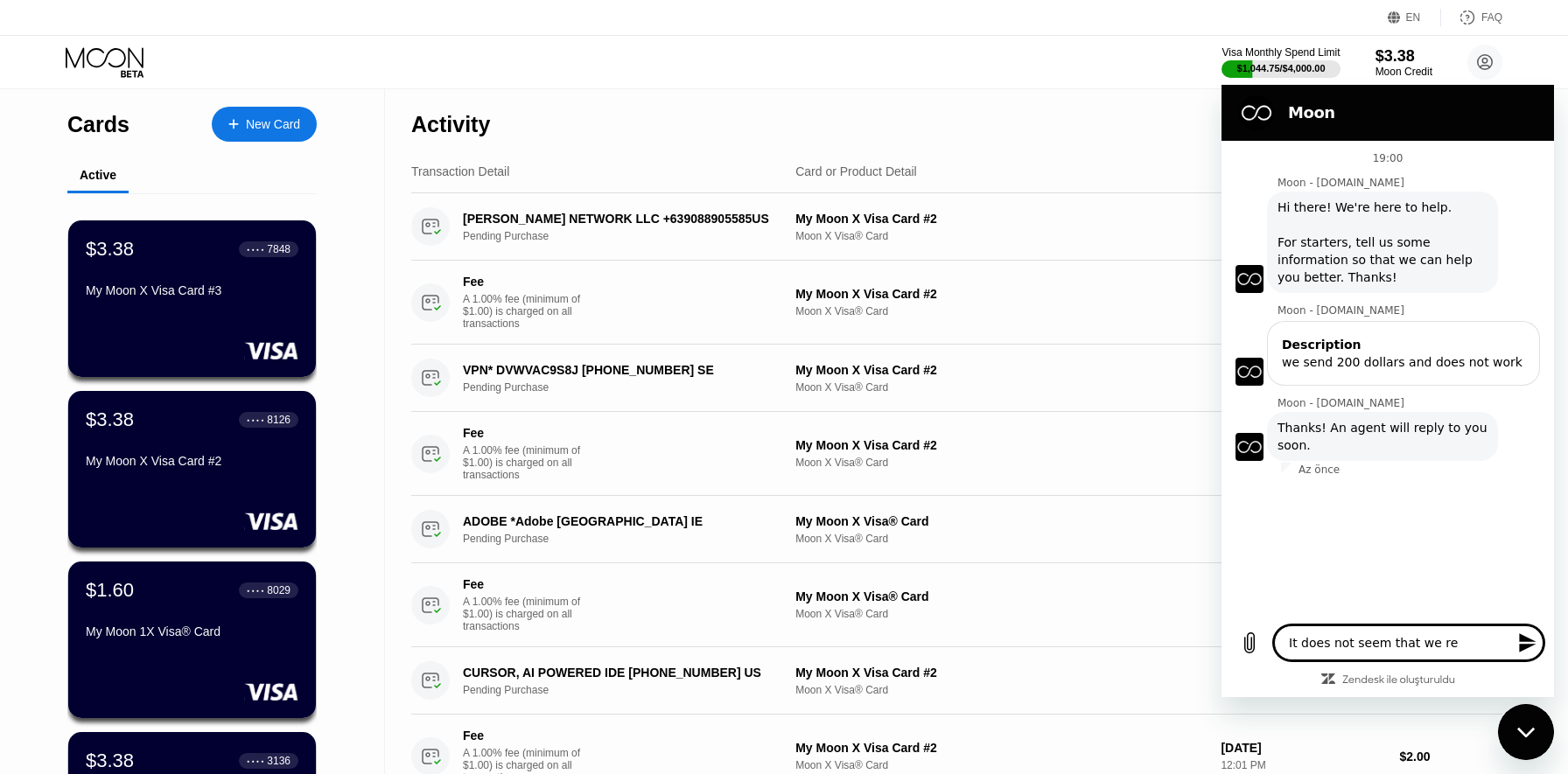
type textarea "x"
type textarea "It does not seem that we rece"
type textarea "x"
type textarea "It does not seem that we recei"
type textarea "x"
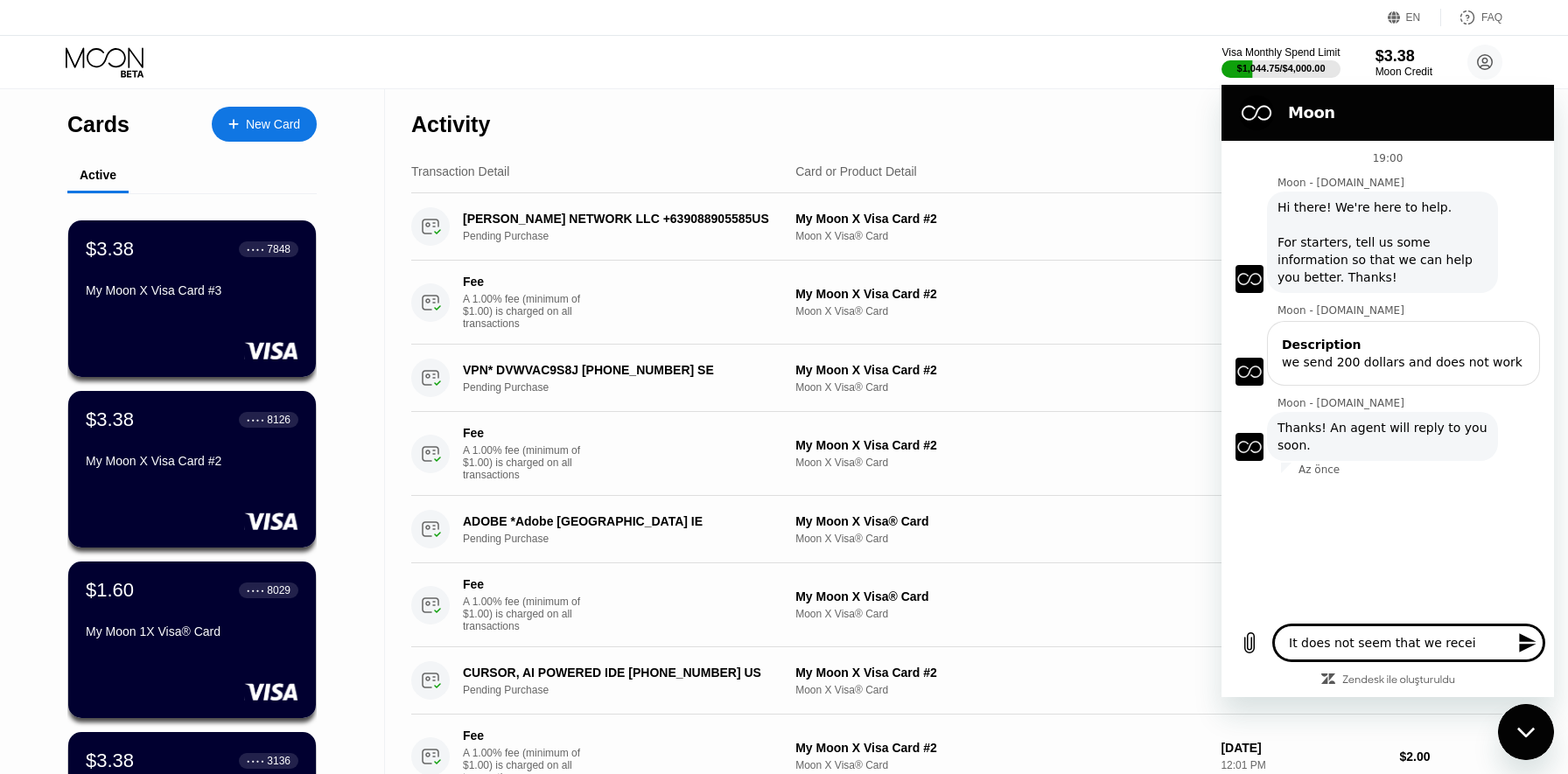
type textarea "It does not seem that we receiv"
type textarea "x"
type textarea "It does not seem that we receive"
type textarea "x"
type textarea "It does not seem that we received"
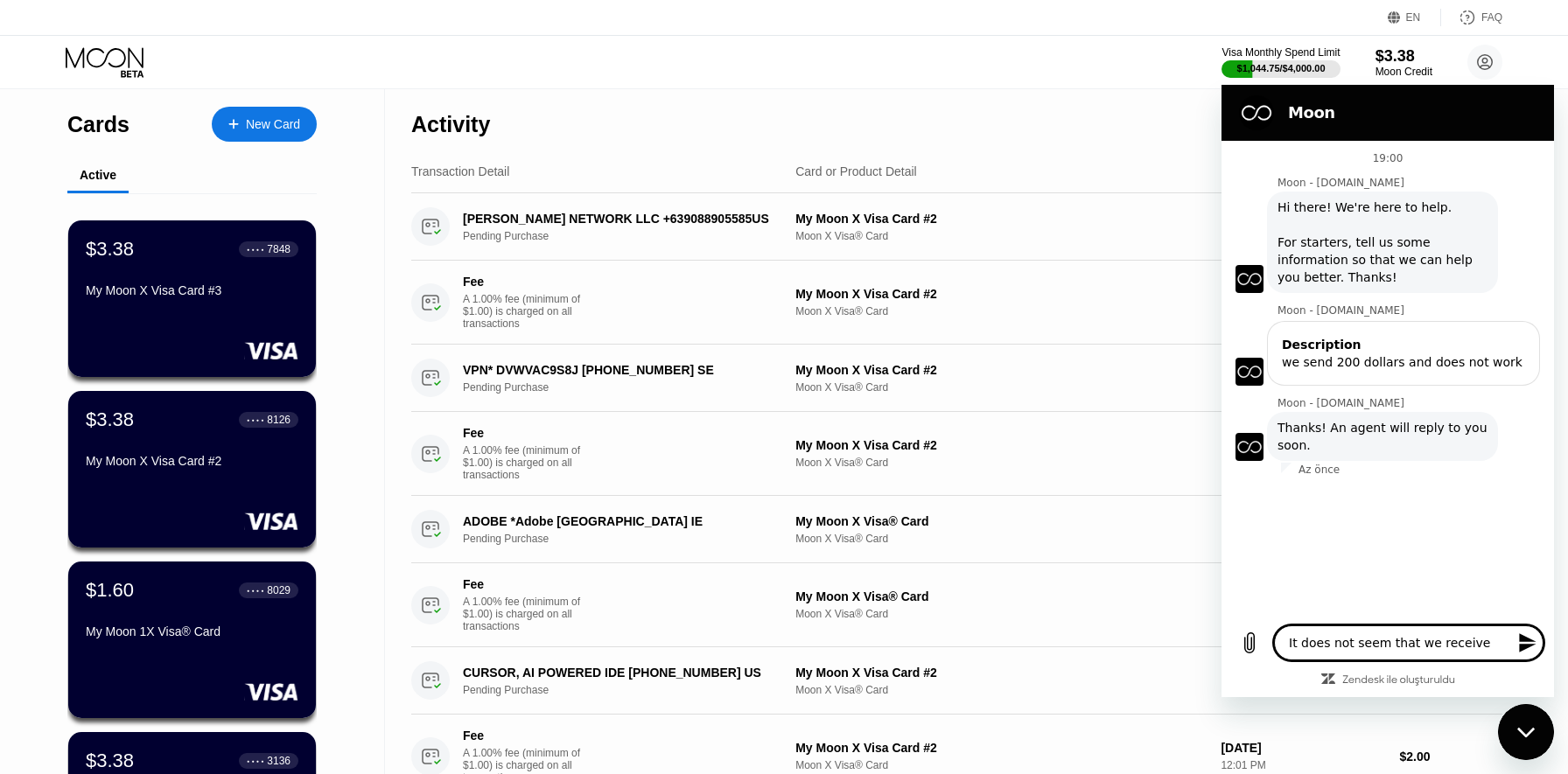
type textarea "x"
type textarea "It does not seem that we received"
type textarea "x"
type textarea "It does not seem that we received t"
type textarea "x"
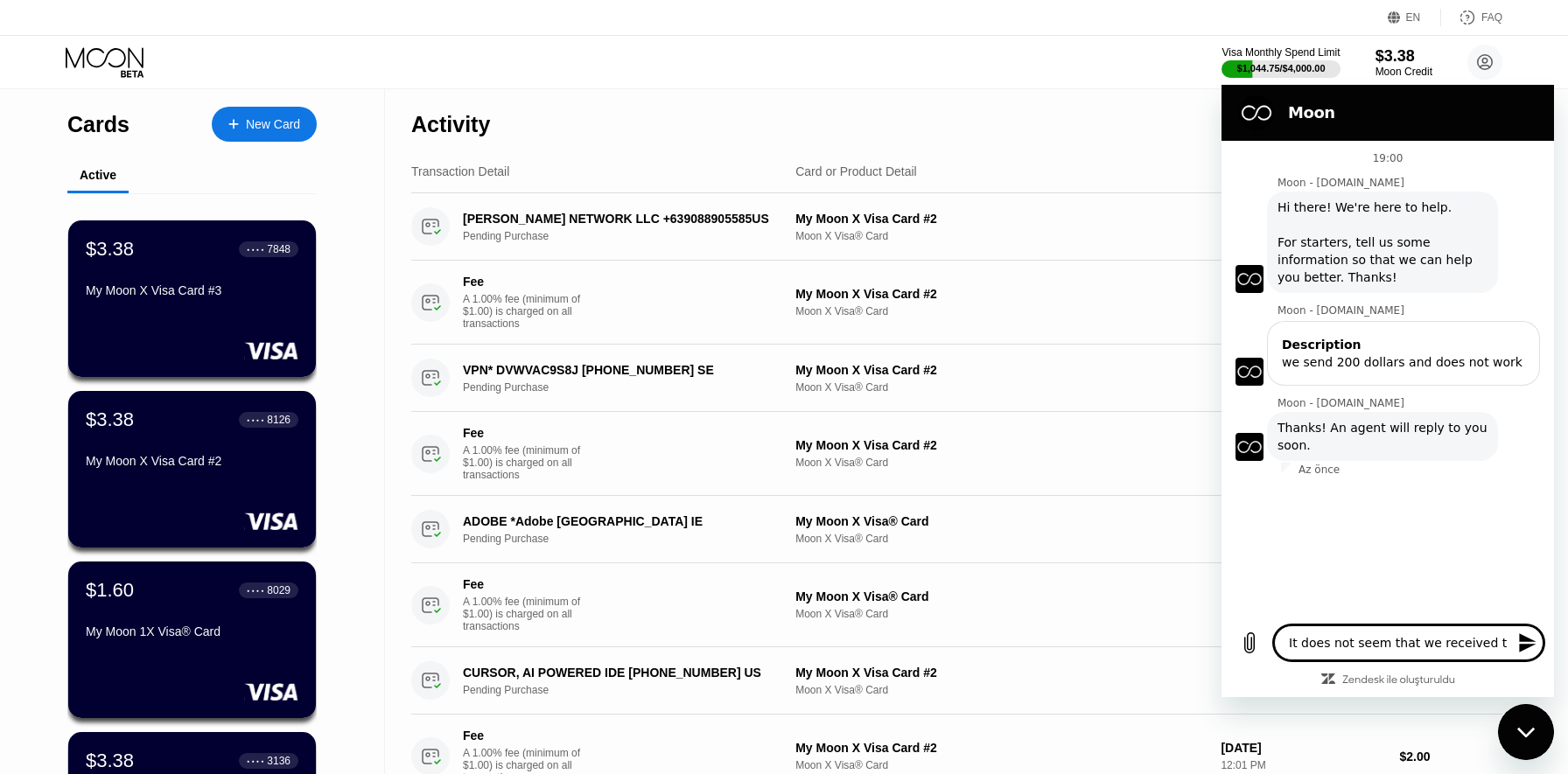
type textarea "It does not seem that we received th"
type textarea "x"
type textarea "It does not seem that we received the"
type textarea "x"
type textarea "It does not seem that we received the"
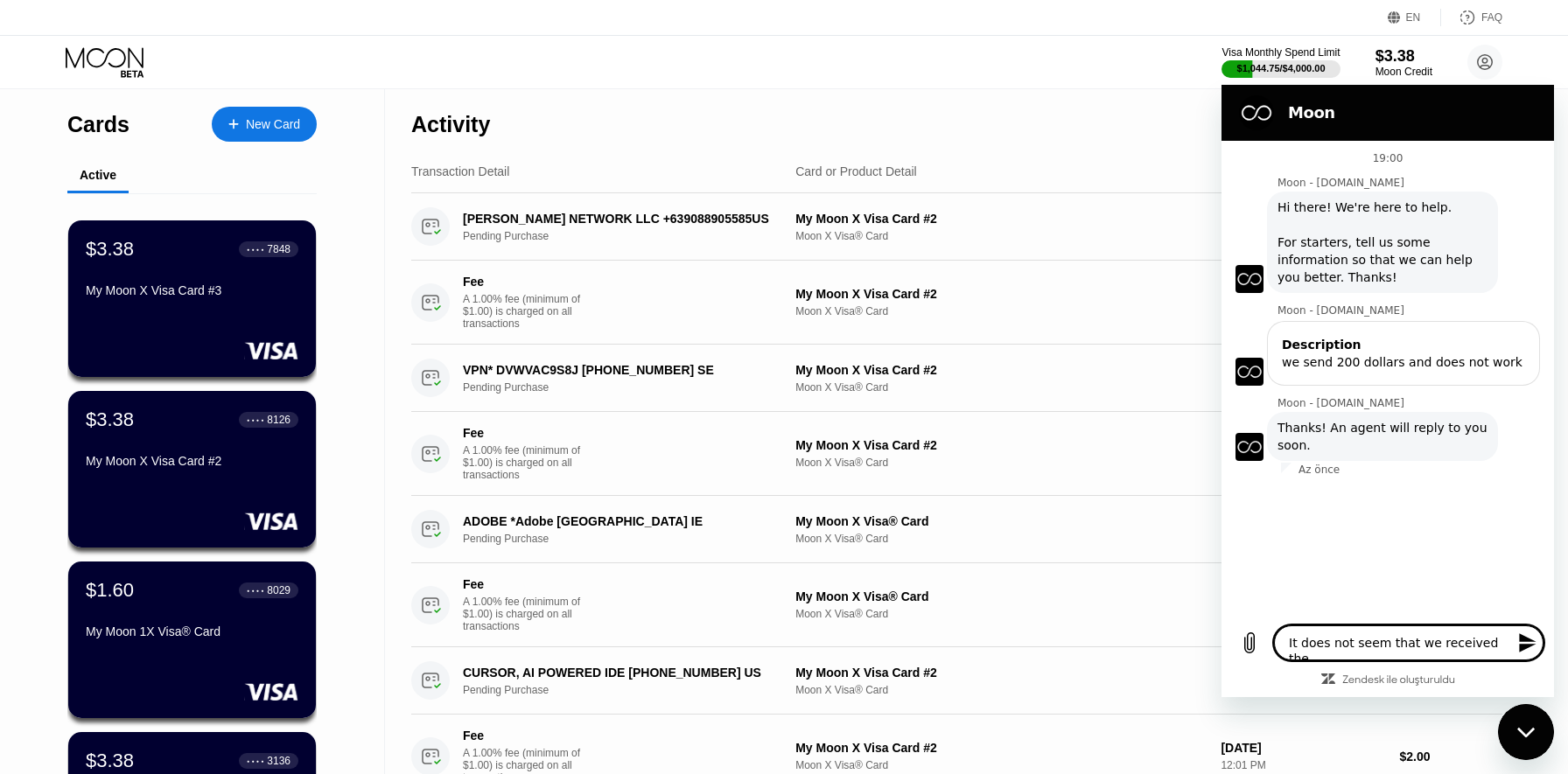
type textarea "x"
type textarea "It does not seem that we received the m"
type textarea "x"
type textarea "It does not seem that we received the mo"
type textarea "x"
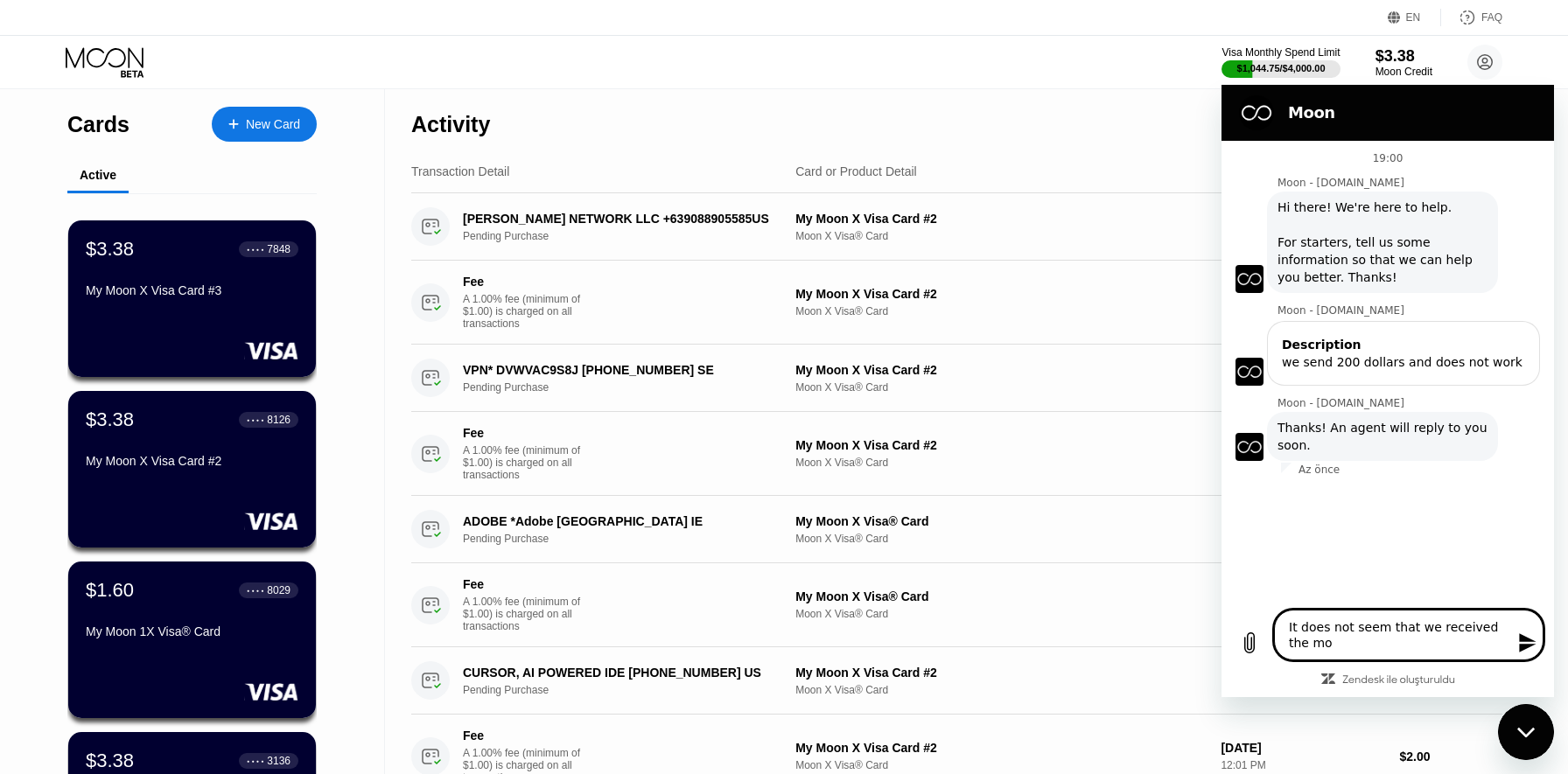
type textarea "It does not seem that we received the mon"
type textarea "x"
type textarea "It does not seem that we received the mone"
type textarea "x"
type textarea "It does not seem that we received the money"
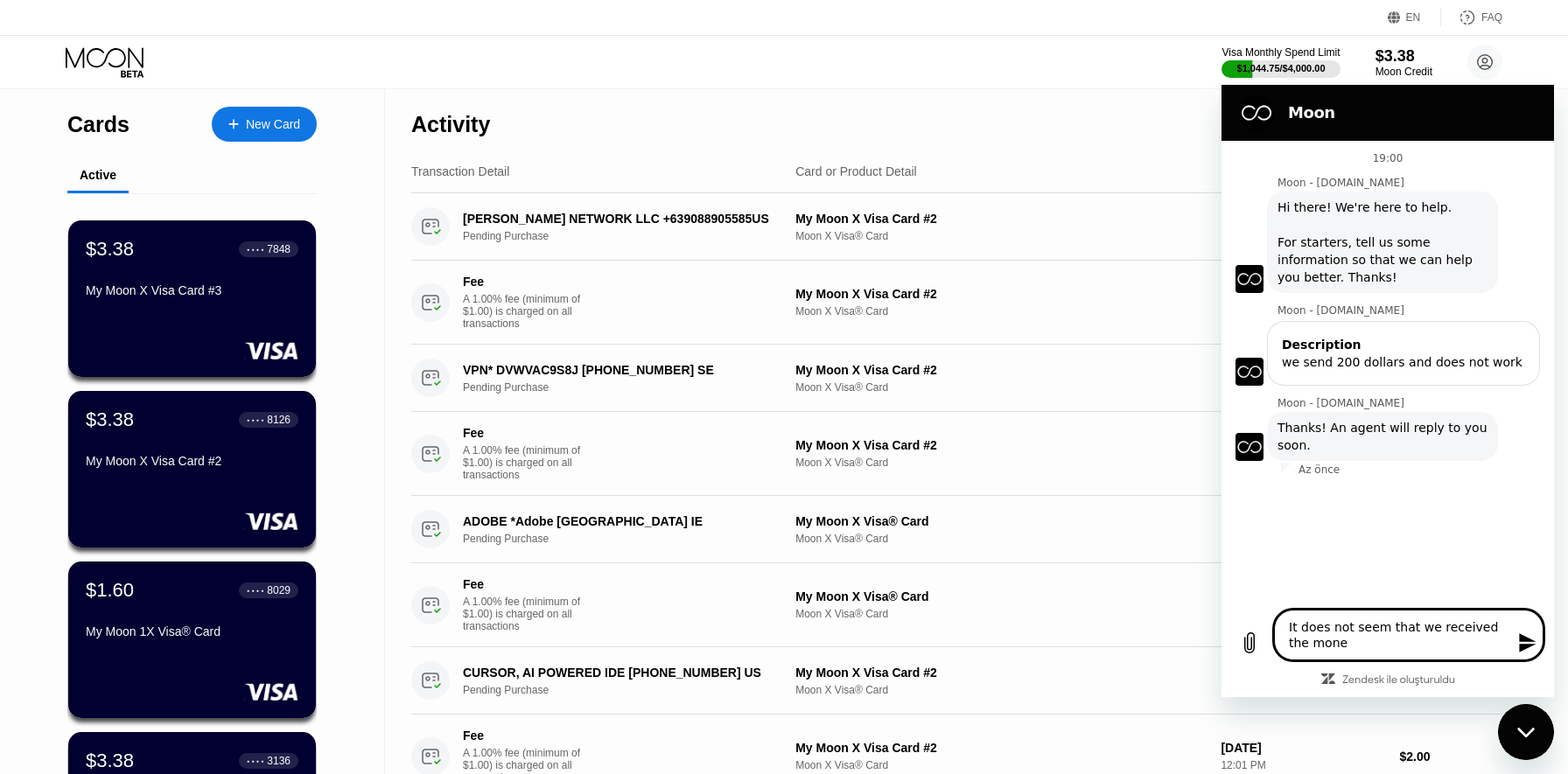
type textarea "x"
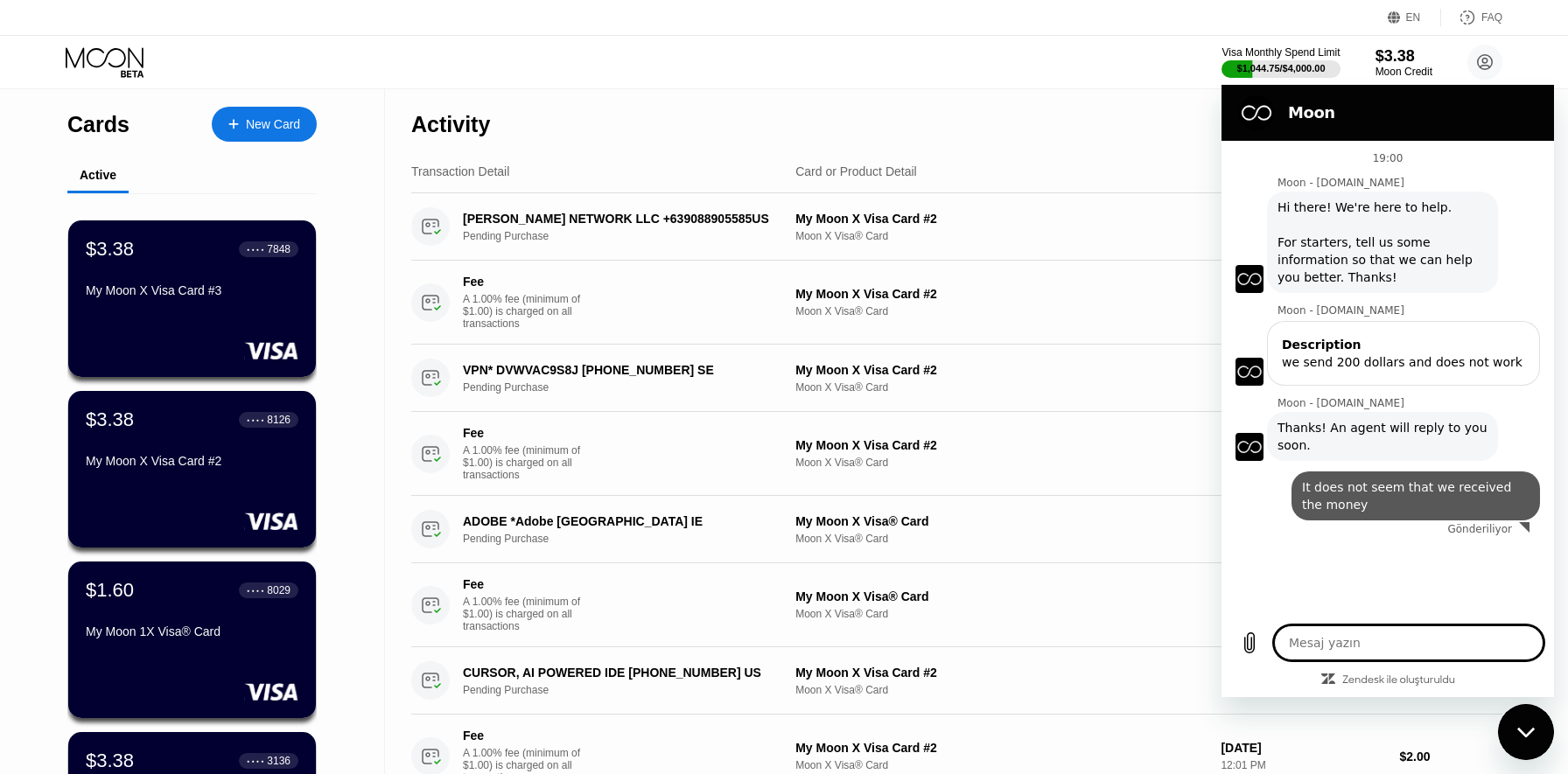
type textarea "x"
